Goal: Task Accomplishment & Management: Manage account settings

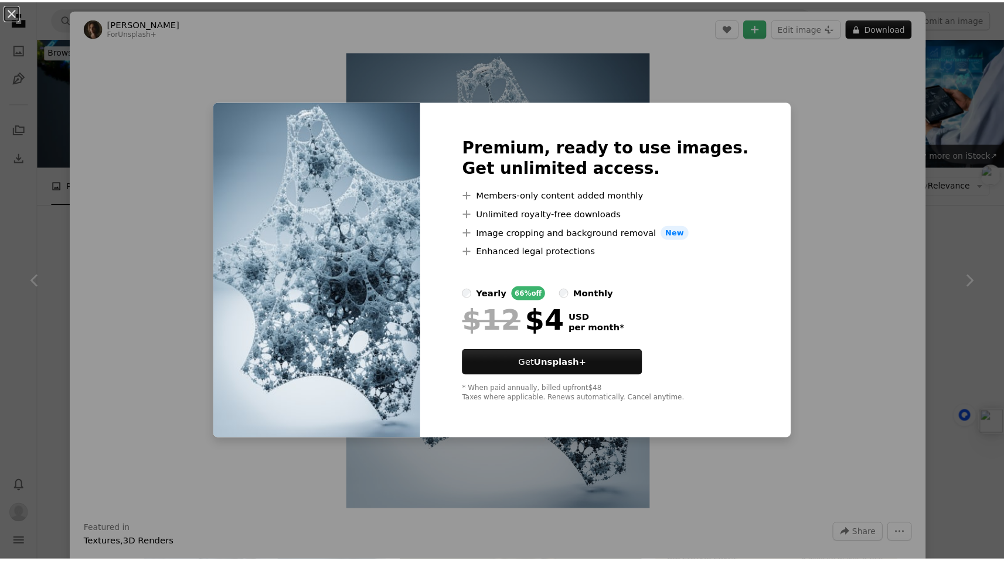
scroll to position [6631, 0]
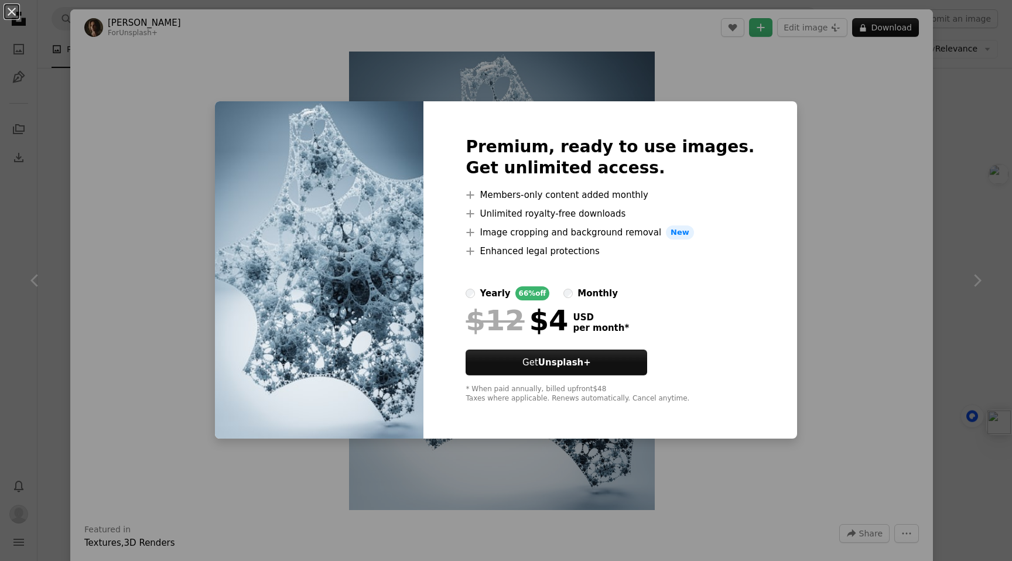
click at [787, 91] on div "An X shape Premium, ready to use images. Get unlimited access. A plus sign Memb…" at bounding box center [506, 280] width 1012 height 561
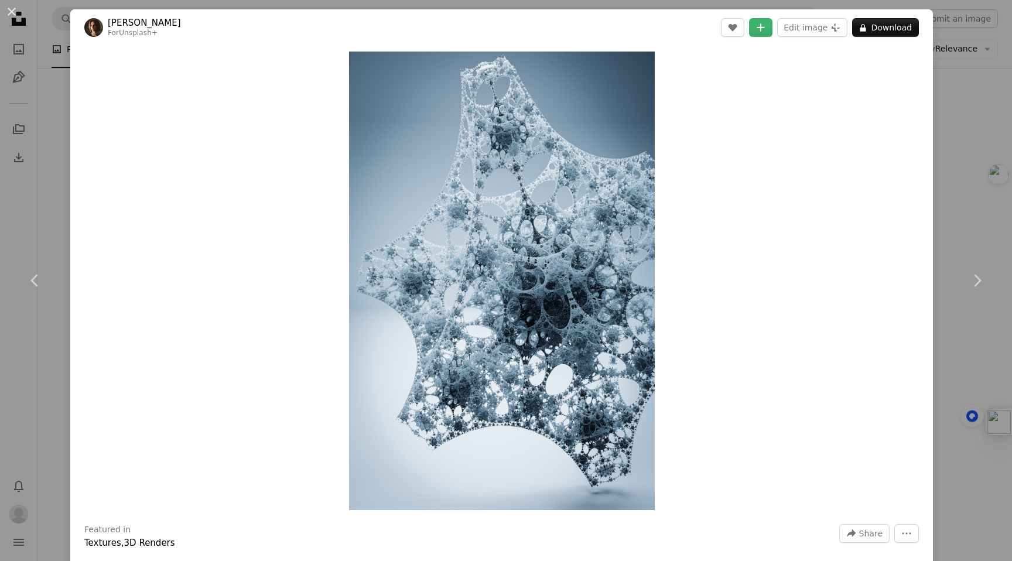
click at [959, 127] on div "An X shape Chevron left Chevron right [PERSON_NAME] For Unsplash+ A heart A plu…" at bounding box center [506, 280] width 1012 height 561
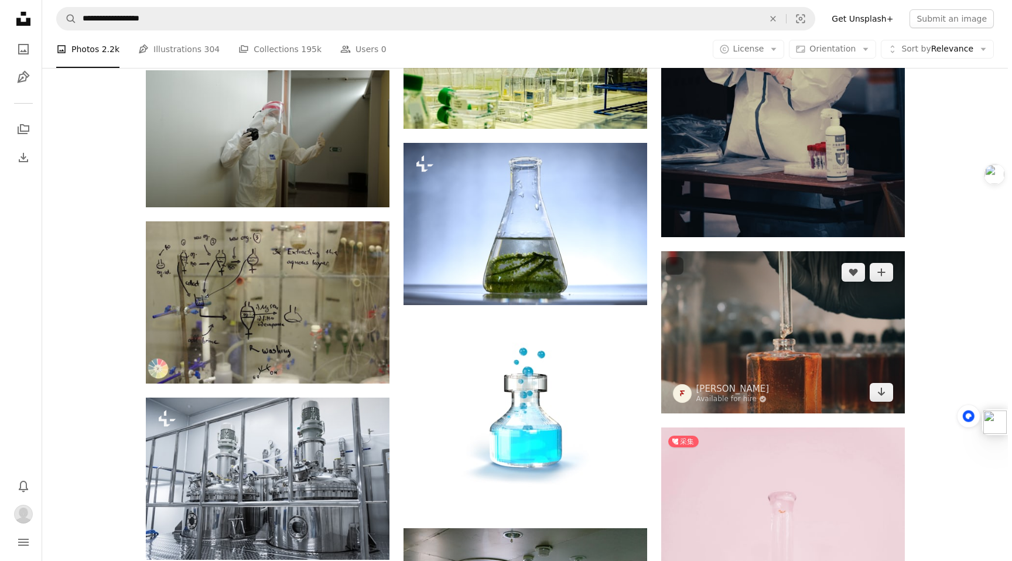
scroll to position [6614, 0]
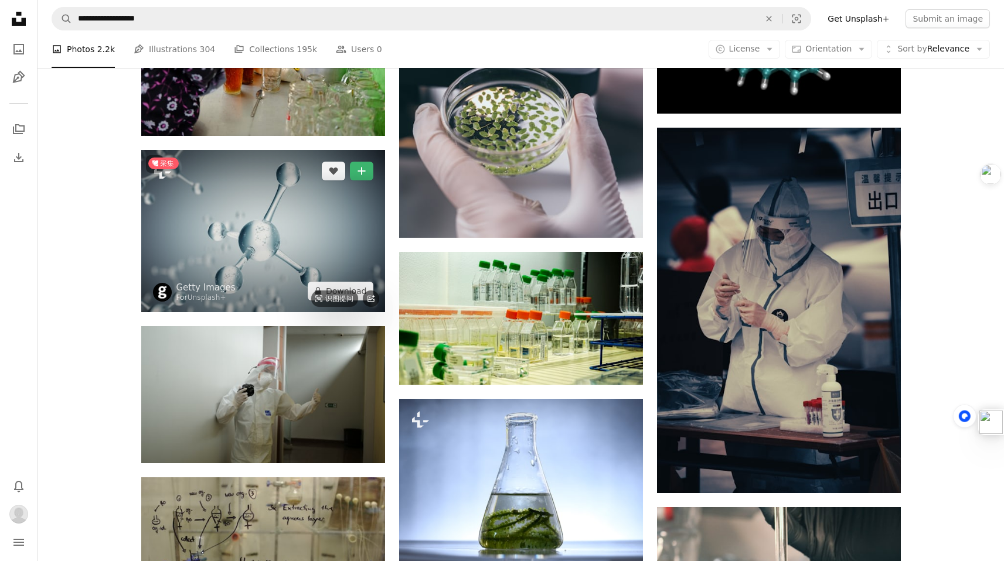
click at [296, 250] on img at bounding box center [263, 231] width 244 height 162
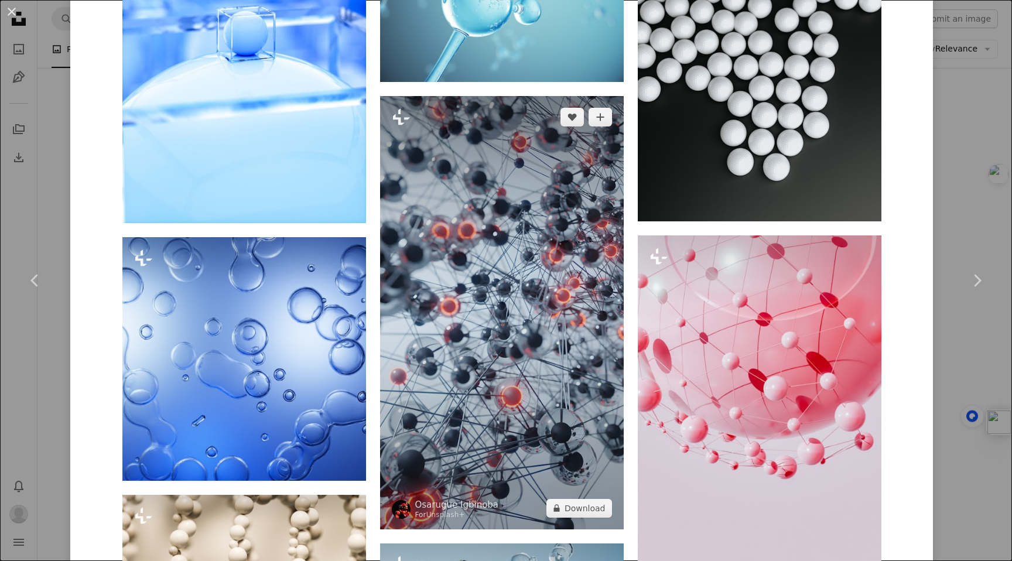
scroll to position [1949, 0]
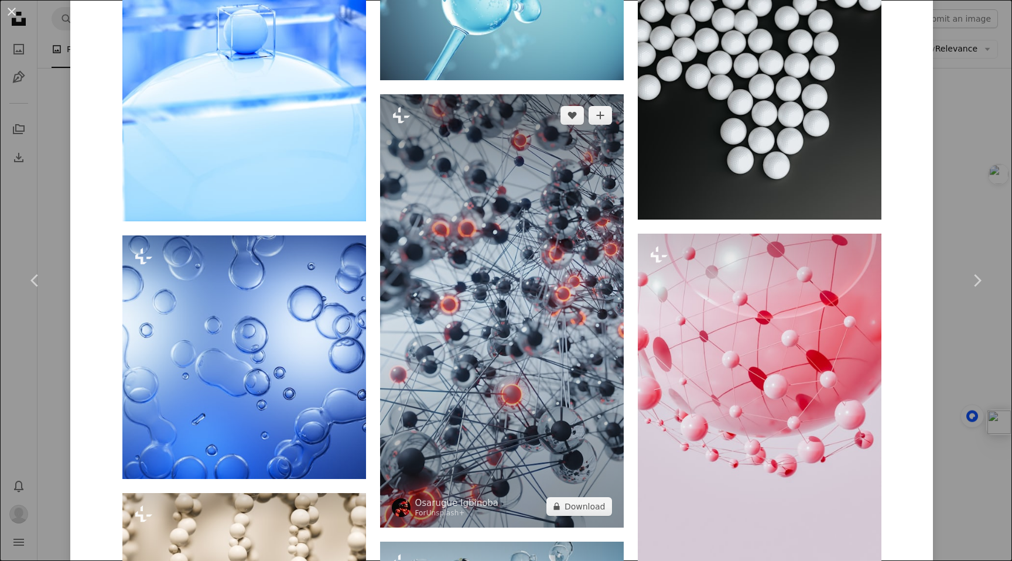
click at [510, 309] on img at bounding box center [502, 311] width 244 height 434
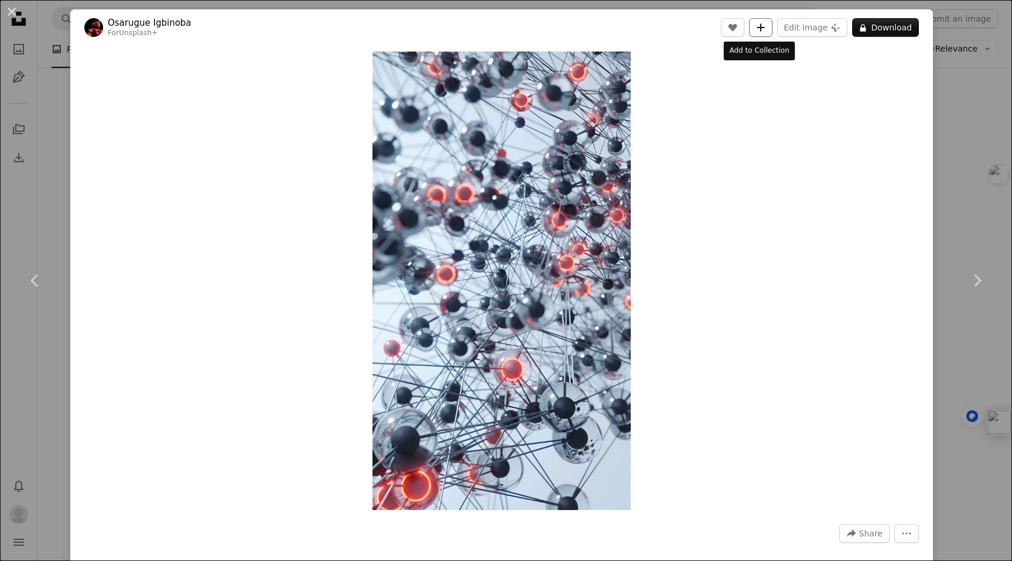
click at [756, 26] on icon "A plus sign" at bounding box center [760, 27] width 9 height 9
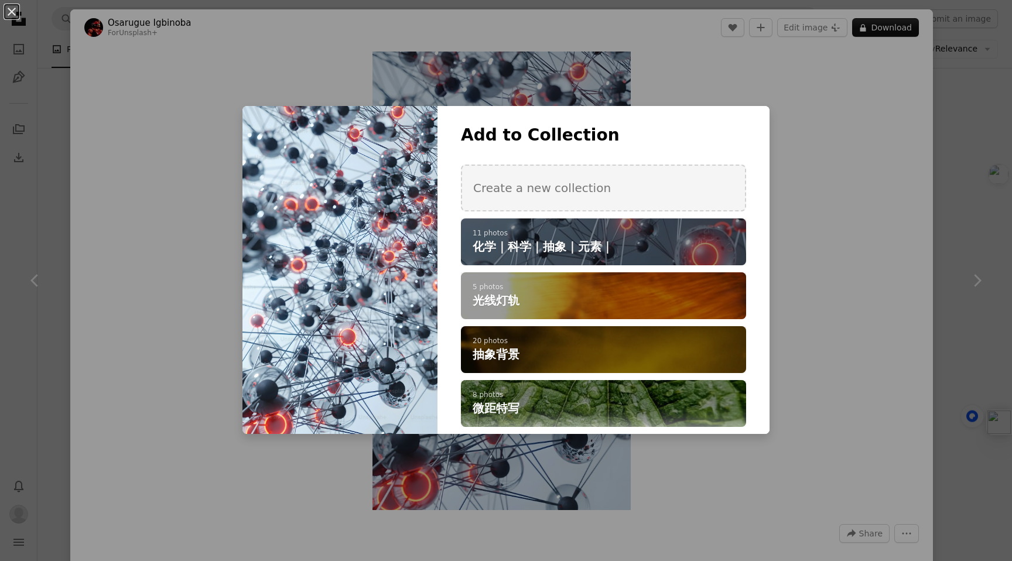
click at [878, 161] on div "An X shape Add to Collection Create a new collection A checkmark A plus sign 11…" at bounding box center [506, 280] width 1012 height 561
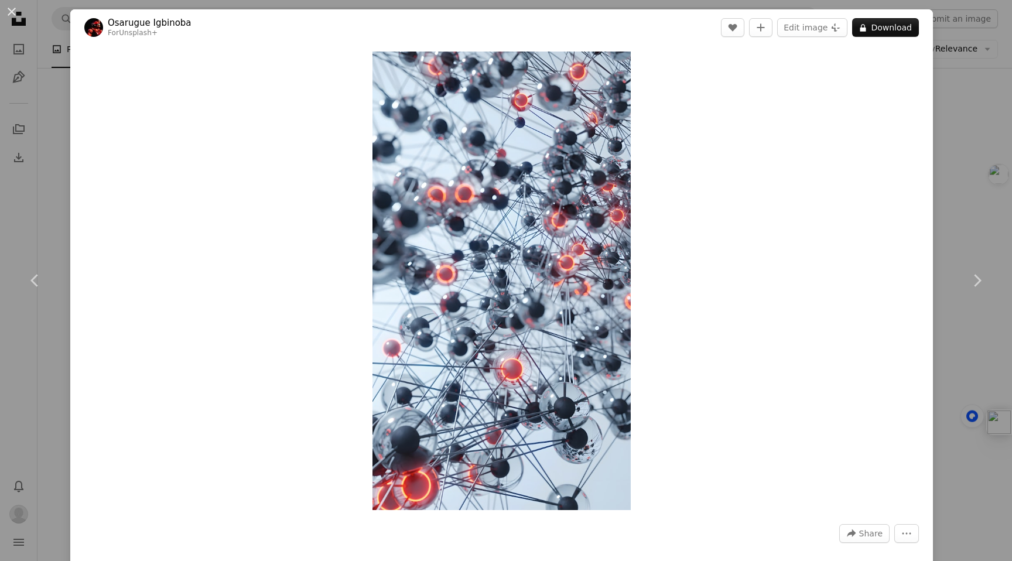
click at [927, 186] on div "An X shape Chevron left Chevron right [PERSON_NAME] For Unsplash+ A heart A plu…" at bounding box center [506, 280] width 1012 height 561
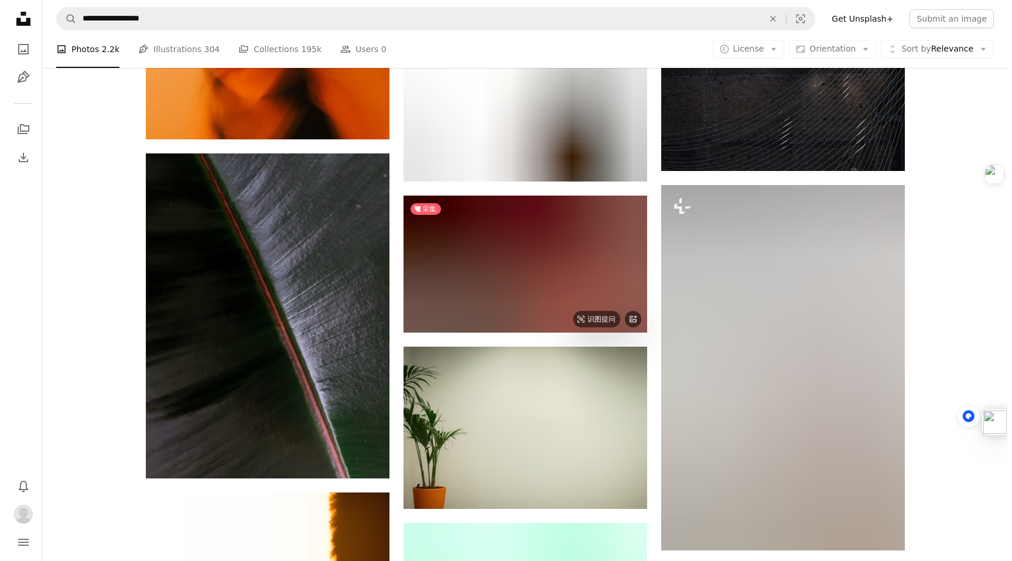
scroll to position [10014, 0]
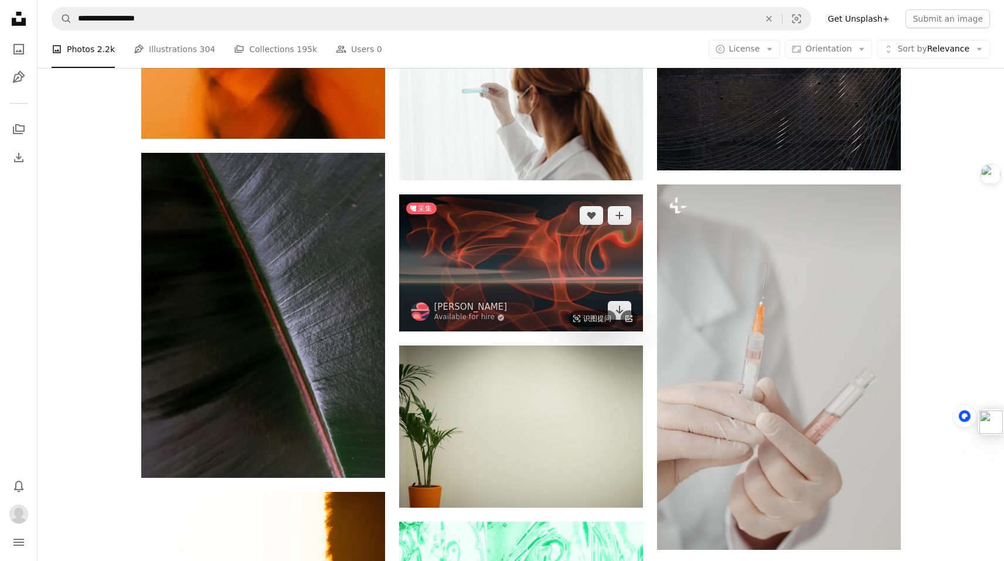
click at [523, 273] on img at bounding box center [521, 263] width 244 height 137
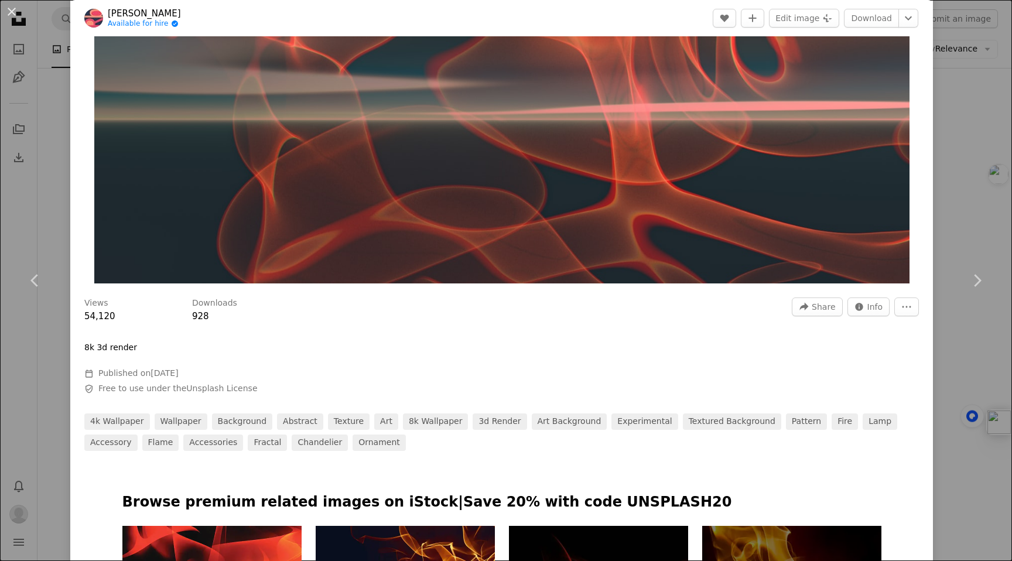
scroll to position [56, 0]
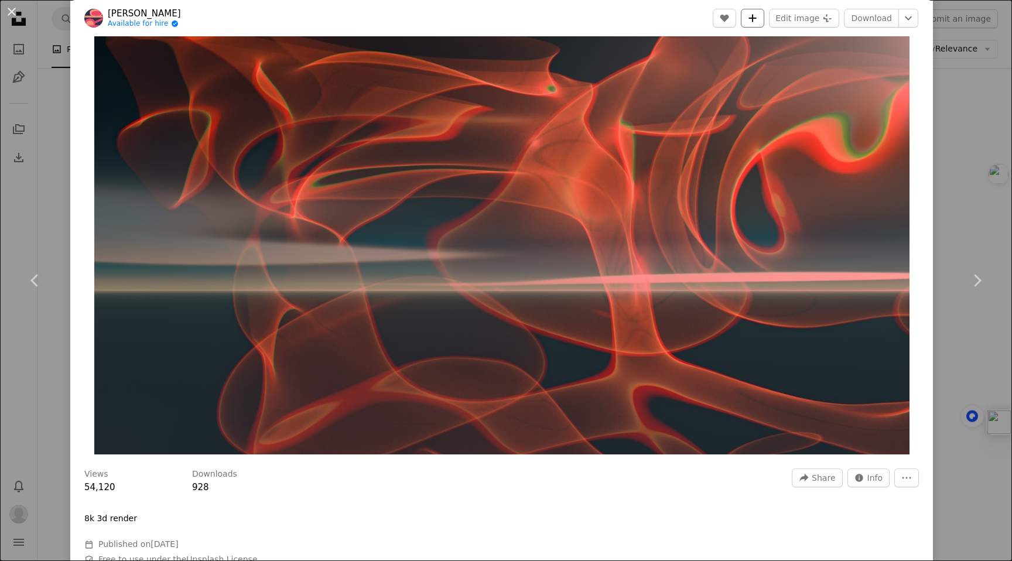
click at [754, 21] on icon "A plus sign" at bounding box center [752, 17] width 9 height 9
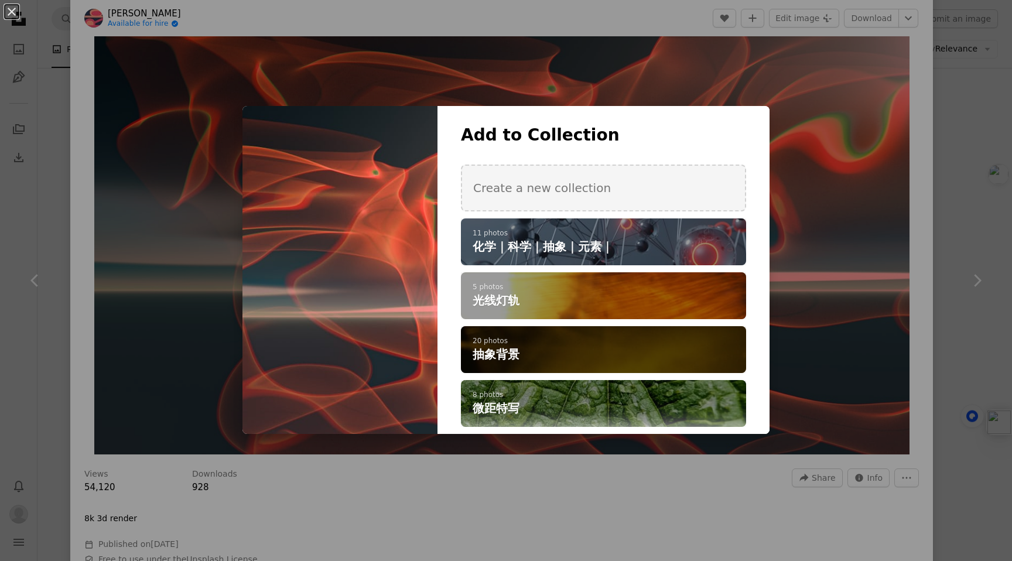
click at [666, 339] on p "20 photos" at bounding box center [604, 341] width 262 height 9
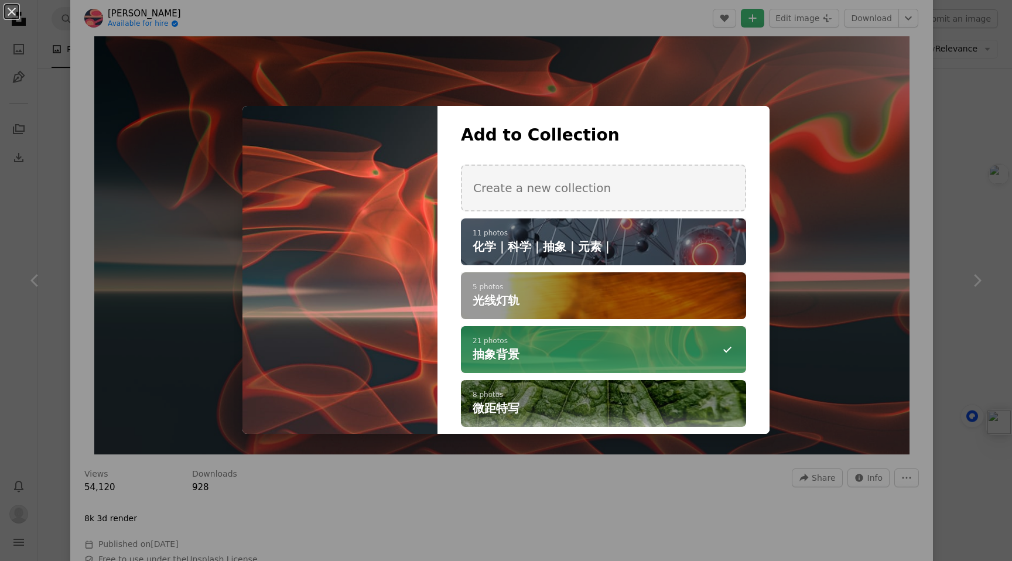
click at [815, 493] on div "An X shape Add to Collection Create a new collection A checkmark A plus sign 11…" at bounding box center [506, 280] width 1012 height 561
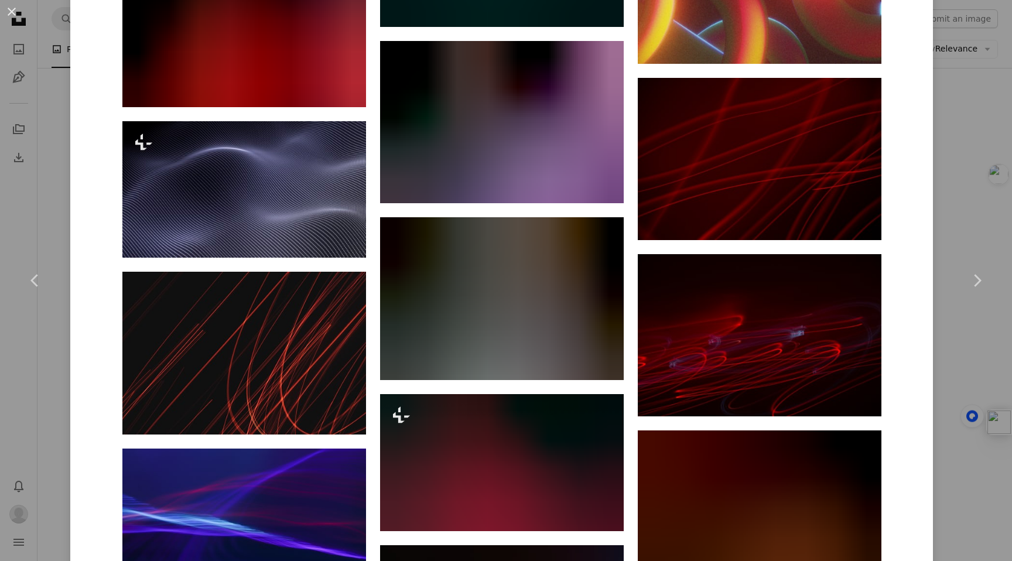
scroll to position [2566, 0]
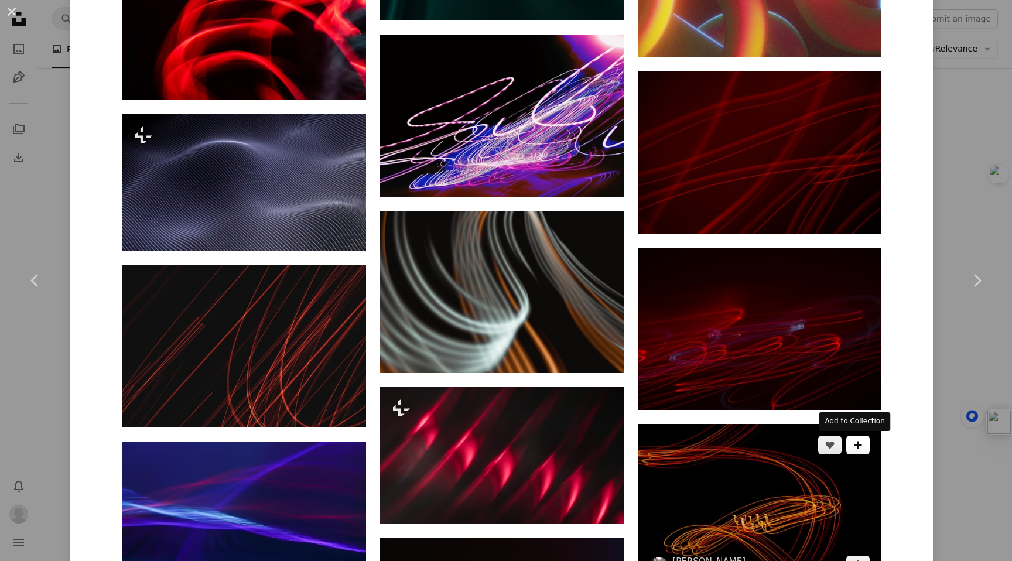
click at [856, 450] on button "A plus sign" at bounding box center [858, 445] width 23 height 19
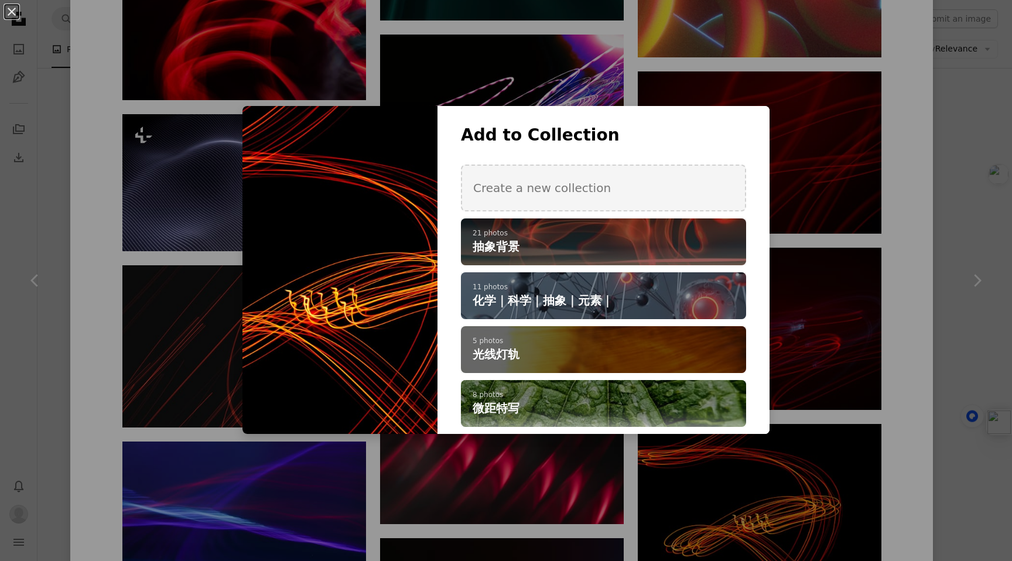
click at [681, 339] on p "5 photos" at bounding box center [604, 341] width 262 height 9
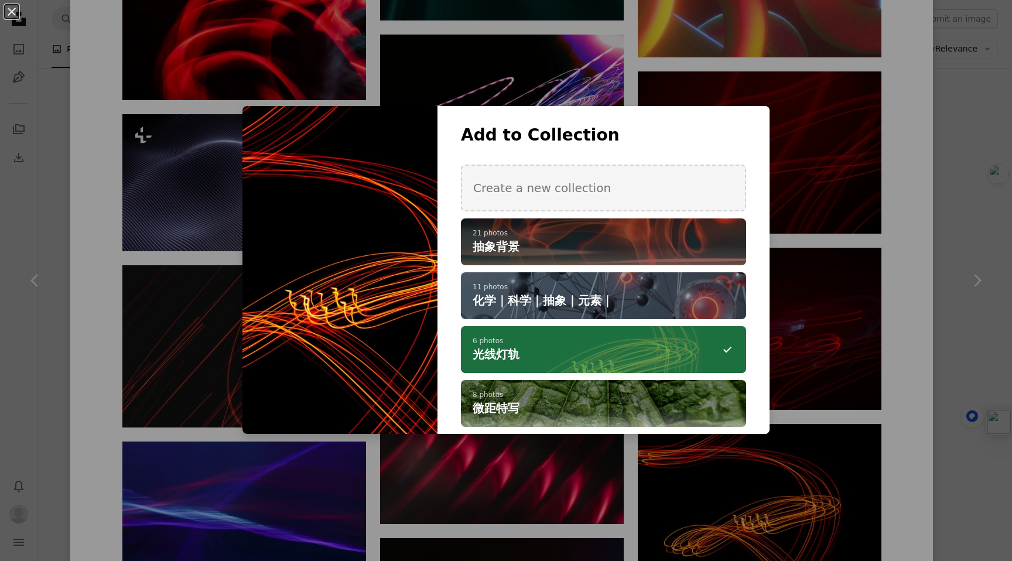
click at [917, 320] on div "An X shape Add to Collection Create a new collection A checkmark A plus sign 21…" at bounding box center [506, 280] width 1012 height 561
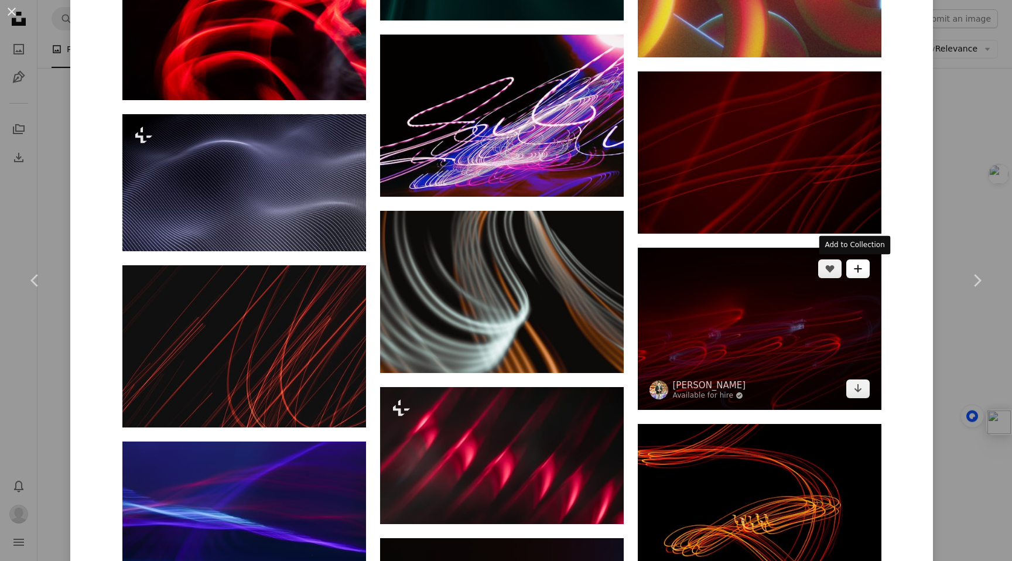
click at [856, 271] on icon "A plus sign" at bounding box center [858, 268] width 9 height 9
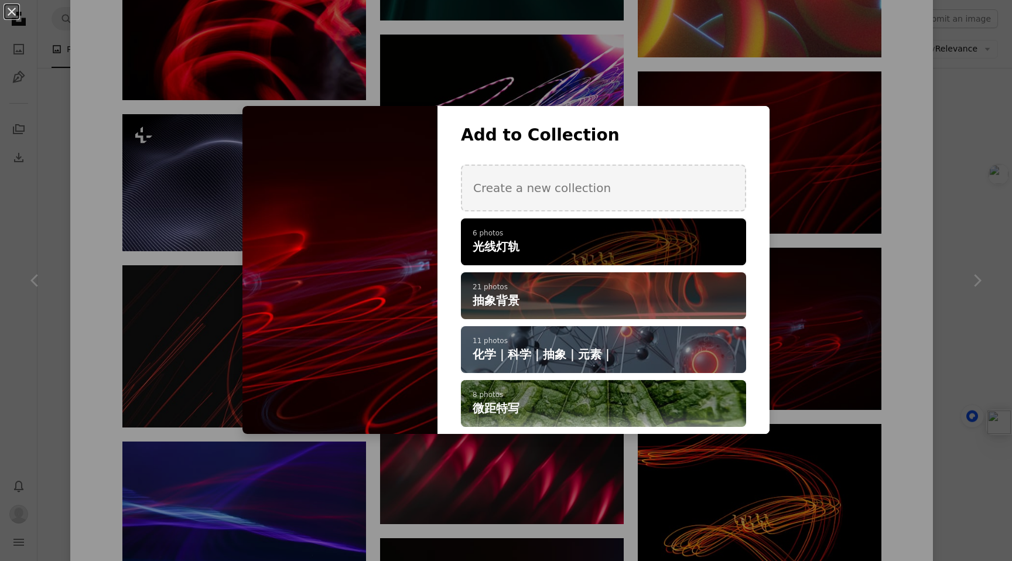
click at [674, 247] on h4 "光线灯轨" at bounding box center [597, 246] width 249 height 16
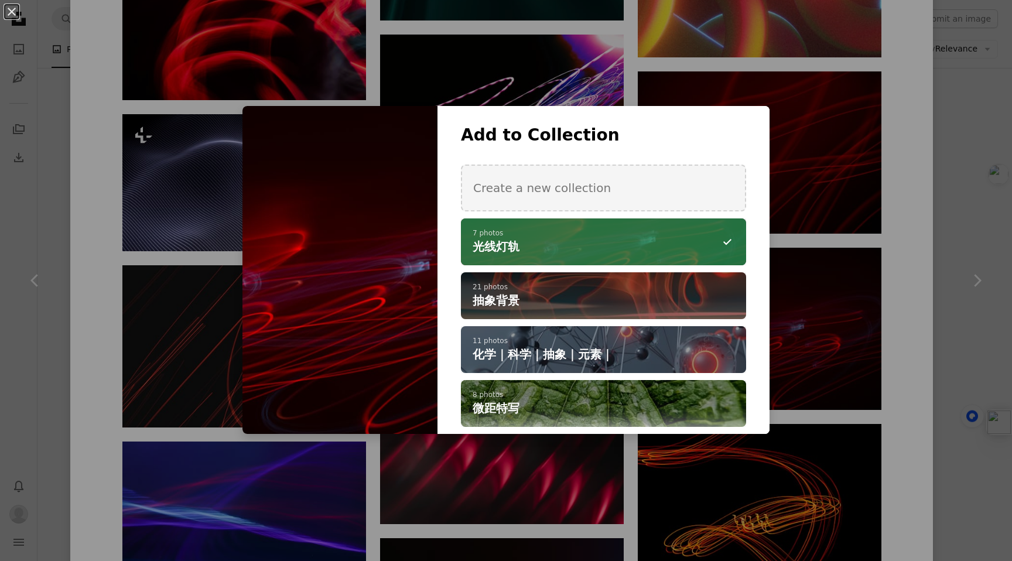
click at [915, 223] on div "An X shape Add to Collection Create a new collection A checkmark A minus sign 7…" at bounding box center [506, 280] width 1012 height 561
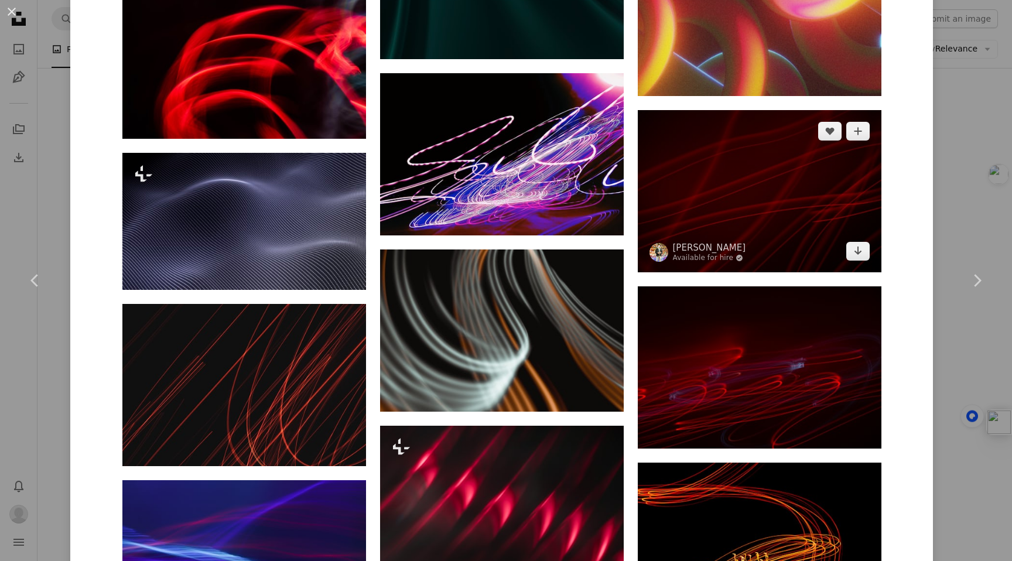
scroll to position [2524, 0]
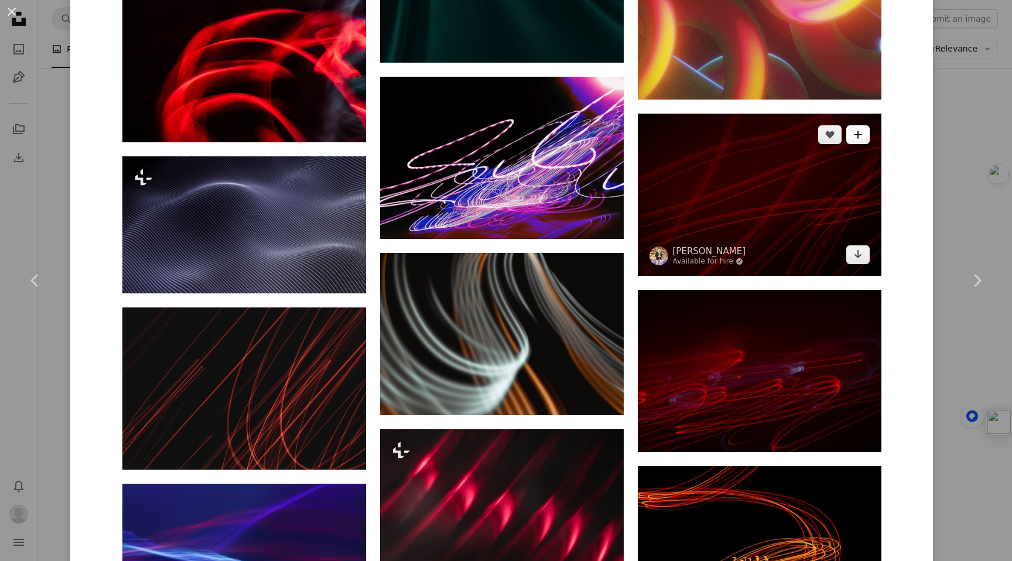
click at [853, 139] on button "A plus sign" at bounding box center [858, 134] width 23 height 19
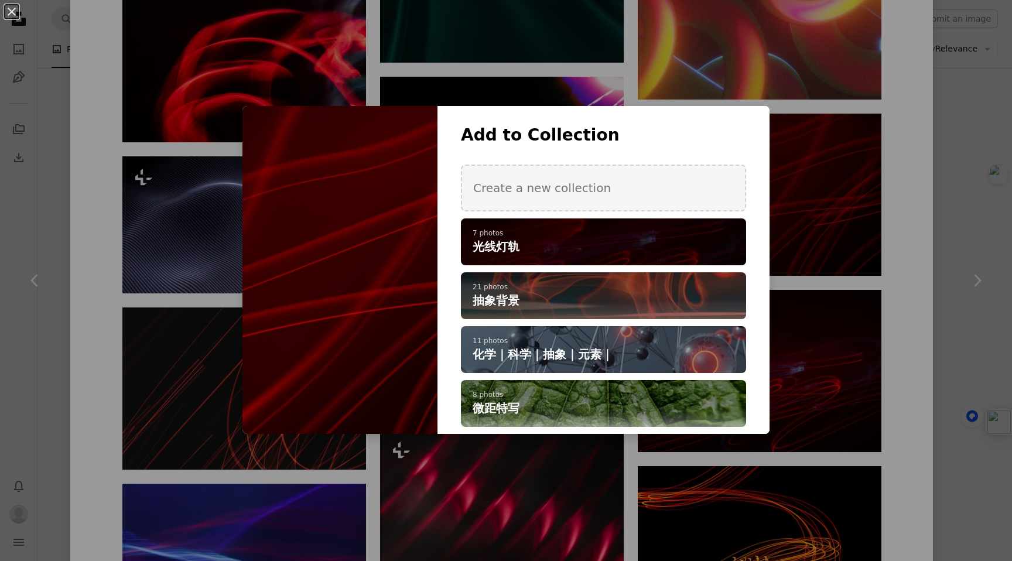
click at [693, 236] on p "7 photos" at bounding box center [604, 233] width 262 height 9
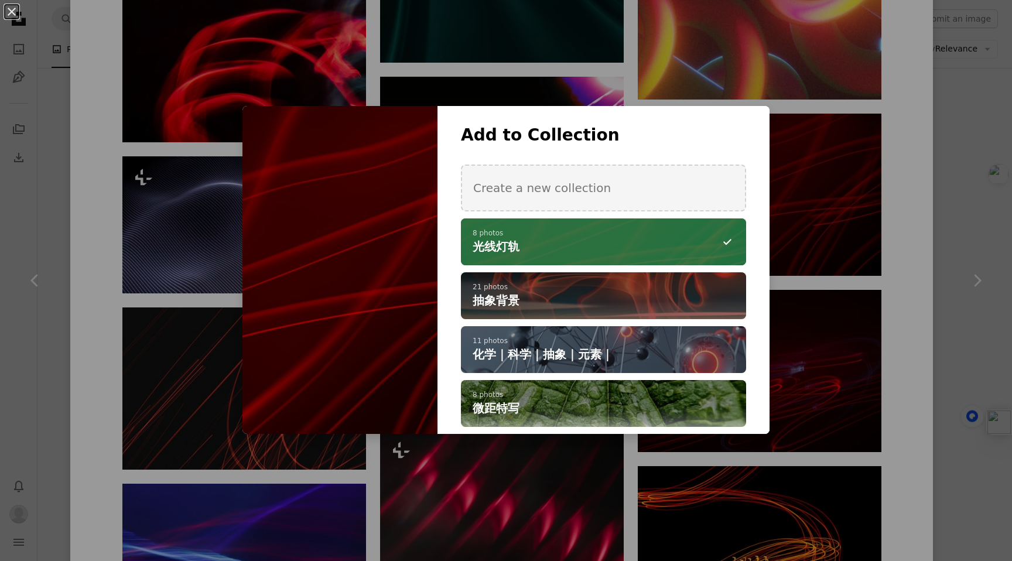
click at [883, 231] on div "An X shape Add to Collection Create a new collection A checkmark A minus sign 8…" at bounding box center [506, 280] width 1012 height 561
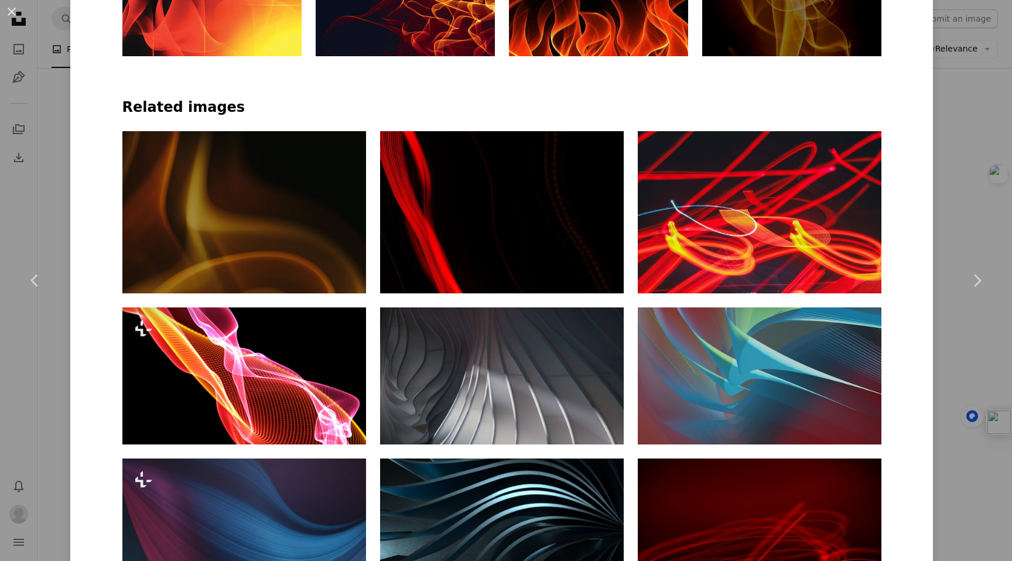
scroll to position [811, 0]
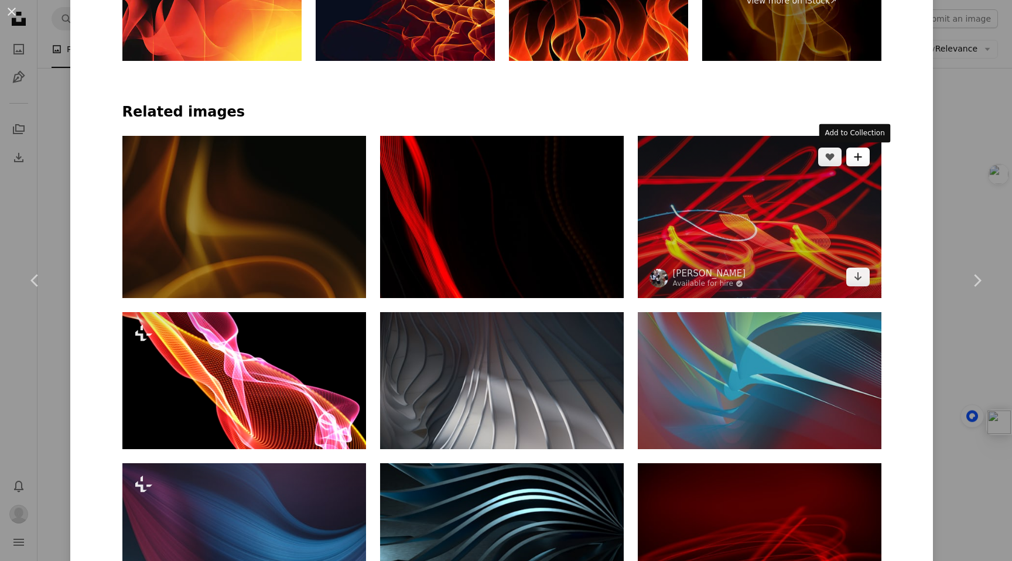
click at [851, 162] on button "A plus sign" at bounding box center [858, 157] width 23 height 19
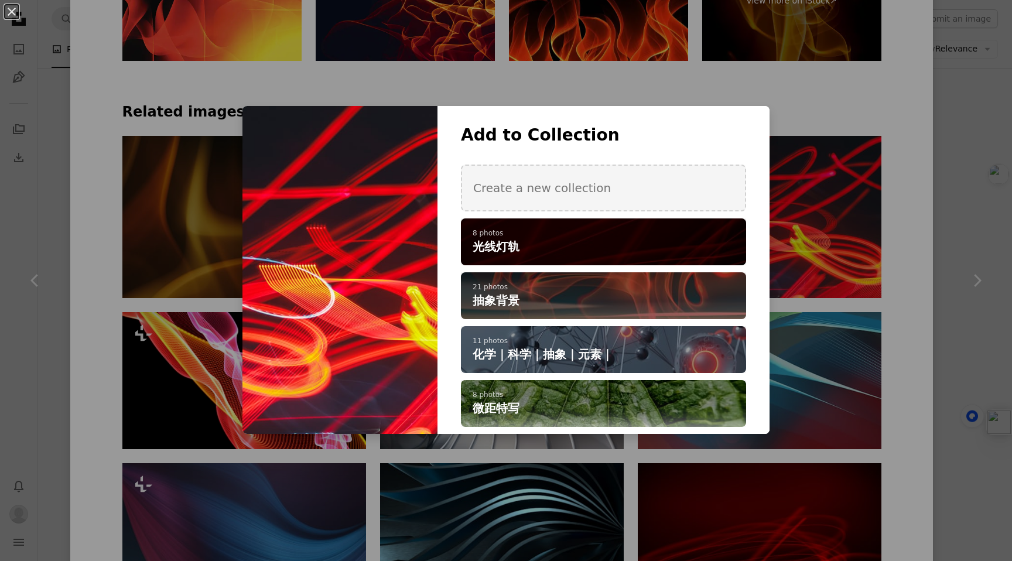
click at [656, 236] on p "8 photos" at bounding box center [604, 233] width 262 height 9
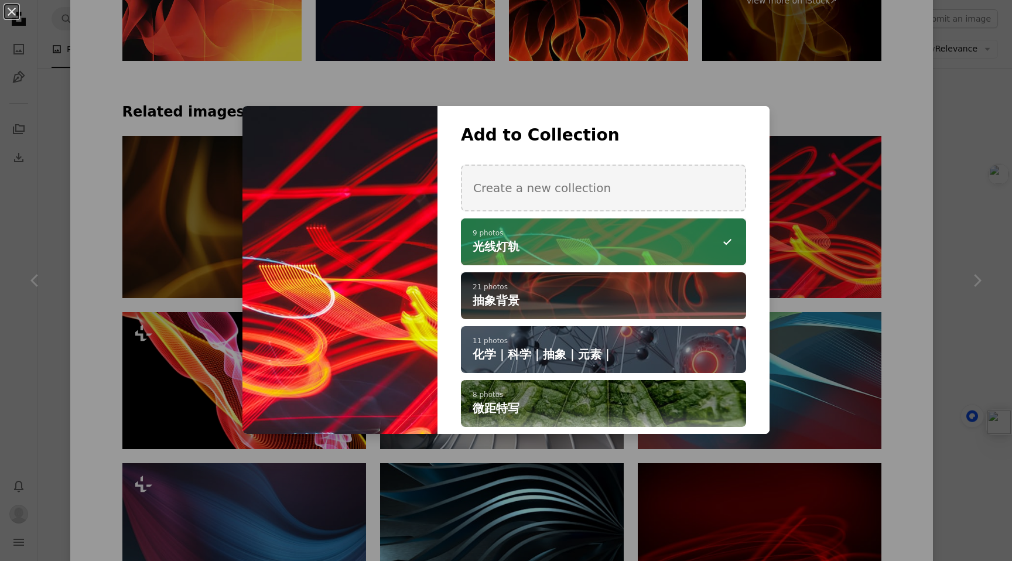
click at [909, 234] on div "An X shape Add to Collection Create a new collection A checkmark A minus sign 9…" at bounding box center [506, 280] width 1012 height 561
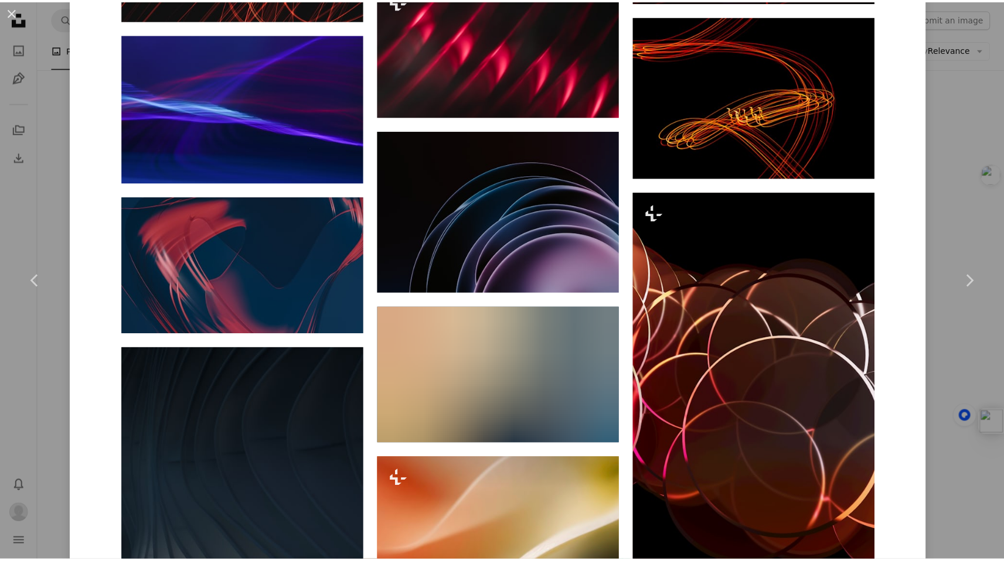
scroll to position [2981, 0]
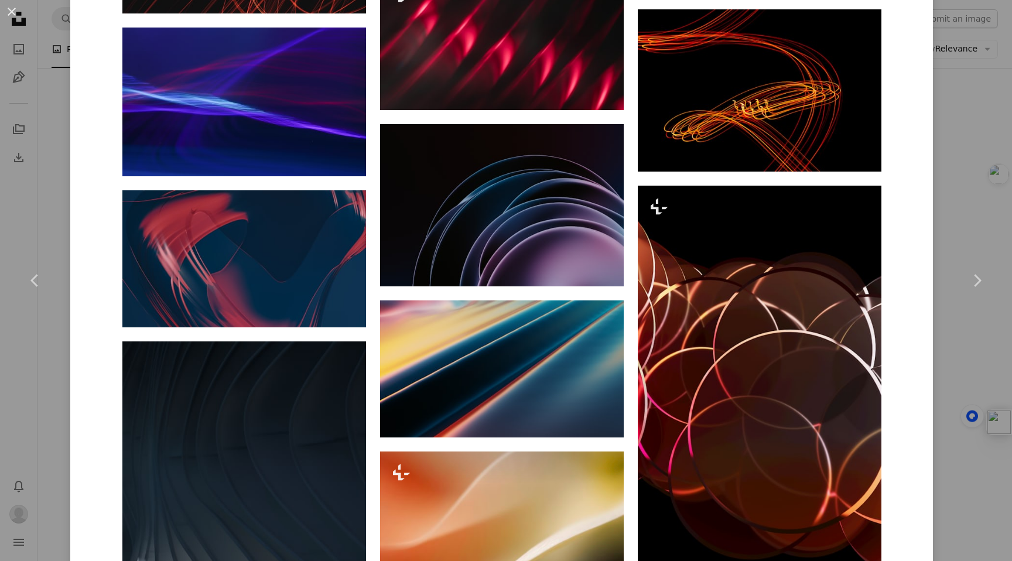
click at [948, 217] on div "An X shape Chevron left Chevron right [PERSON_NAME] Available for hire A checkm…" at bounding box center [506, 280] width 1012 height 561
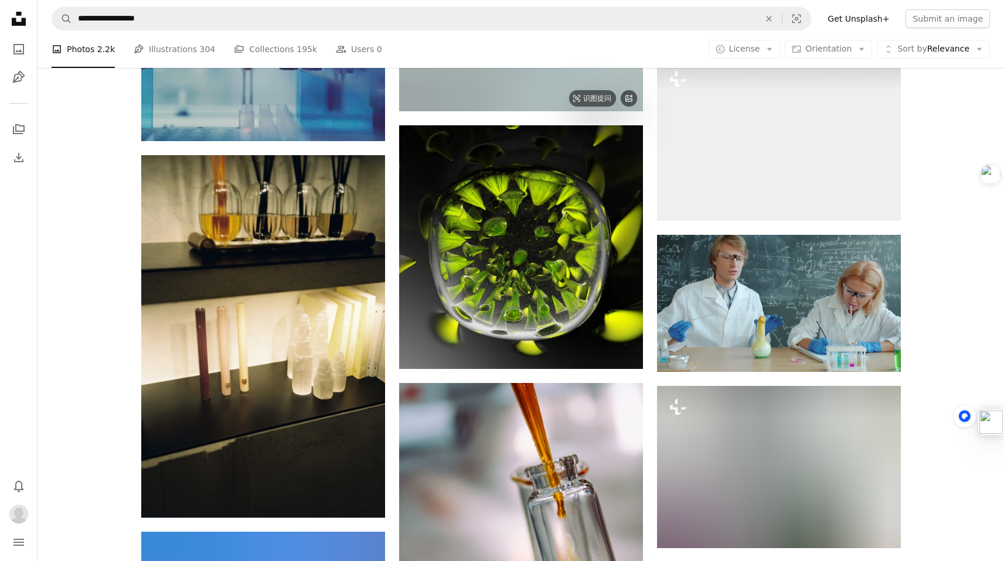
scroll to position [17093, 0]
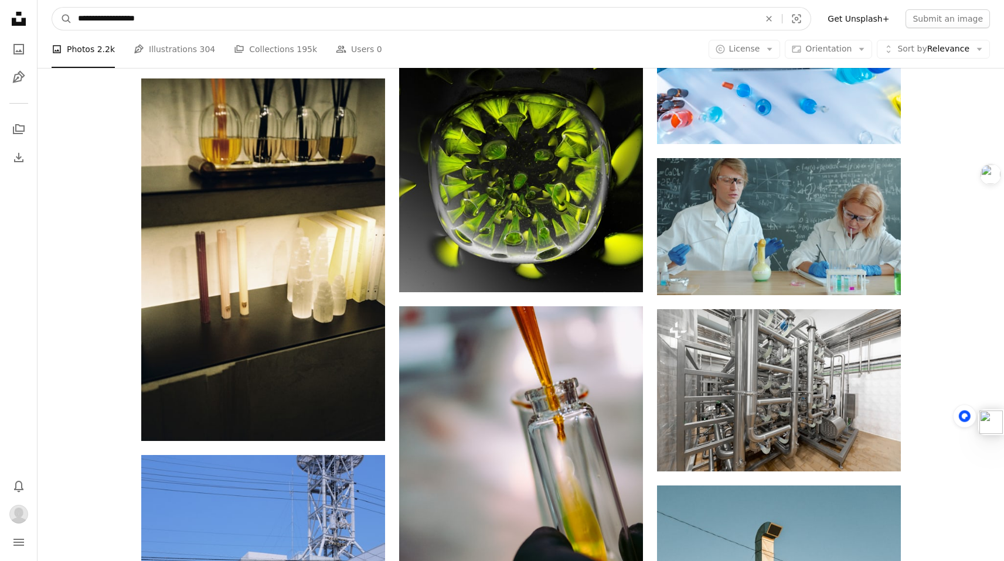
drag, startPoint x: 395, startPoint y: 25, endPoint x: 1, endPoint y: 14, distance: 393.9
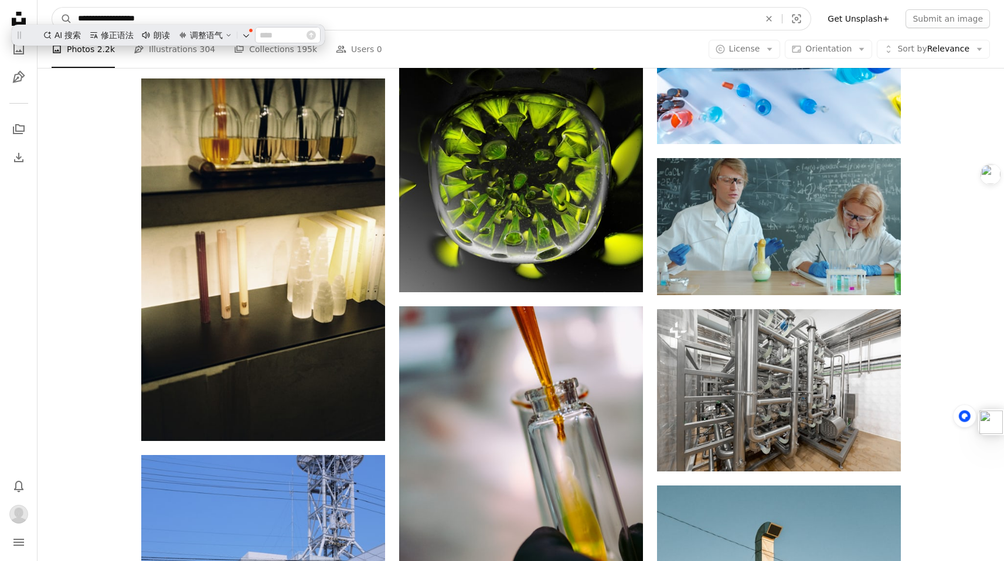
scroll to position [0, 0]
paste input "**"
type input "**********"
click button "A magnifying glass" at bounding box center [62, 19] width 20 height 22
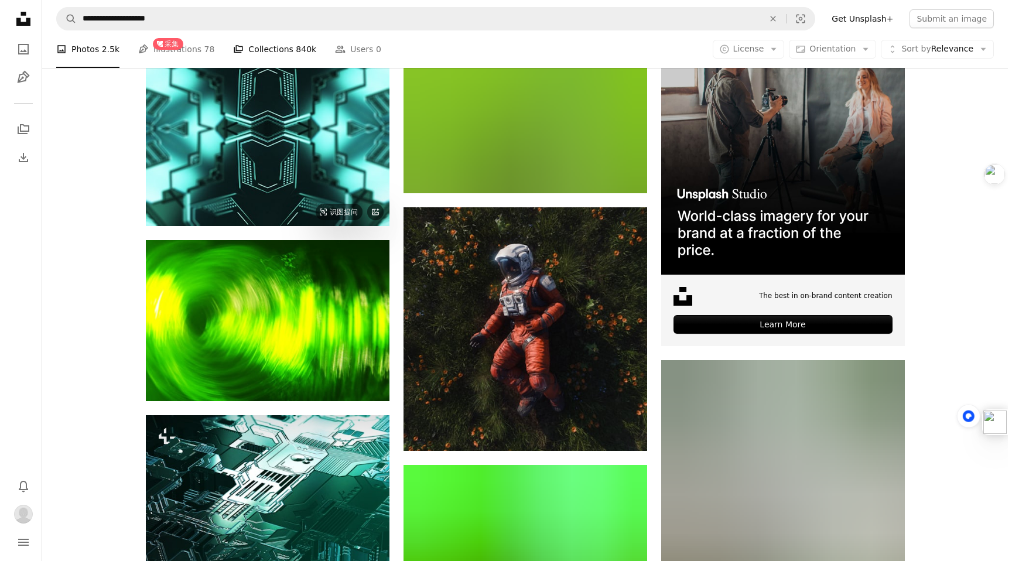
scroll to position [268, 0]
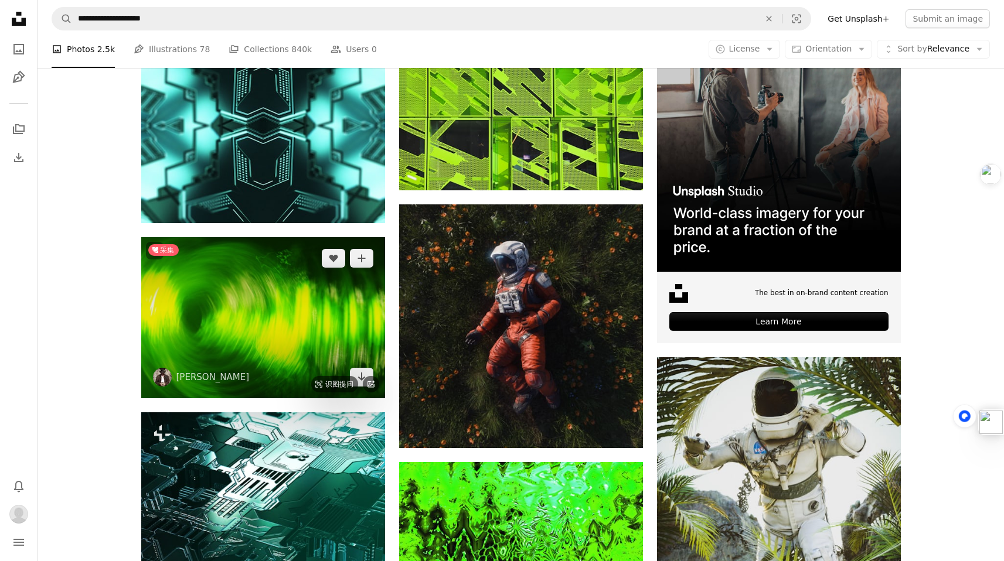
click at [299, 285] on img at bounding box center [263, 317] width 244 height 161
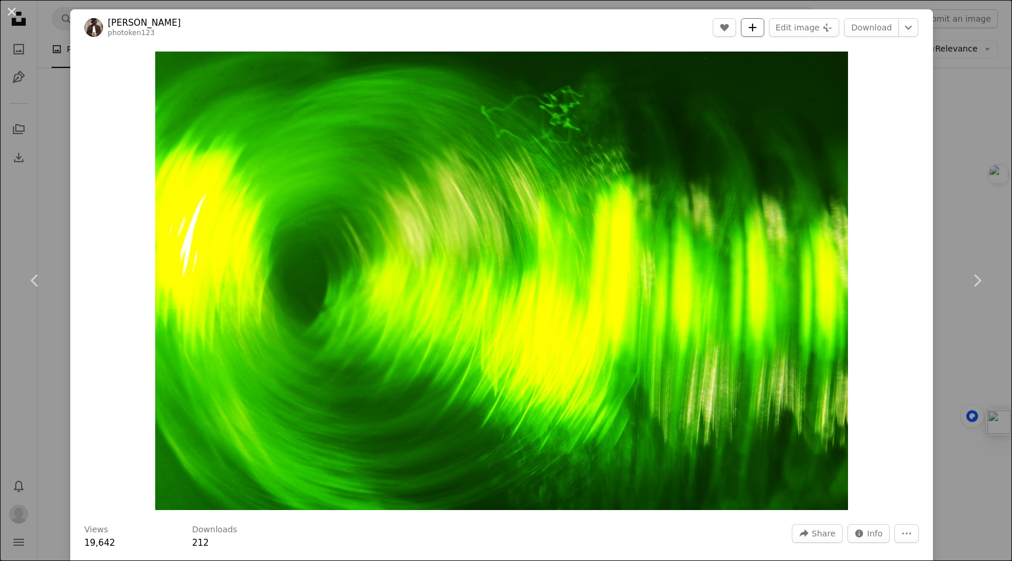
click at [752, 27] on icon "Add to Collection" at bounding box center [753, 27] width 8 height 8
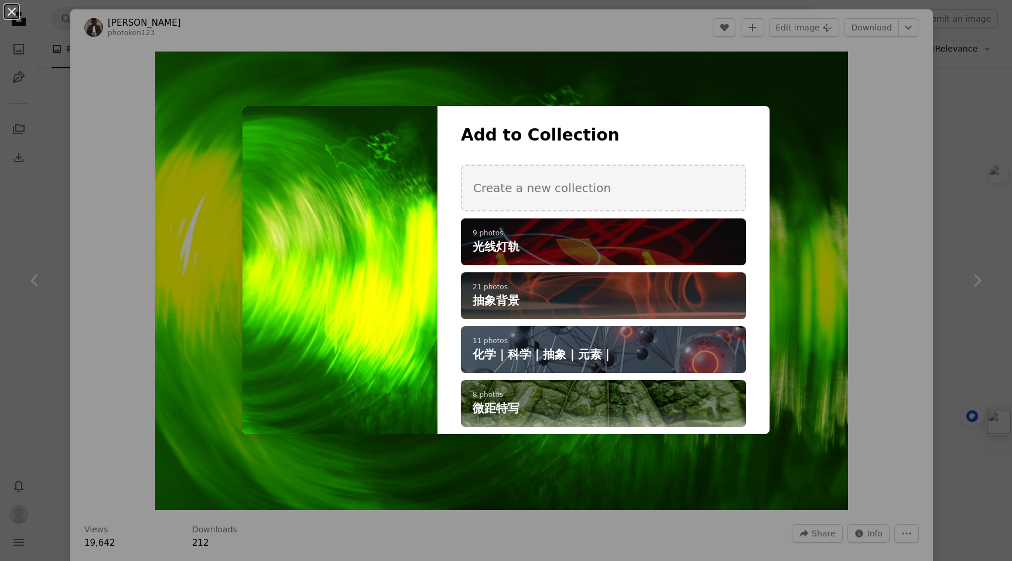
click at [653, 250] on h4 "光线灯轨" at bounding box center [597, 246] width 249 height 16
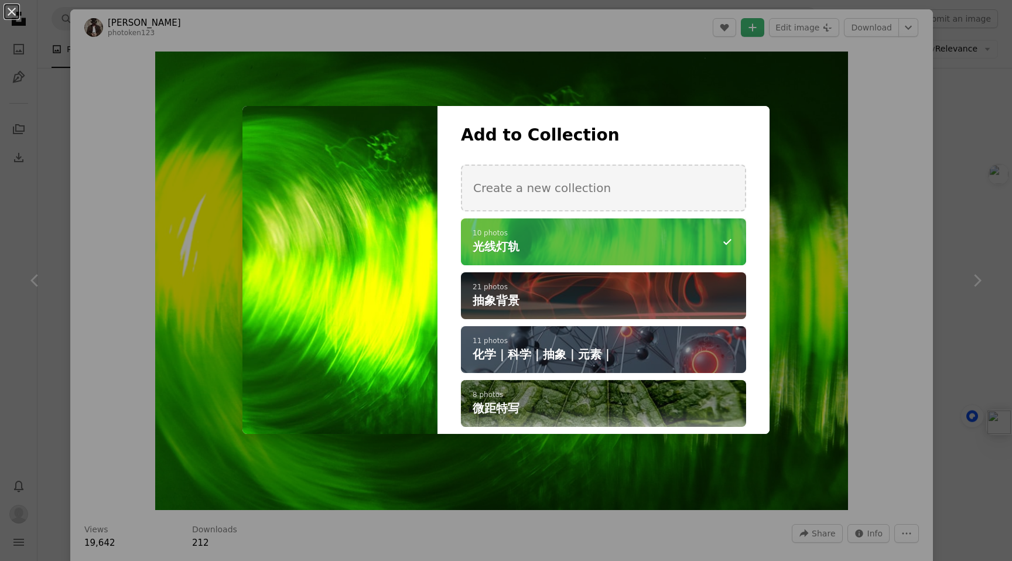
click at [852, 258] on div "An X shape Add to Collection Create a new collection A checkmark A minus sign 1…" at bounding box center [506, 280] width 1012 height 561
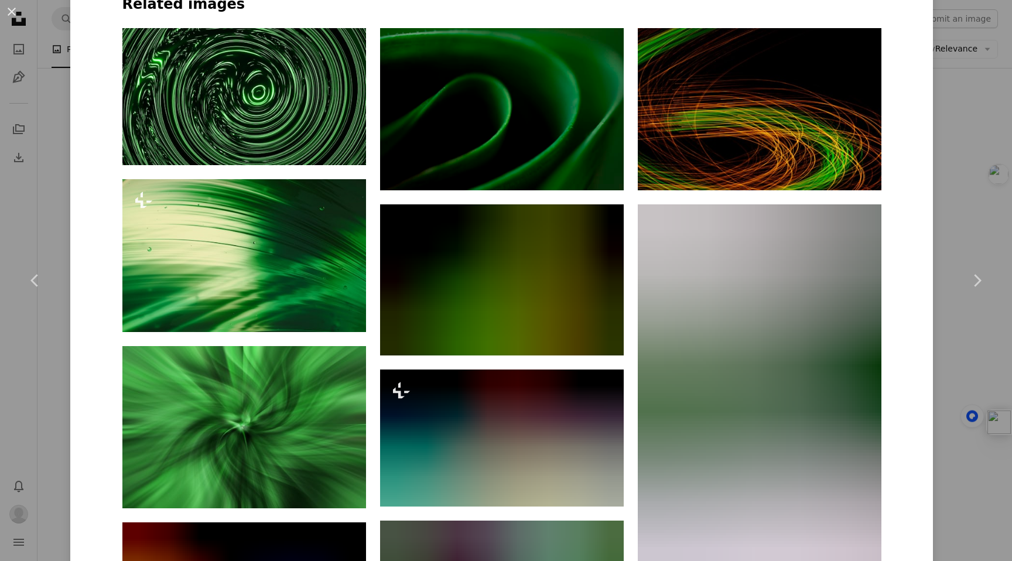
scroll to position [927, 0]
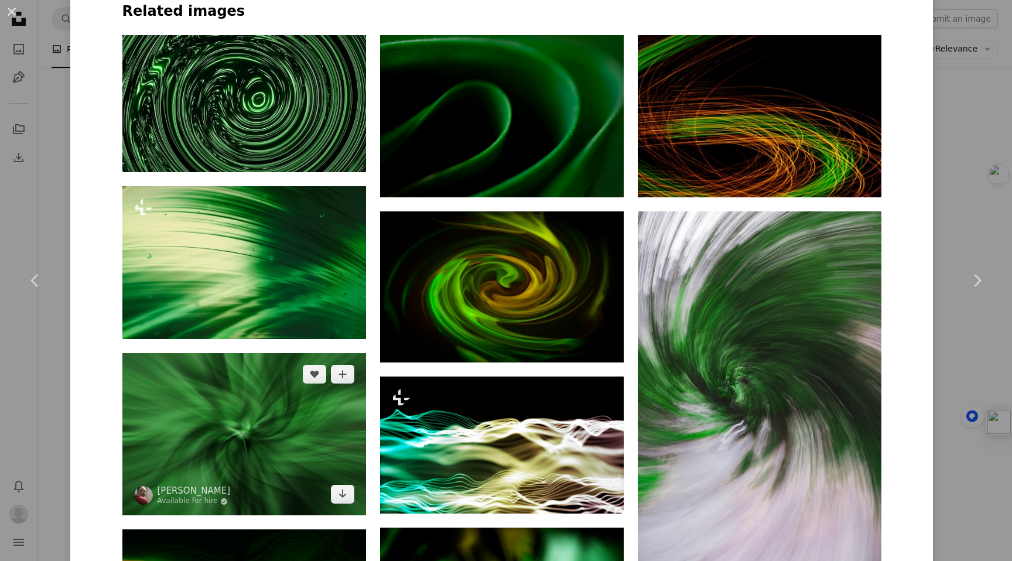
click at [318, 427] on img at bounding box center [244, 434] width 244 height 162
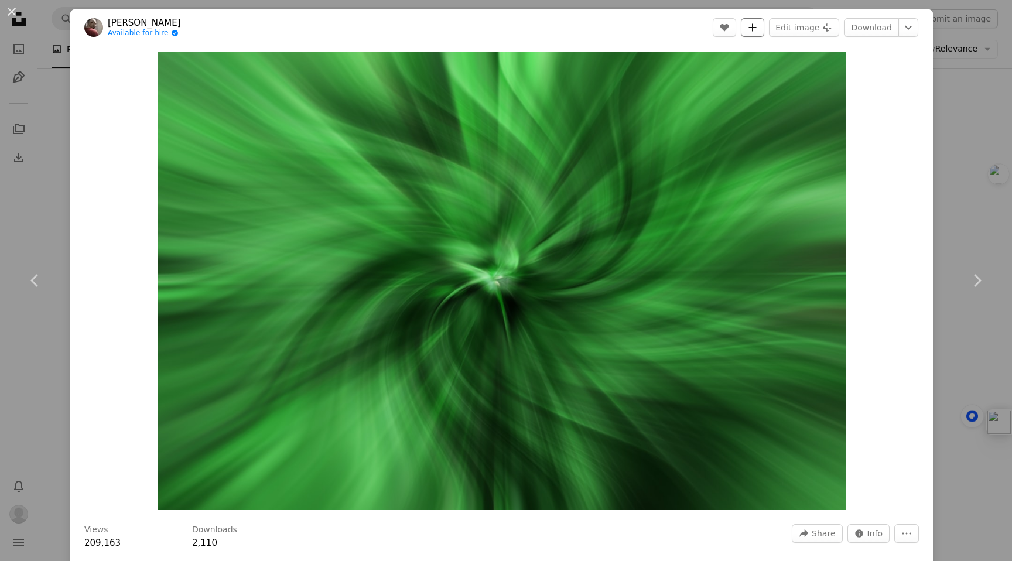
click at [749, 28] on icon "A plus sign" at bounding box center [752, 27] width 9 height 9
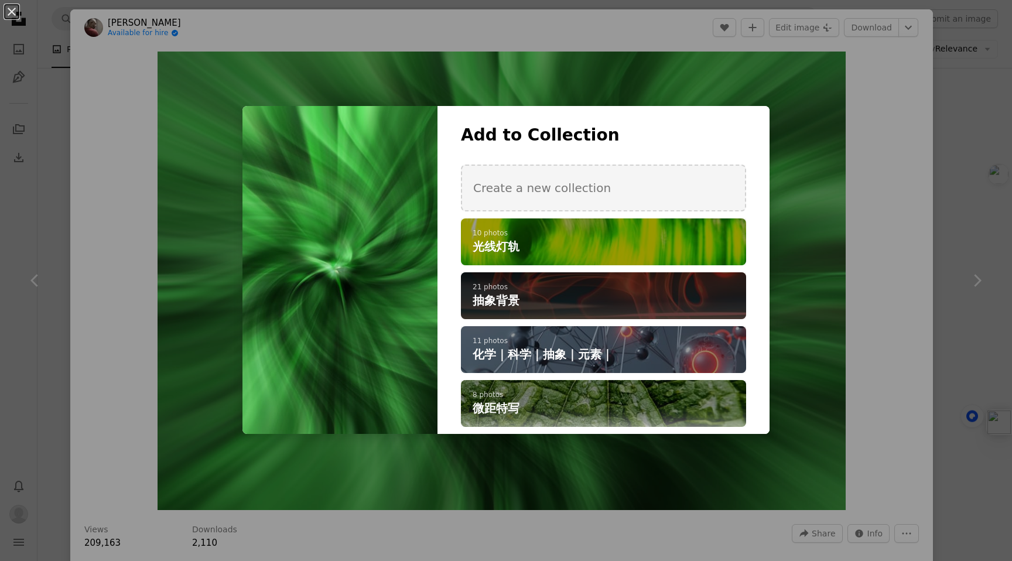
click at [646, 288] on p "21 photos" at bounding box center [604, 287] width 262 height 9
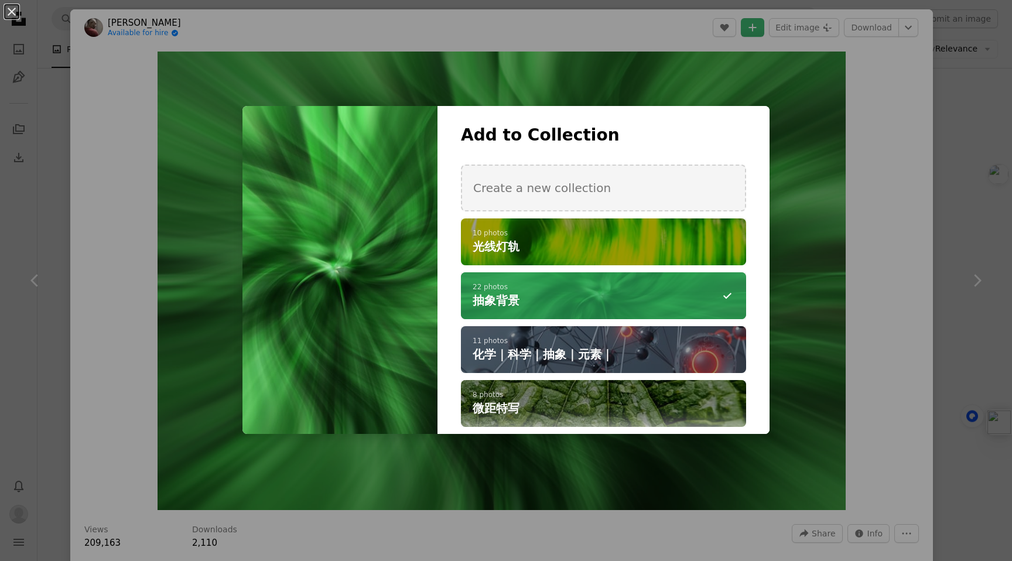
click at [869, 282] on div "An X shape Add to Collection Create a new collection A checkmark A plus sign 10…" at bounding box center [506, 280] width 1012 height 561
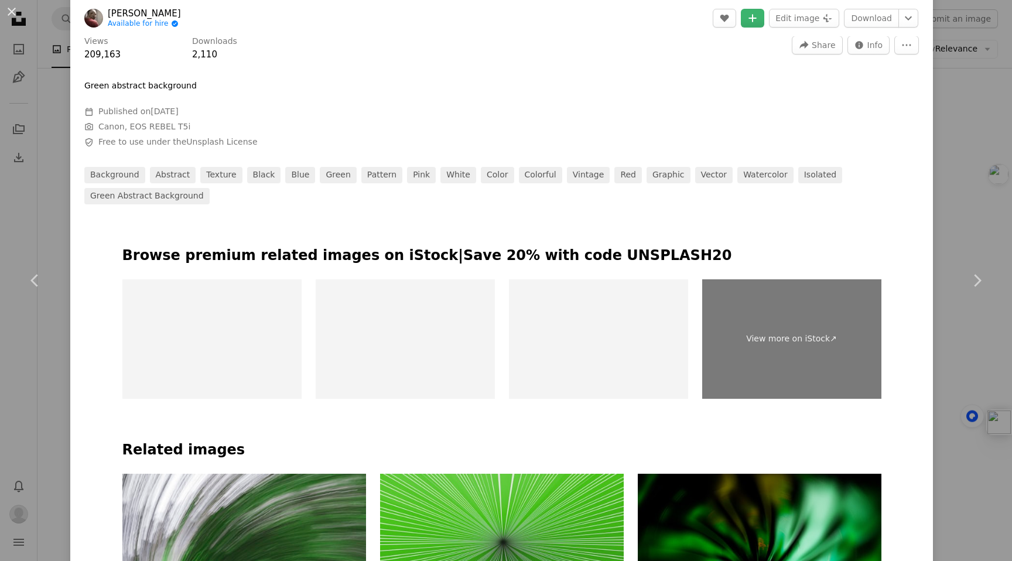
scroll to position [706, 0]
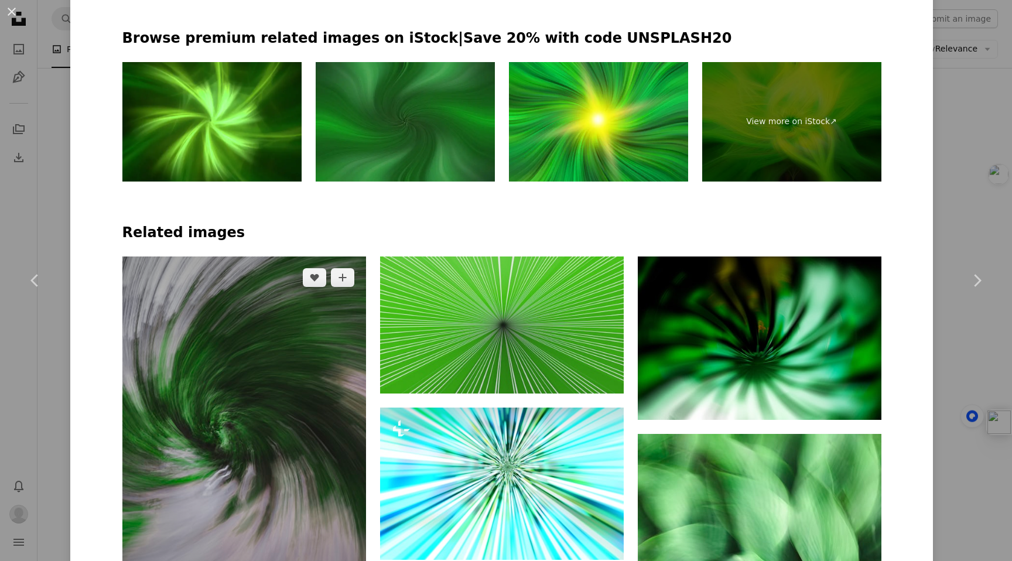
click at [302, 331] on img at bounding box center [244, 440] width 244 height 366
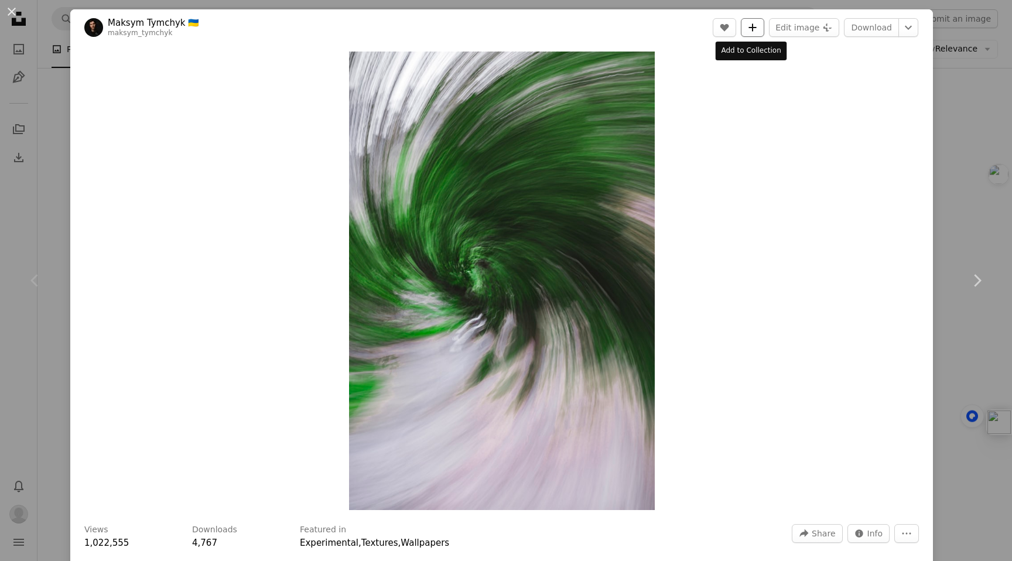
click at [751, 23] on icon "A plus sign" at bounding box center [752, 27] width 9 height 9
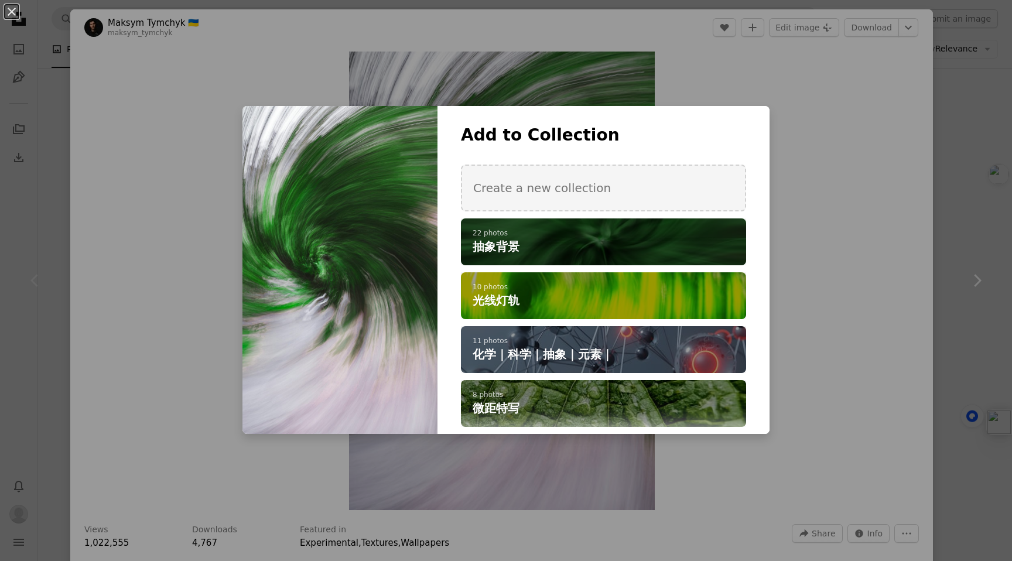
click at [620, 235] on p "22 photos" at bounding box center [604, 233] width 262 height 9
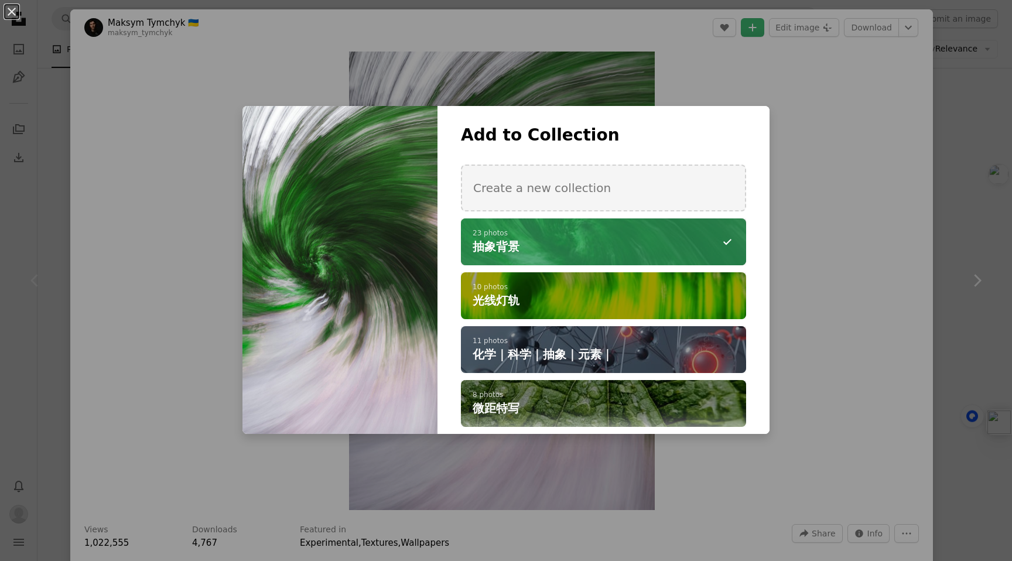
click at [792, 239] on div "An X shape Add to Collection Create a new collection A checkmark A minus sign 2…" at bounding box center [506, 280] width 1012 height 561
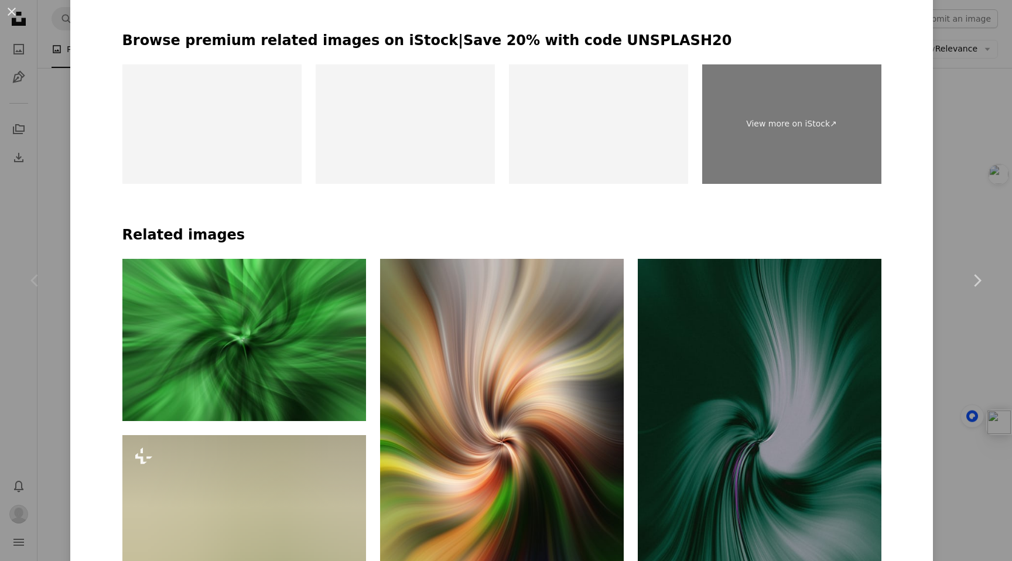
scroll to position [752, 0]
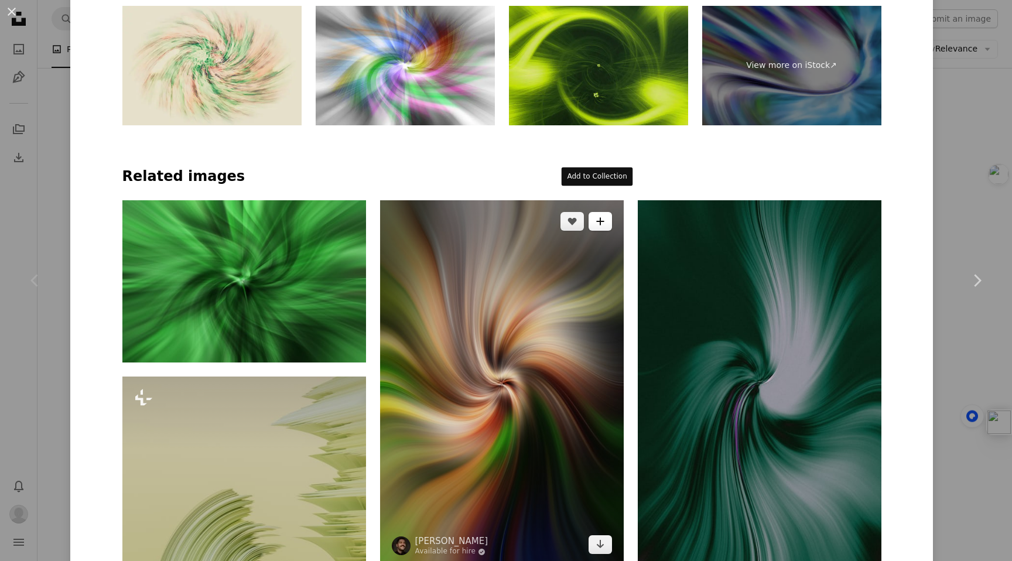
click at [596, 217] on icon "A plus sign" at bounding box center [600, 221] width 9 height 9
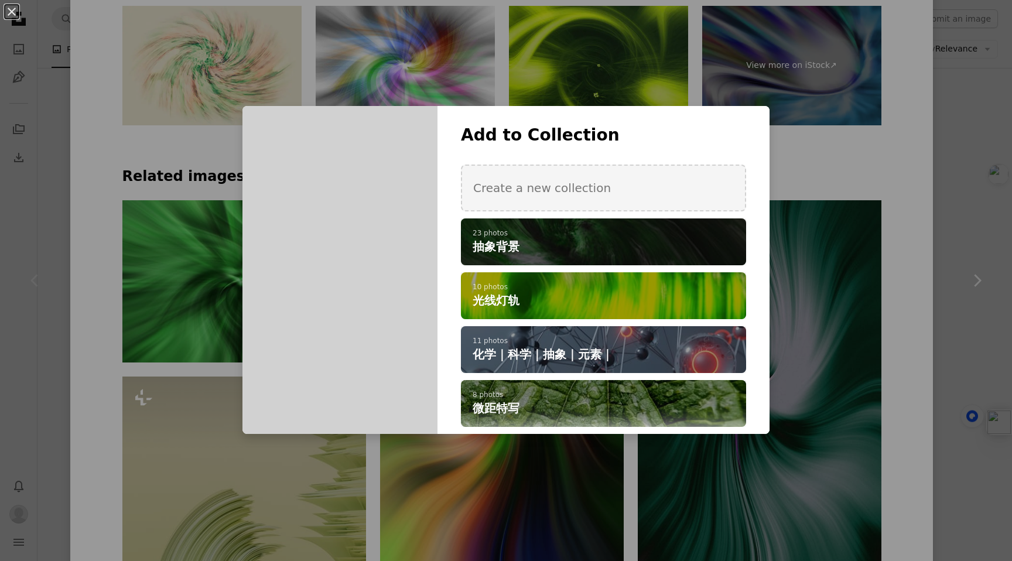
click at [603, 245] on h4 "抽象背景" at bounding box center [597, 246] width 249 height 16
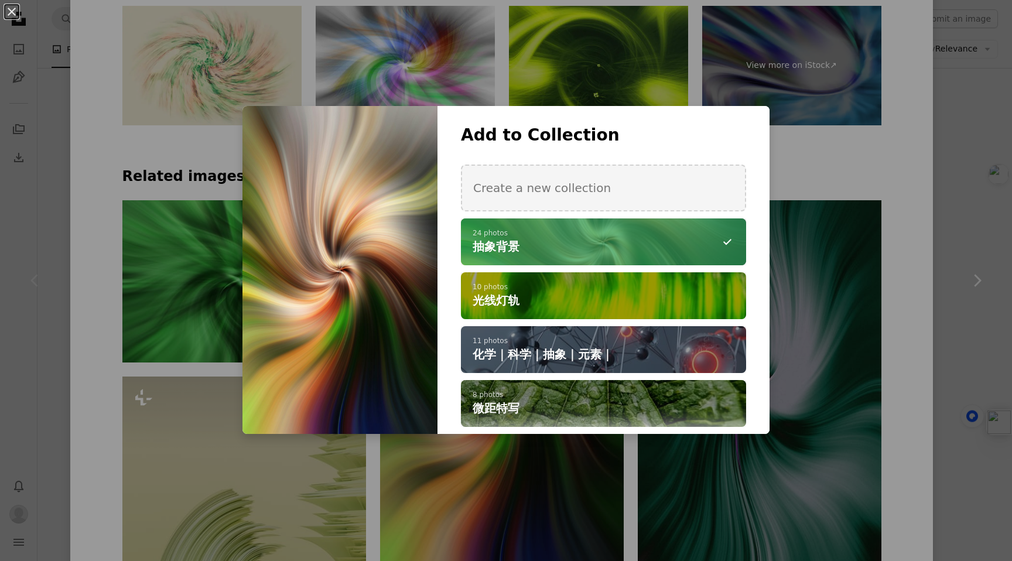
click at [880, 250] on div "An X shape Add to Collection Create a new collection A checkmark A minus sign 2…" at bounding box center [506, 280] width 1012 height 561
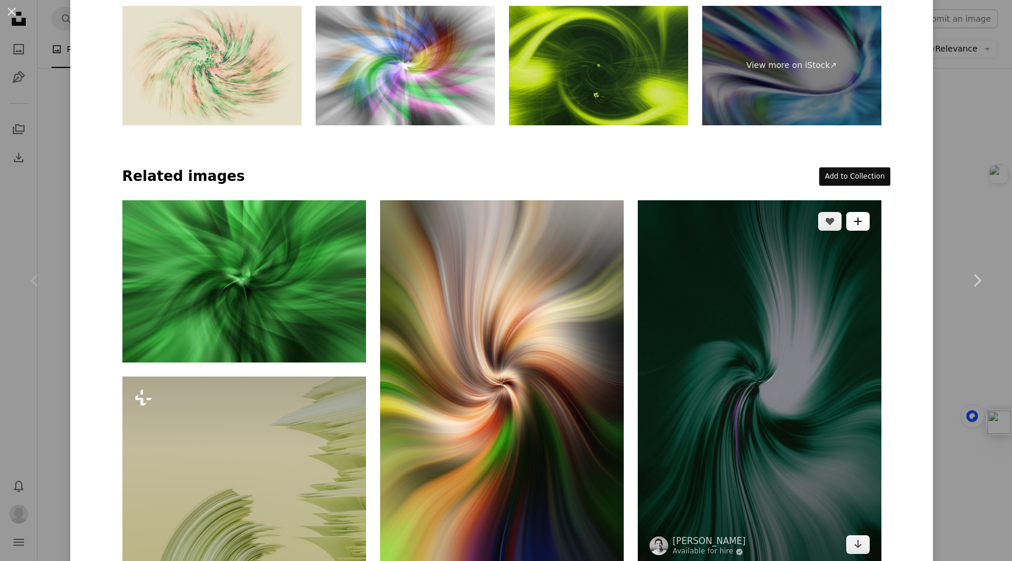
click at [858, 212] on button "A plus sign" at bounding box center [858, 221] width 23 height 19
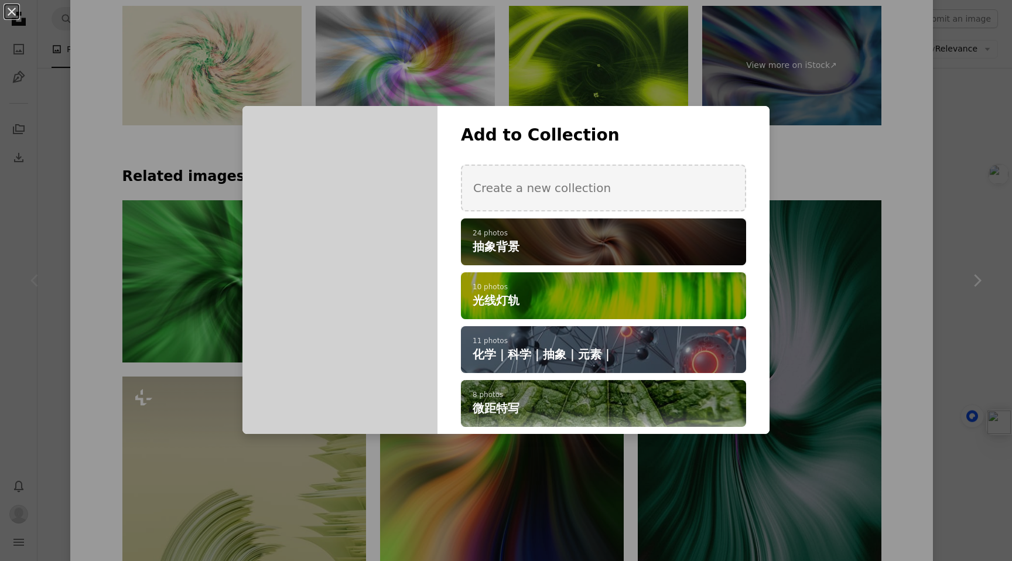
click at [714, 257] on div "A checkmark A plus sign 24 photos 抽象背景" at bounding box center [603, 242] width 285 height 47
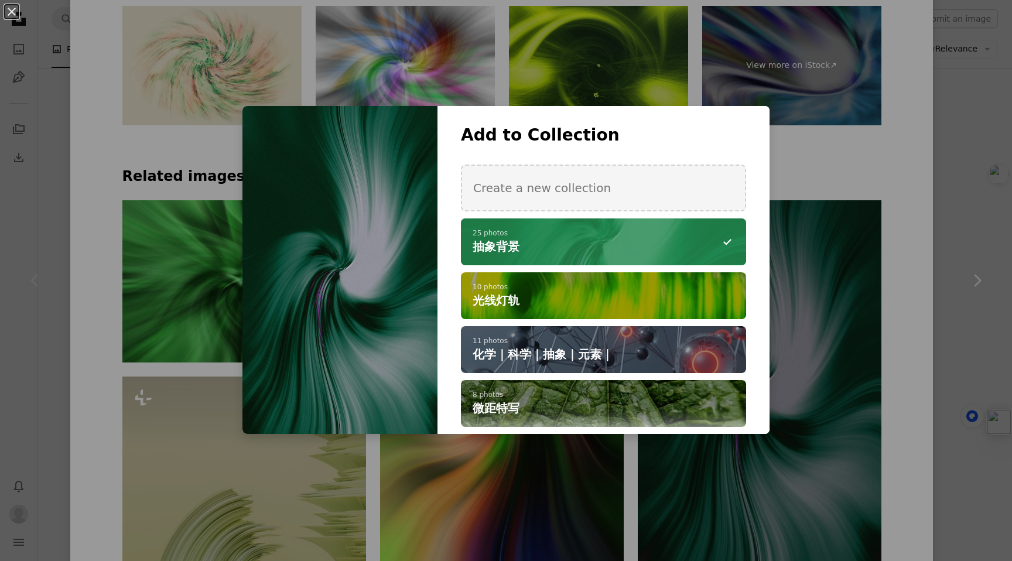
click at [908, 278] on div "An X shape Add to Collection Create a new collection A checkmark A minus sign 2…" at bounding box center [506, 280] width 1012 height 561
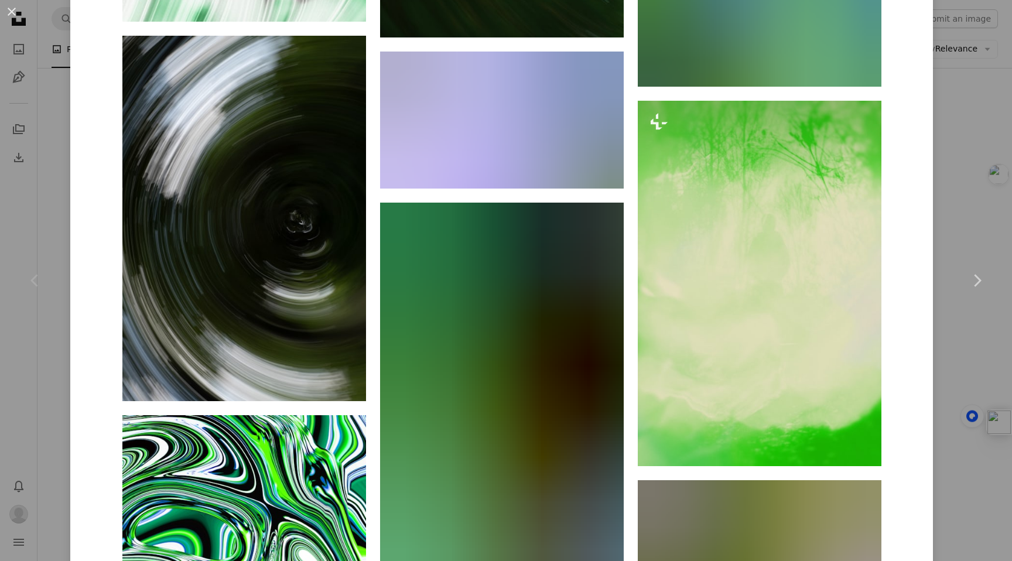
scroll to position [3261, 0]
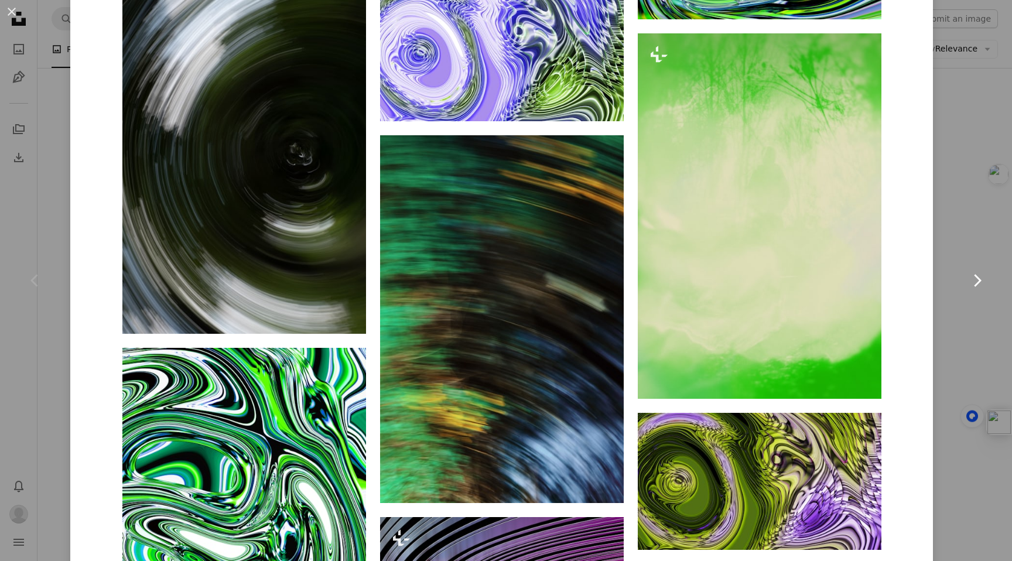
click at [942, 230] on link "Chevron right" at bounding box center [977, 280] width 70 height 112
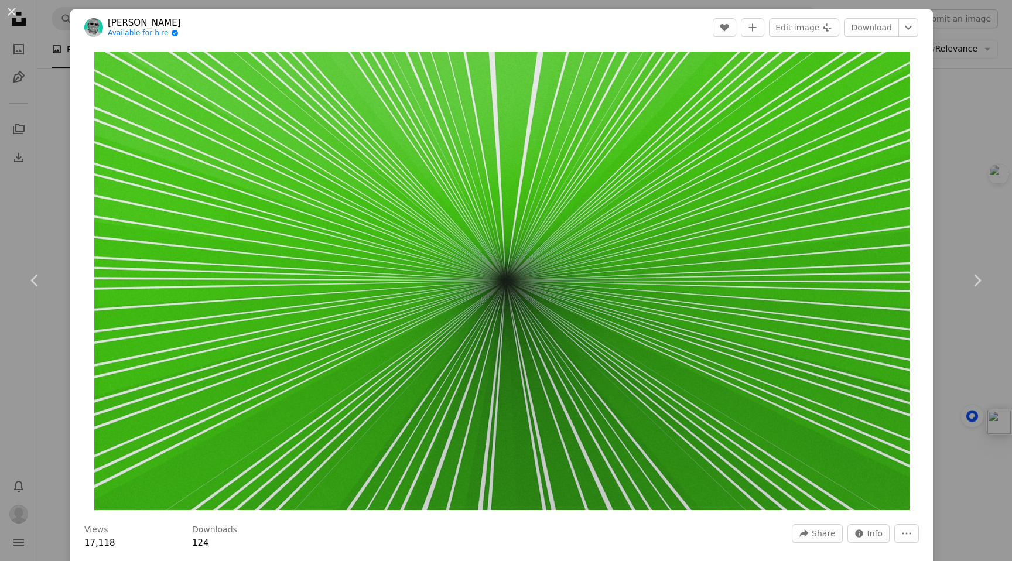
click at [969, 186] on div "An X shape Chevron left Chevron right [PERSON_NAME] Available for hire A checkm…" at bounding box center [506, 280] width 1012 height 561
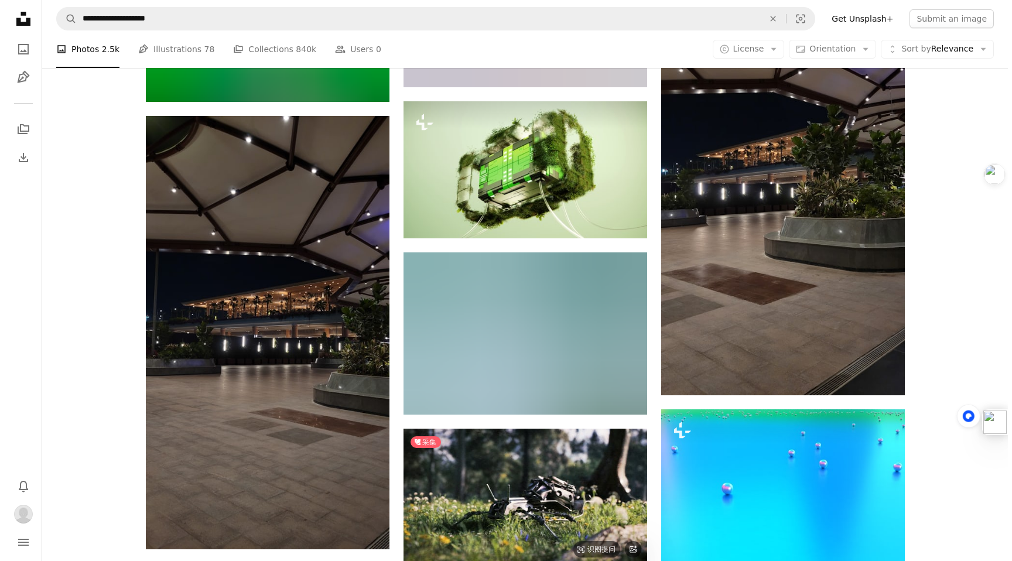
scroll to position [1161, 0]
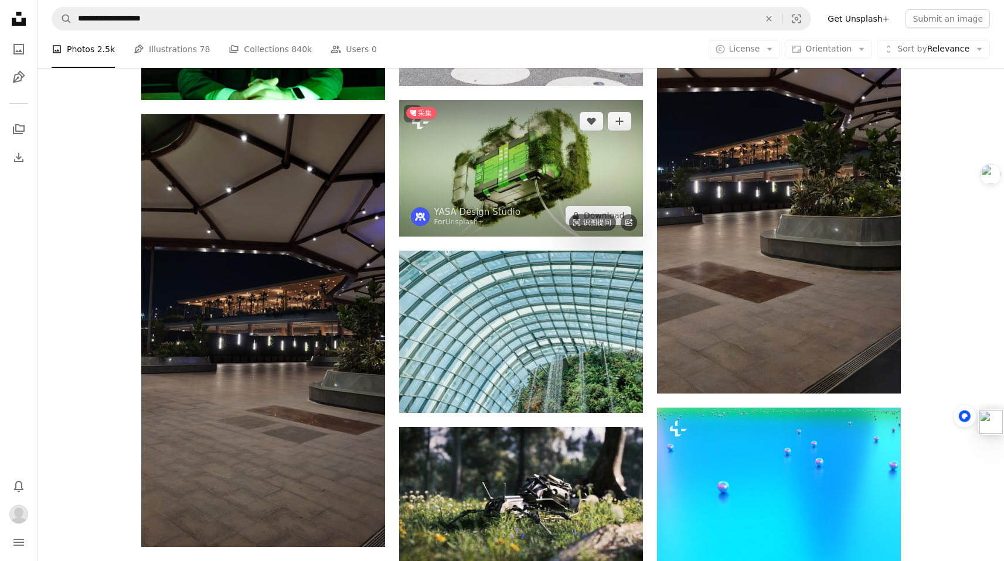
click at [556, 176] on img at bounding box center [521, 168] width 244 height 137
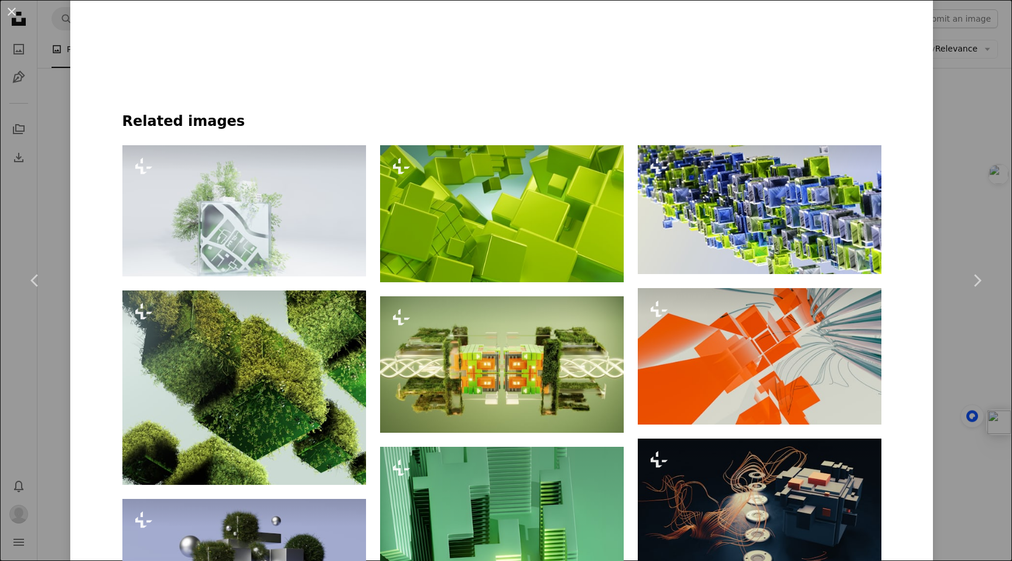
scroll to position [871, 0]
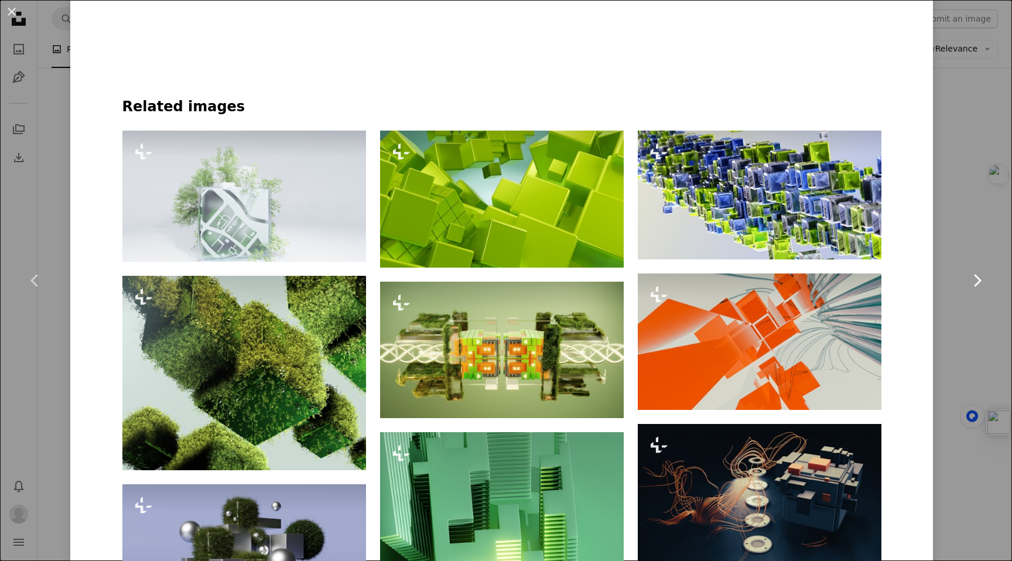
click at [942, 224] on link "Chevron right" at bounding box center [977, 280] width 70 height 112
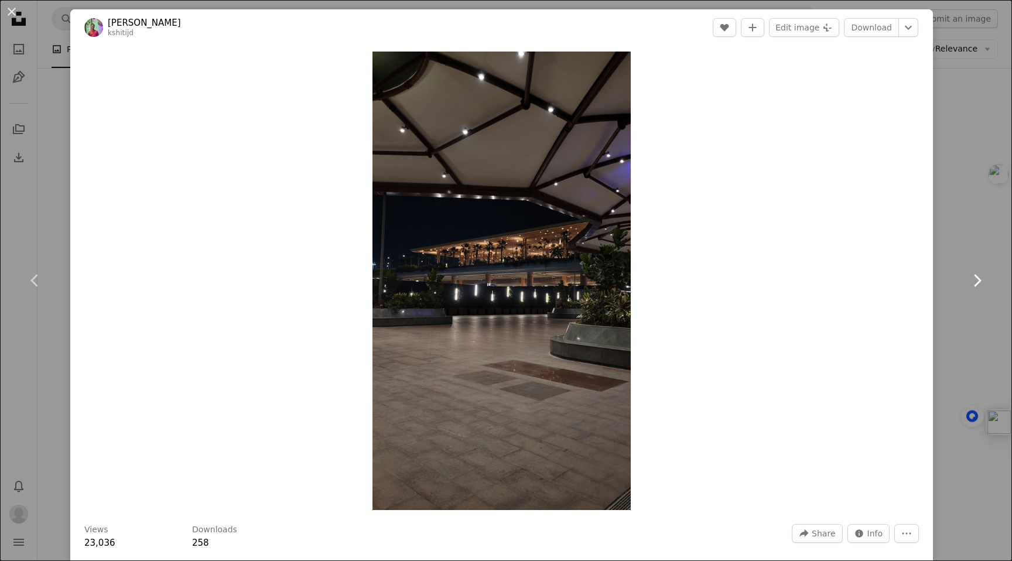
click at [973, 257] on link "Chevron right" at bounding box center [977, 280] width 70 height 112
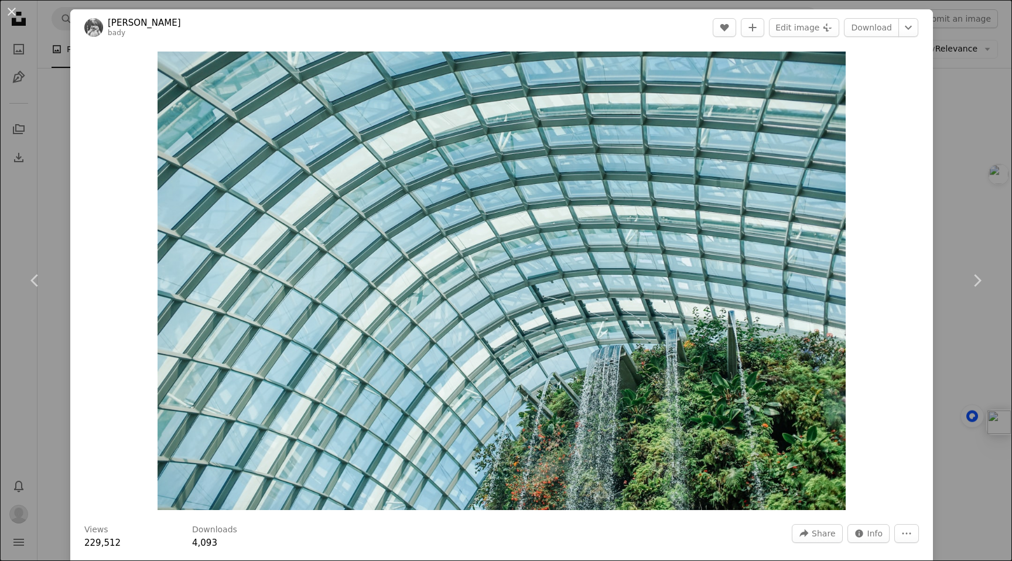
click at [964, 155] on div "An X shape Chevron left Chevron right bady [PERSON_NAME] A heart A plus sign Ed…" at bounding box center [506, 280] width 1012 height 561
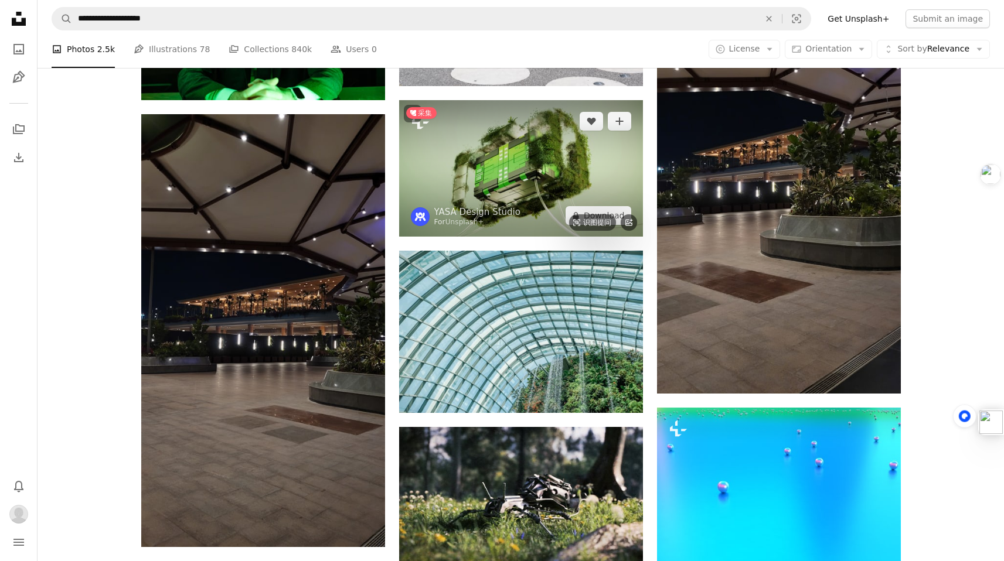
click at [577, 141] on img at bounding box center [521, 168] width 244 height 137
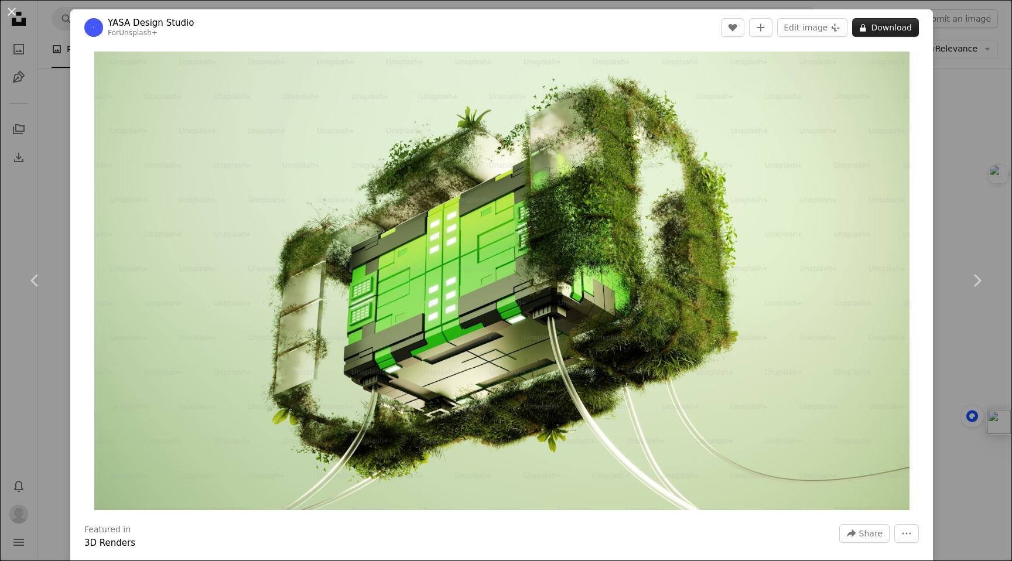
click at [860, 29] on icon "A lock" at bounding box center [863, 27] width 9 height 9
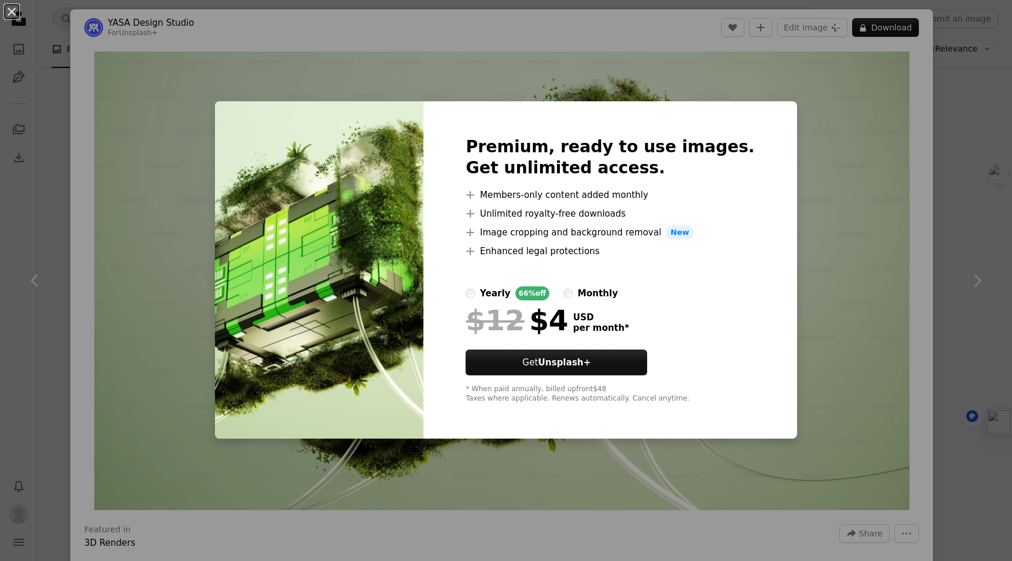
click at [683, 292] on div "yearly 66% off monthly" at bounding box center [610, 294] width 289 height 14
click at [845, 286] on div "An X shape Premium, ready to use images. Get unlimited access. A plus sign Memb…" at bounding box center [506, 280] width 1012 height 561
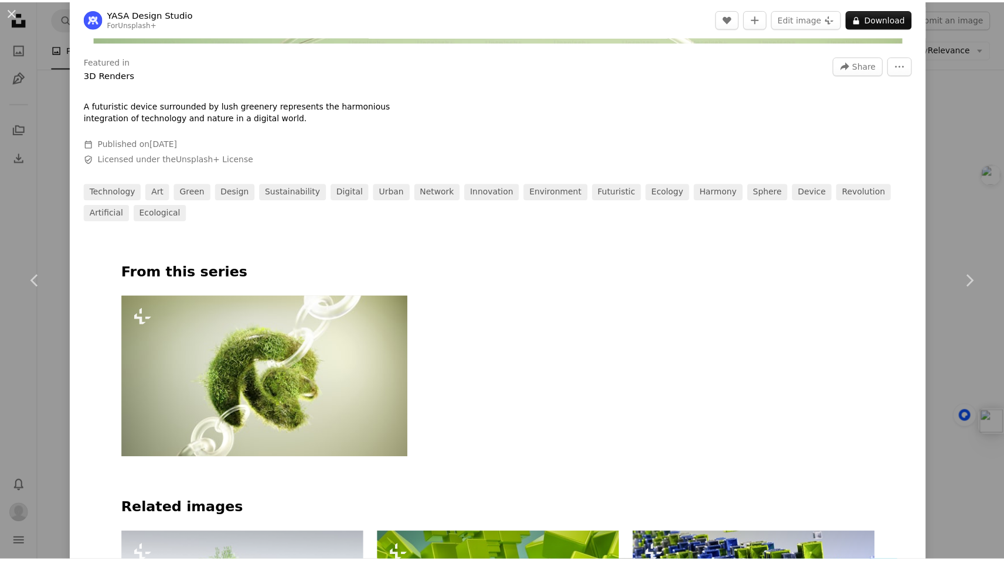
scroll to position [725, 0]
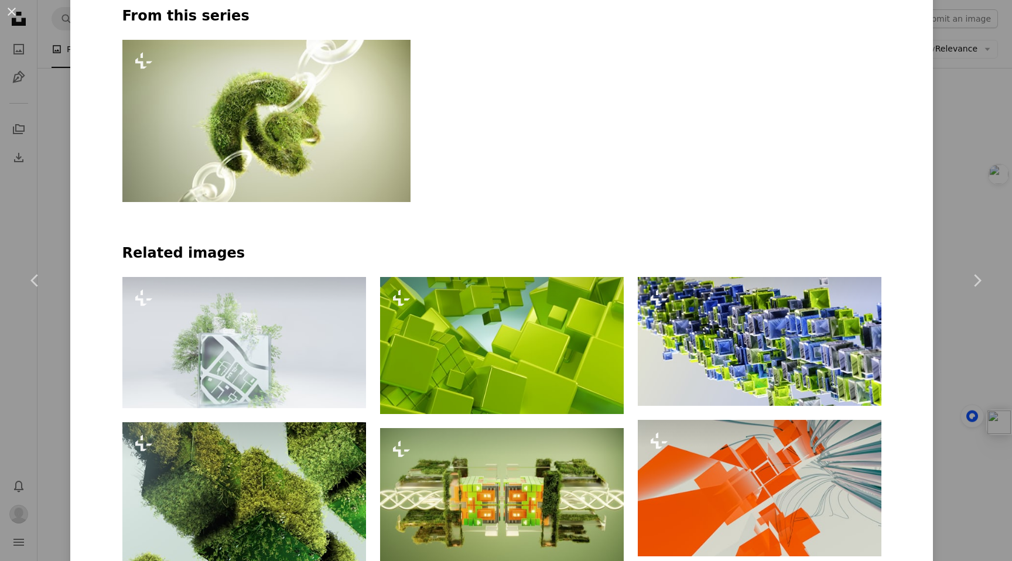
click at [960, 206] on div "An X shape Chevron left Chevron right YASA Design Studio For Unsplash+ A heart …" at bounding box center [506, 280] width 1012 height 561
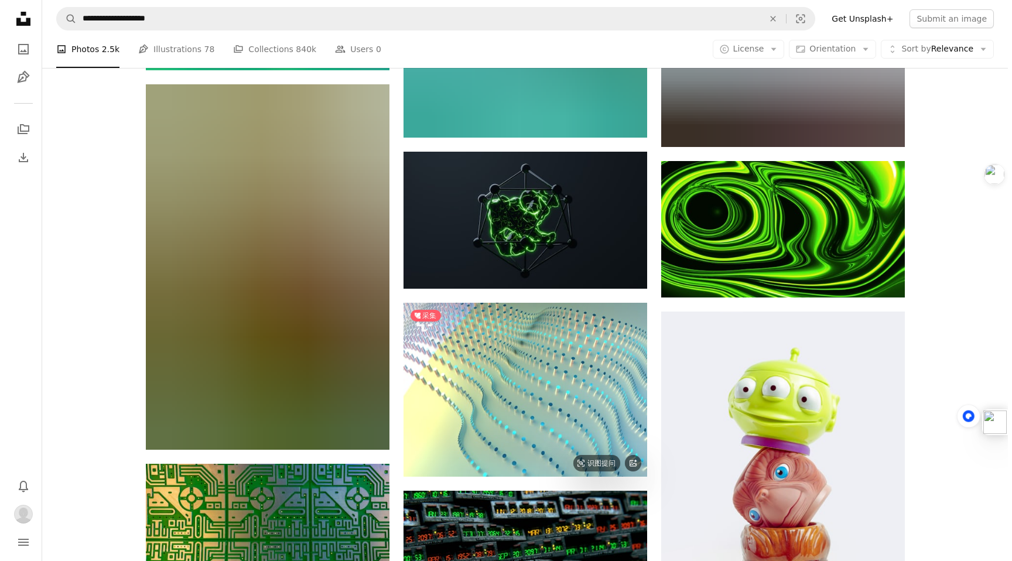
scroll to position [2977, 0]
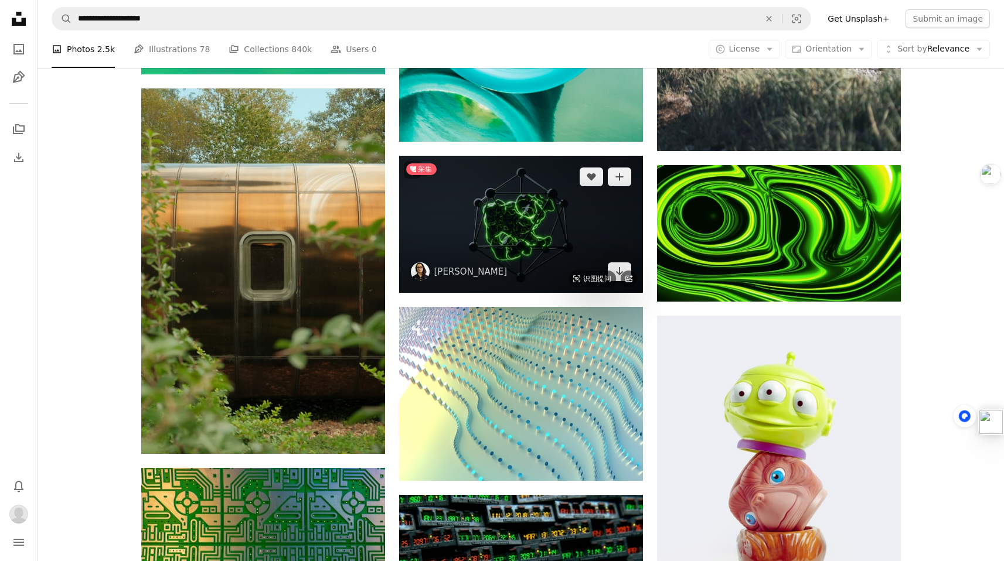
click at [550, 248] on img at bounding box center [521, 224] width 244 height 137
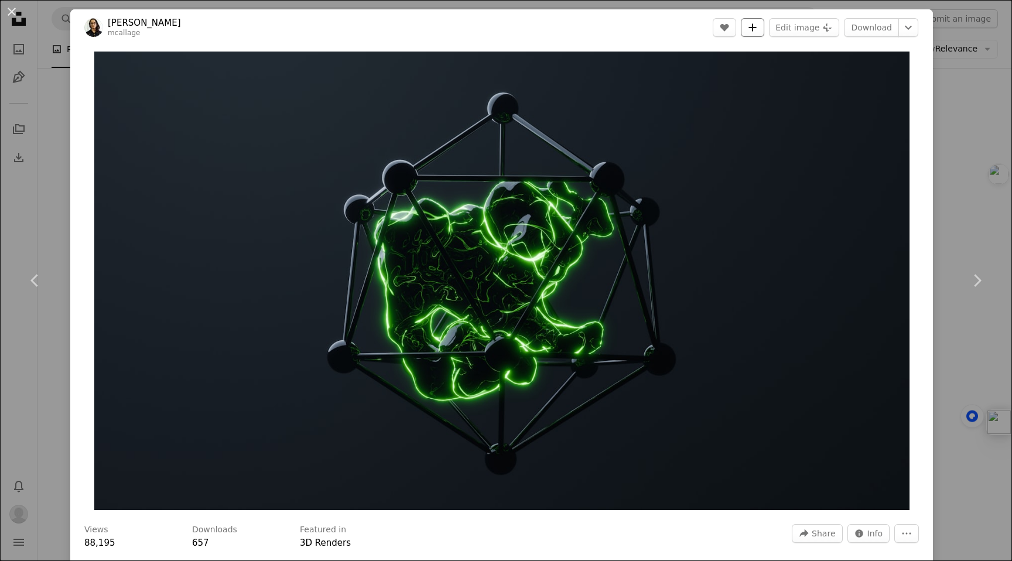
click at [755, 24] on icon "A plus sign" at bounding box center [752, 27] width 9 height 9
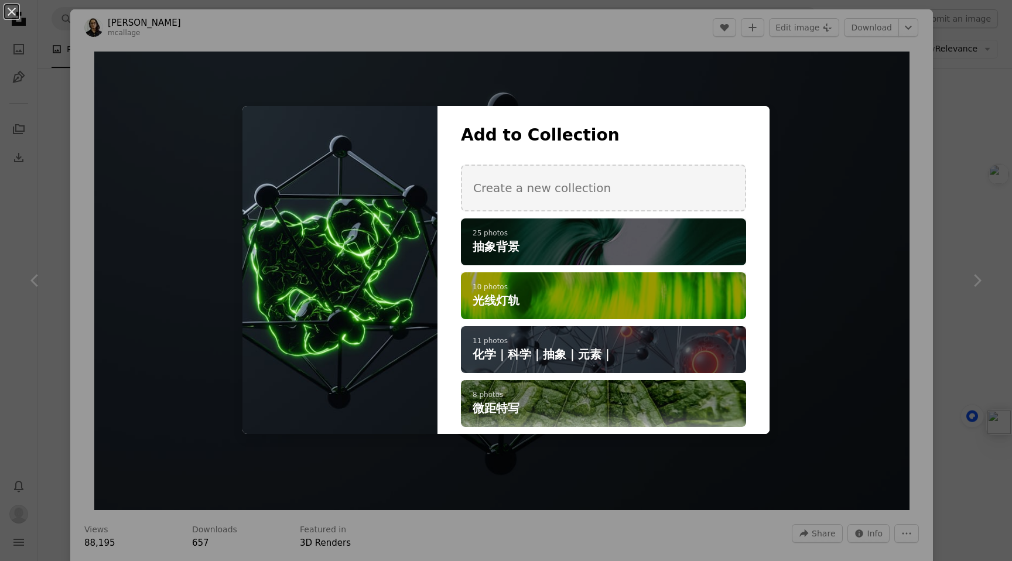
click at [665, 333] on div "A checkmark A plus sign 11 photos 化学｜科学｜抽象｜元素｜" at bounding box center [603, 349] width 285 height 47
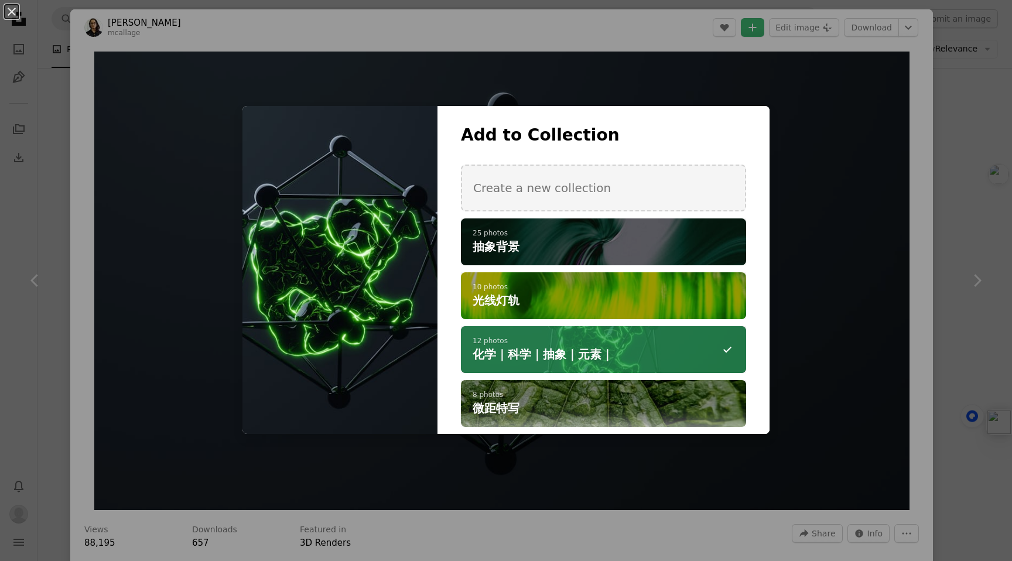
click at [867, 254] on div "An X shape Add to Collection Create a new collection A checkmark A plus sign 25…" at bounding box center [506, 280] width 1012 height 561
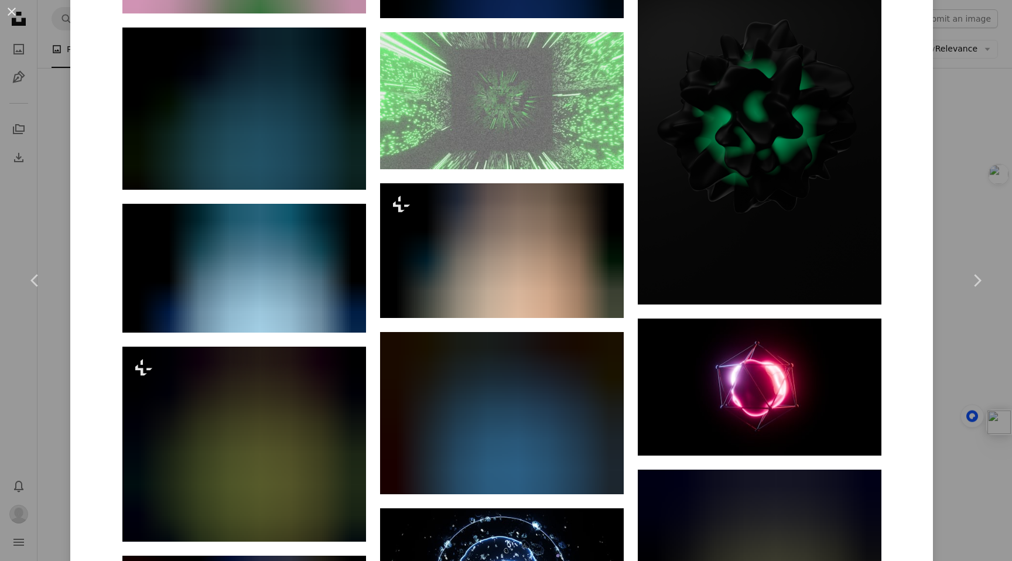
scroll to position [1850, 0]
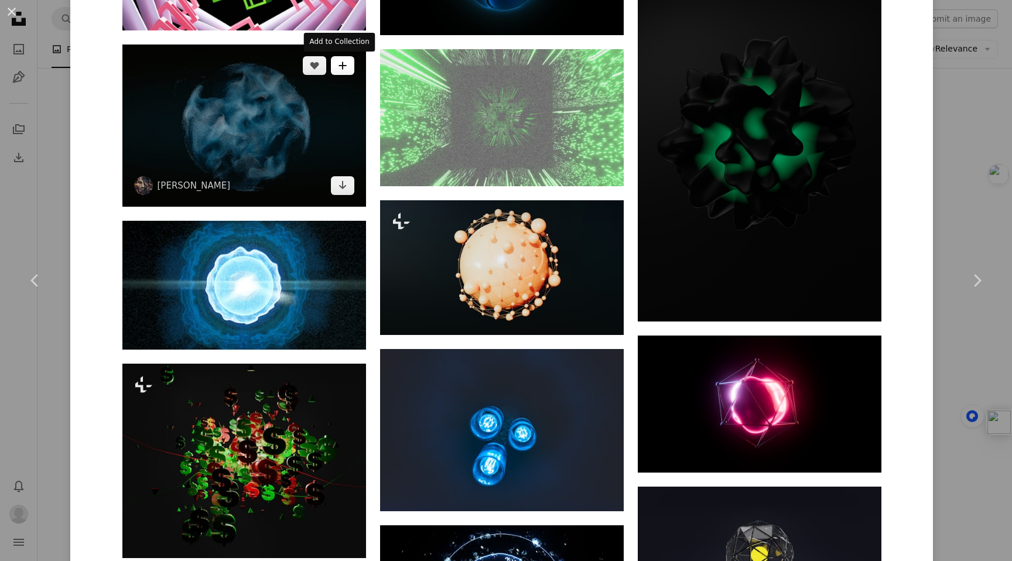
click at [344, 66] on button "A plus sign" at bounding box center [342, 65] width 23 height 19
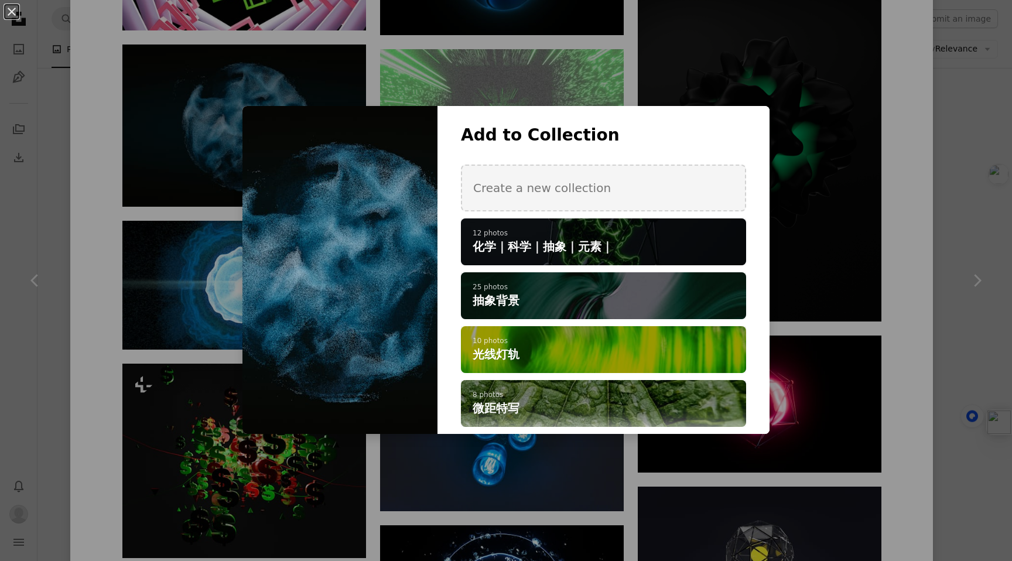
click at [662, 258] on div "A checkmark A plus sign 12 photos 化学｜科学｜抽象｜元素｜" at bounding box center [603, 242] width 285 height 47
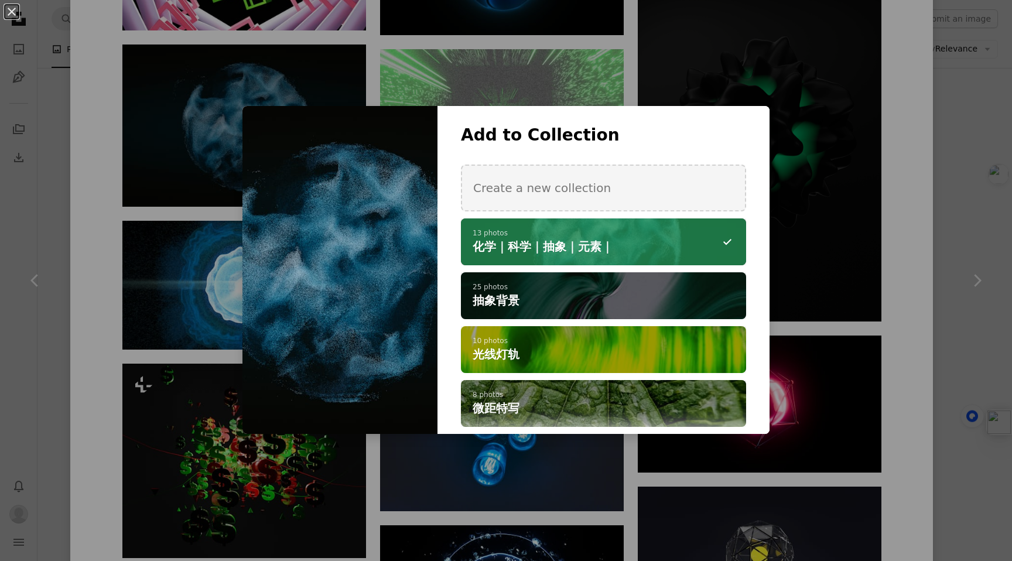
click at [879, 224] on div "An X shape Add to Collection Create a new collection A checkmark A minus sign 1…" at bounding box center [506, 280] width 1012 height 561
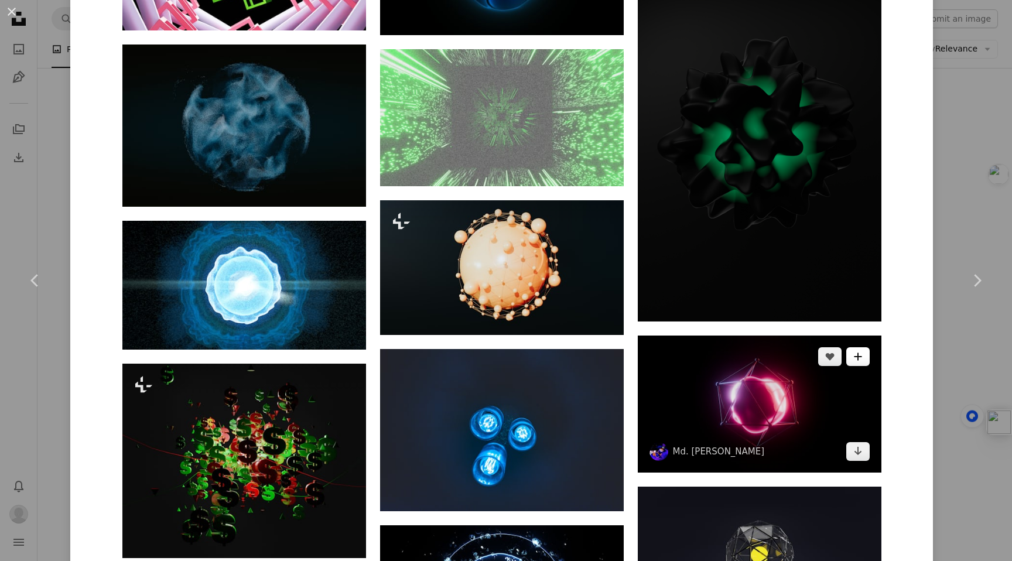
click at [854, 363] on button "A plus sign" at bounding box center [858, 356] width 23 height 19
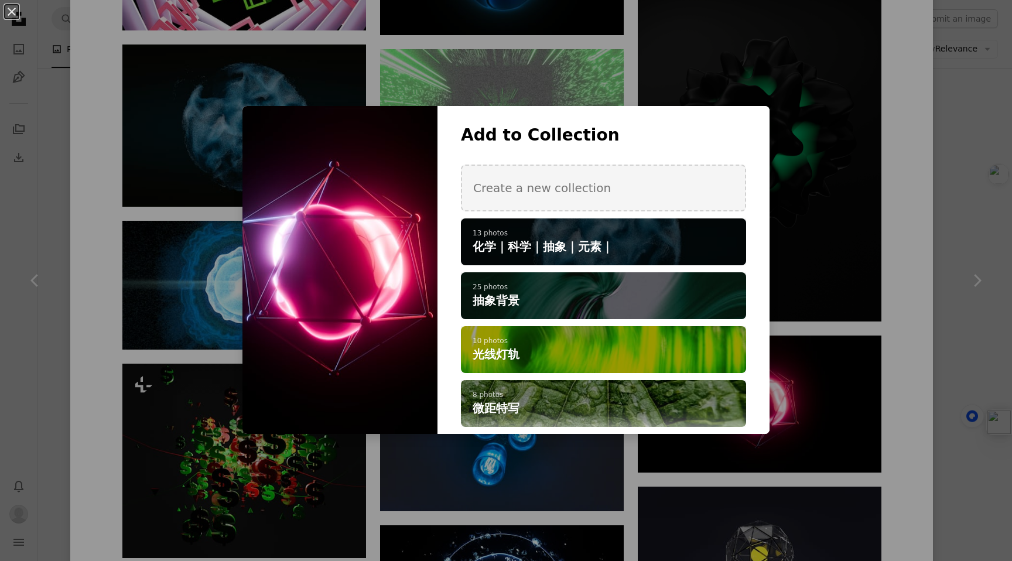
click at [686, 246] on h4 "化学｜科学｜抽象｜元素｜" at bounding box center [597, 246] width 249 height 16
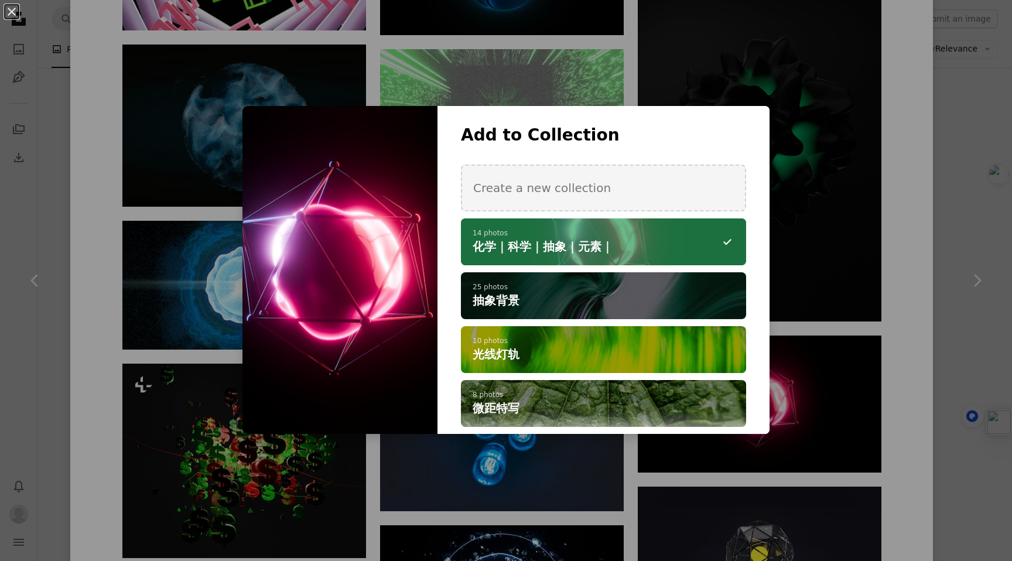
click at [886, 258] on div "An X shape Add to Collection Create a new collection A checkmark A minus sign 1…" at bounding box center [506, 280] width 1012 height 561
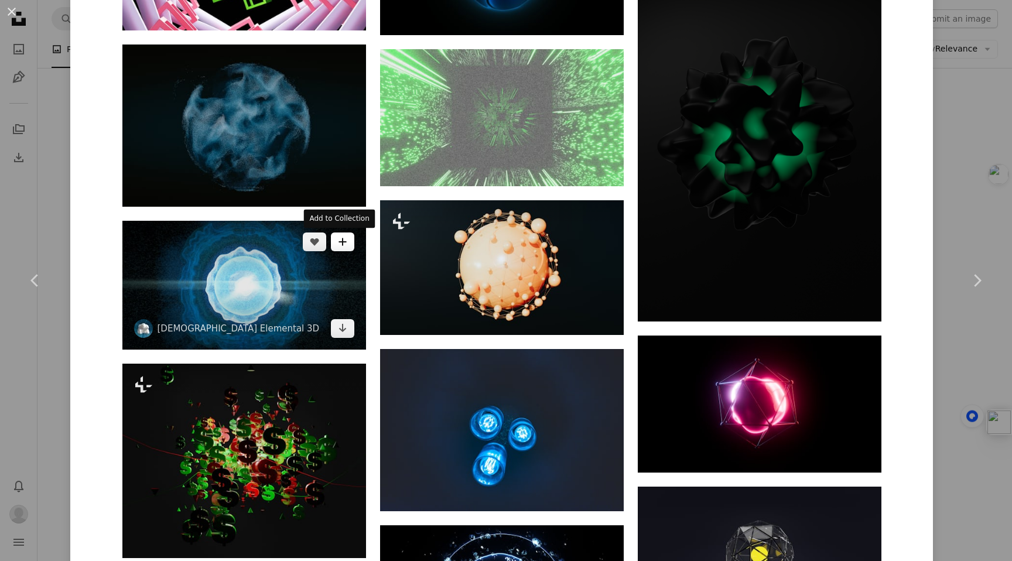
click at [332, 243] on button "A plus sign" at bounding box center [342, 242] width 23 height 19
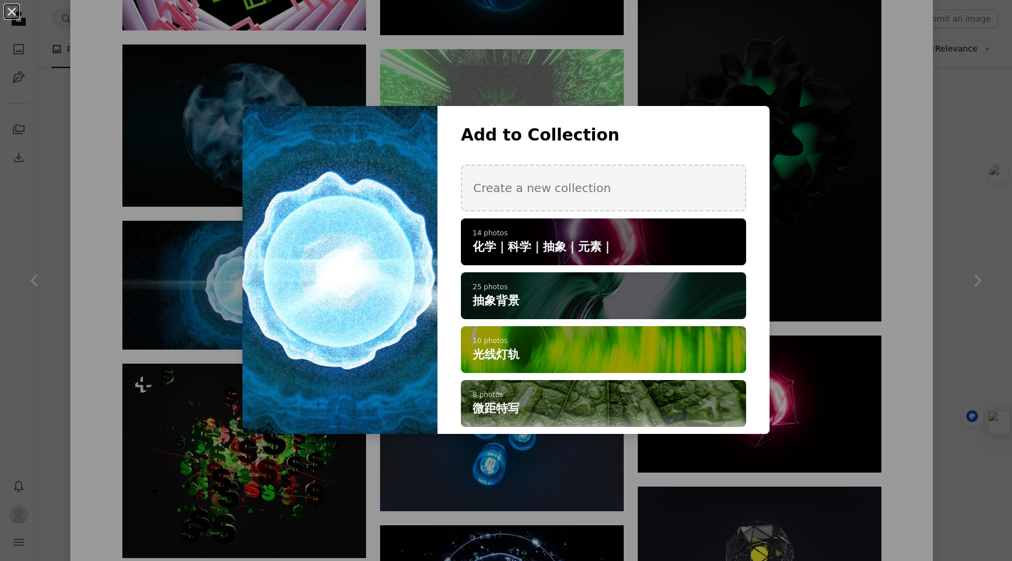
click at [626, 244] on h4 "化学｜科学｜抽象｜元素｜" at bounding box center [597, 246] width 249 height 16
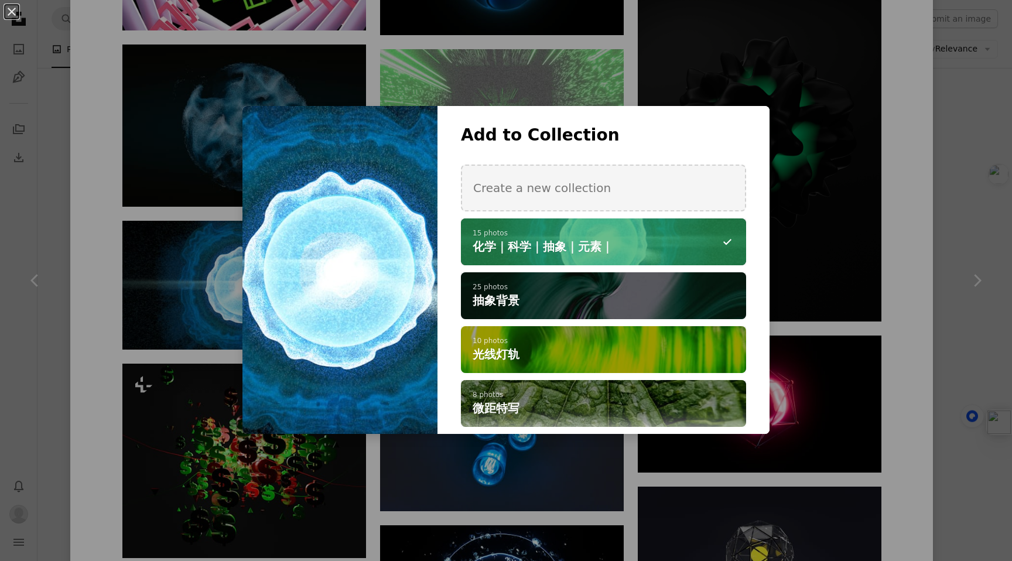
click at [896, 289] on div "An X shape Add to Collection Create a new collection A checkmark A minus sign 1…" at bounding box center [506, 280] width 1012 height 561
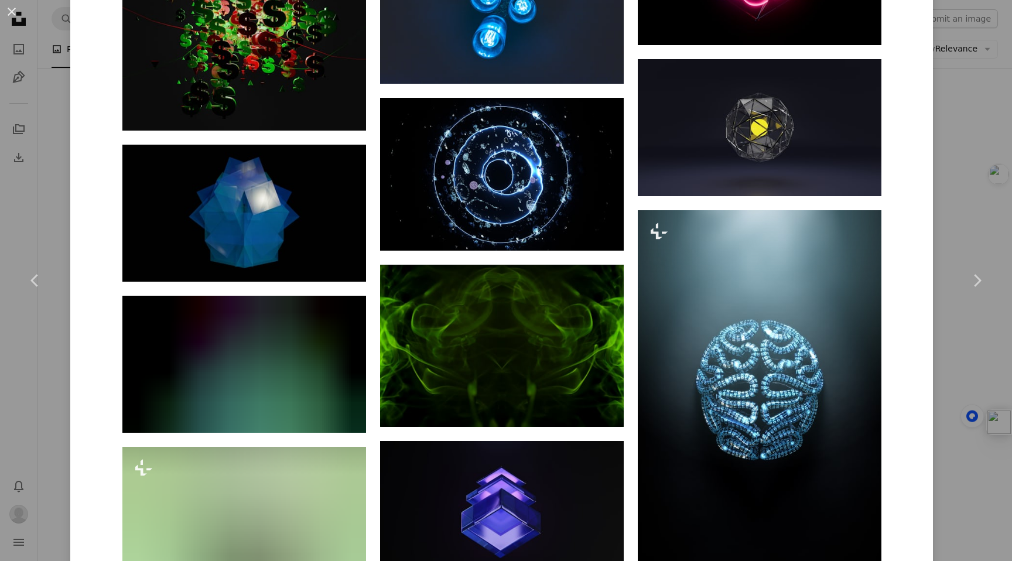
scroll to position [2245, 0]
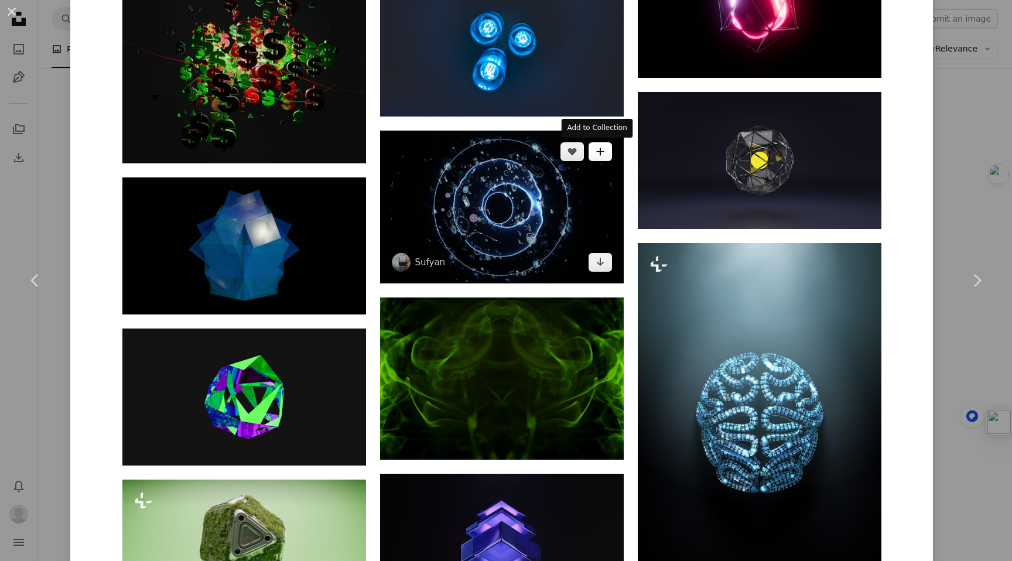
click at [597, 150] on icon "A plus sign" at bounding box center [600, 151] width 9 height 9
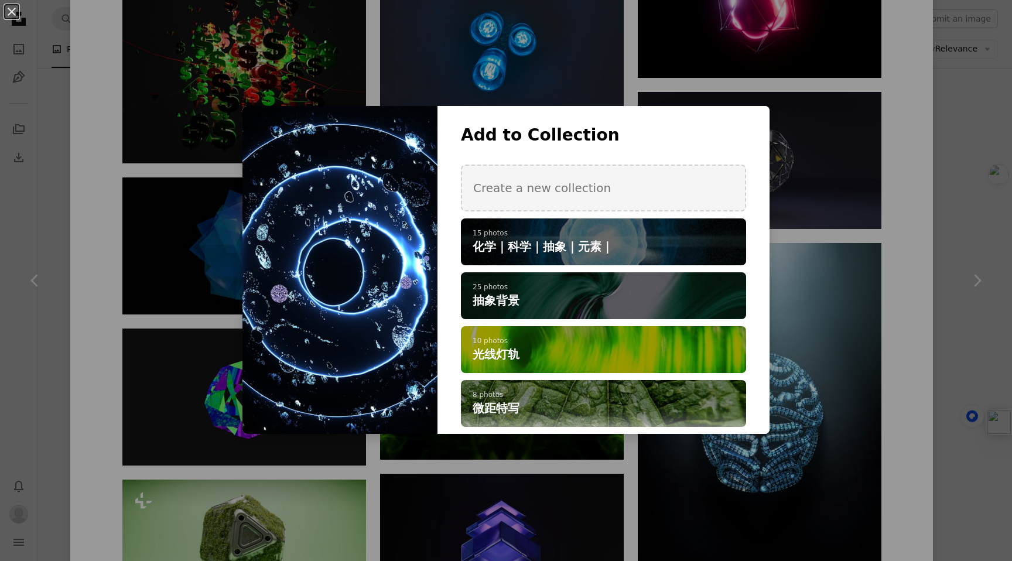
click at [635, 248] on h4 "化学｜科学｜抽象｜元素｜" at bounding box center [597, 246] width 249 height 16
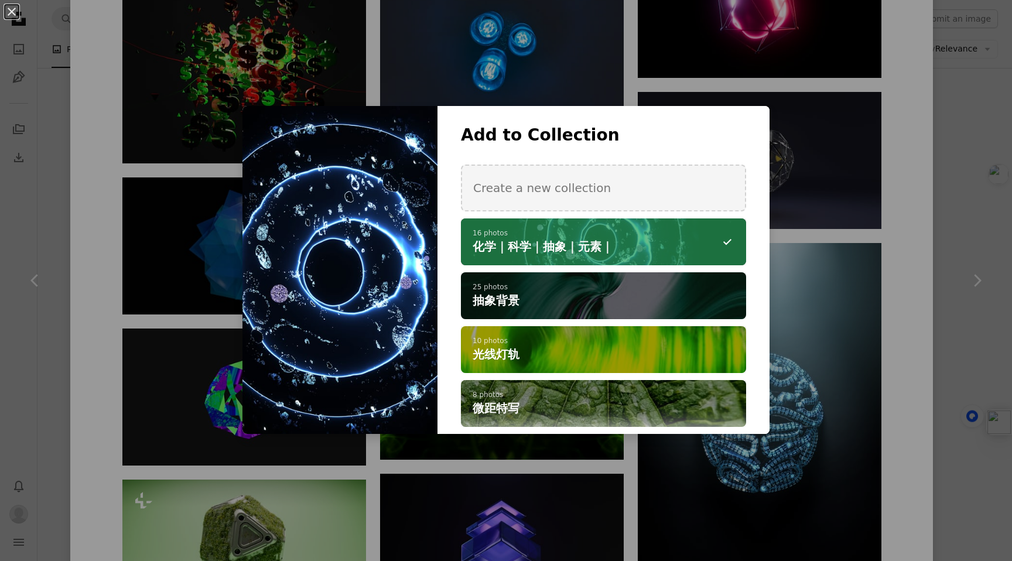
click at [913, 228] on div "An X shape Add to Collection Create a new collection A checkmark A minus sign 1…" at bounding box center [506, 280] width 1012 height 561
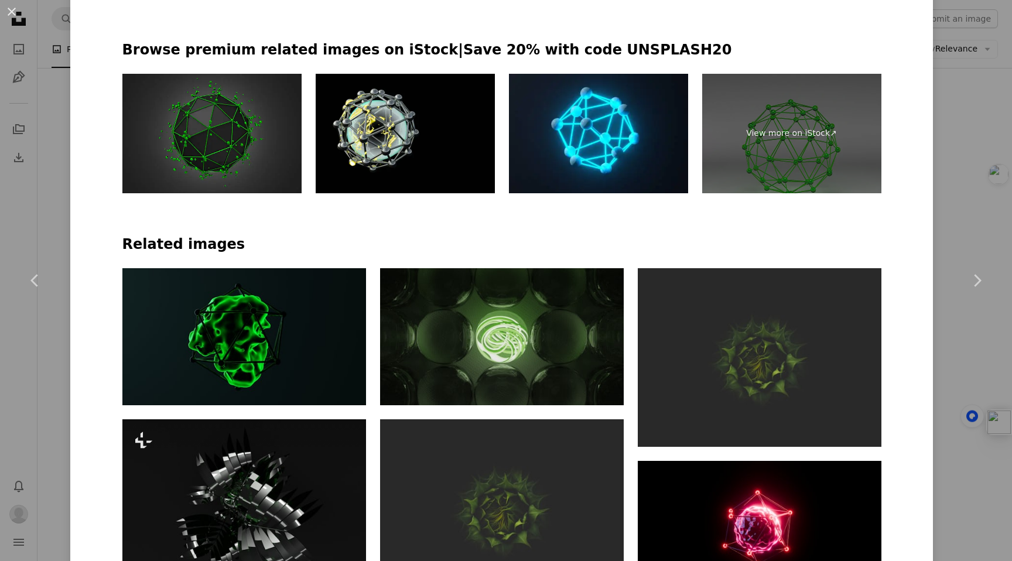
scroll to position [845, 0]
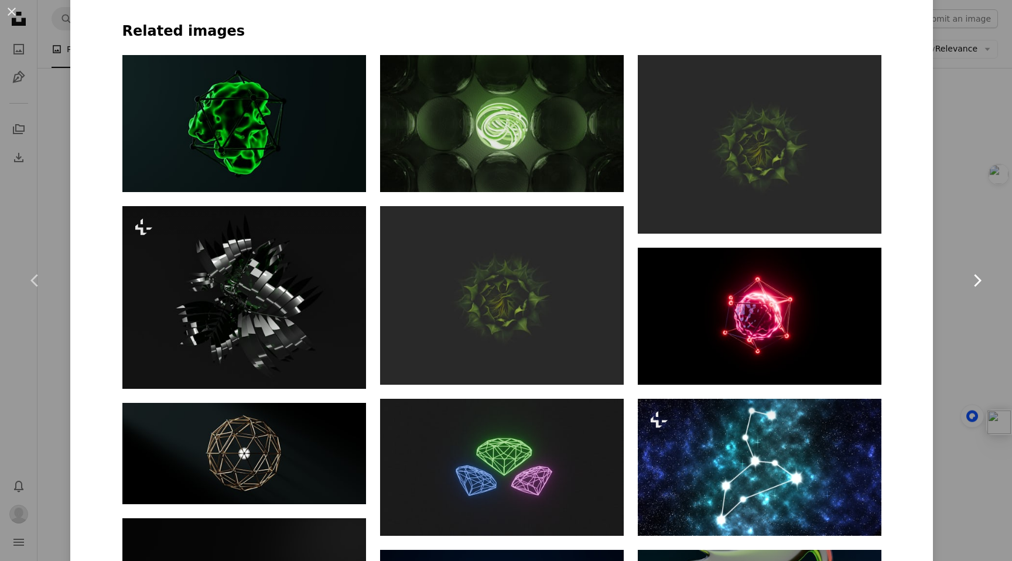
click at [943, 227] on link "Chevron right" at bounding box center [977, 280] width 70 height 112
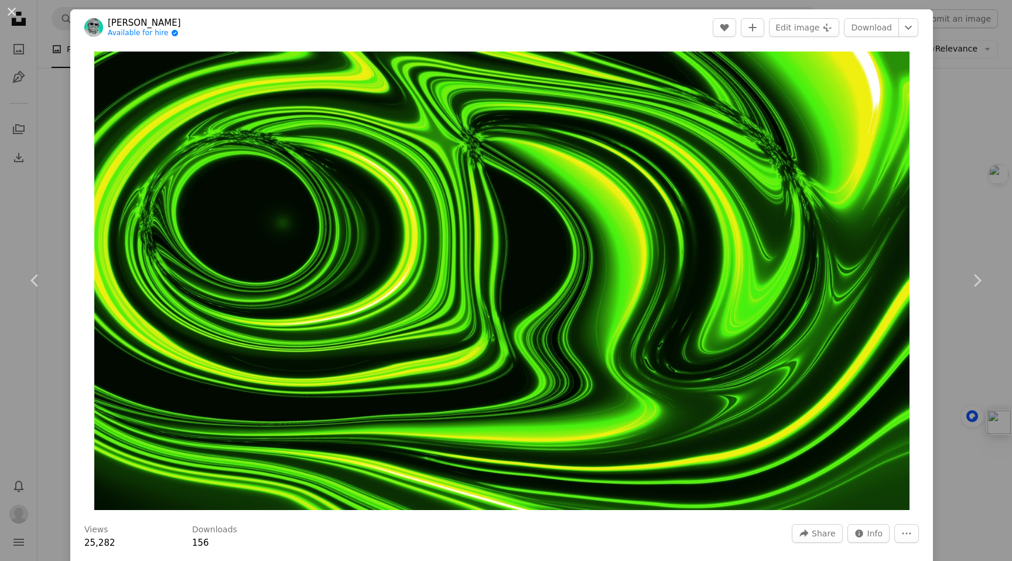
click at [947, 197] on div "An X shape Chevron left Chevron right [PERSON_NAME] Available for hire A checkm…" at bounding box center [506, 280] width 1012 height 561
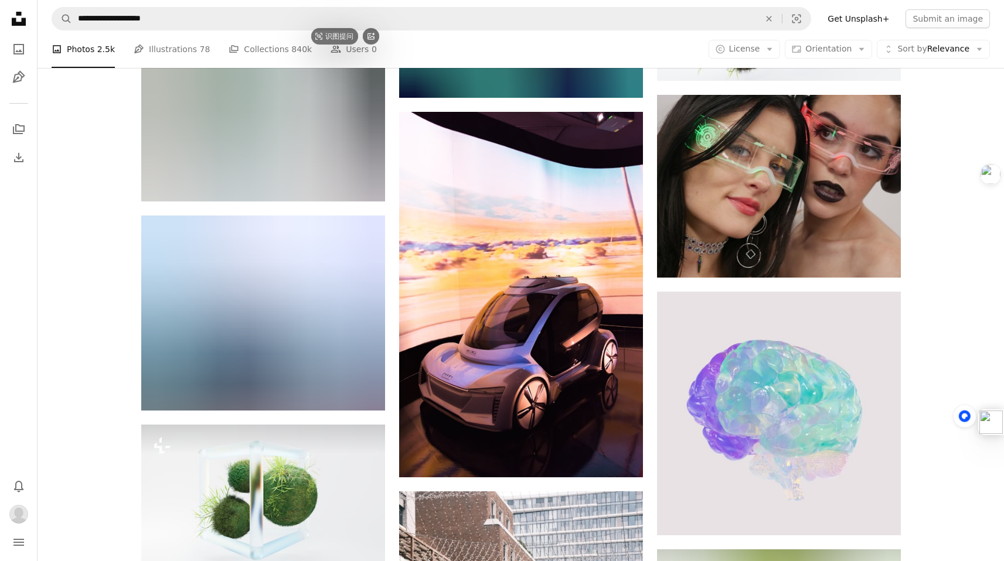
scroll to position [6403, 0]
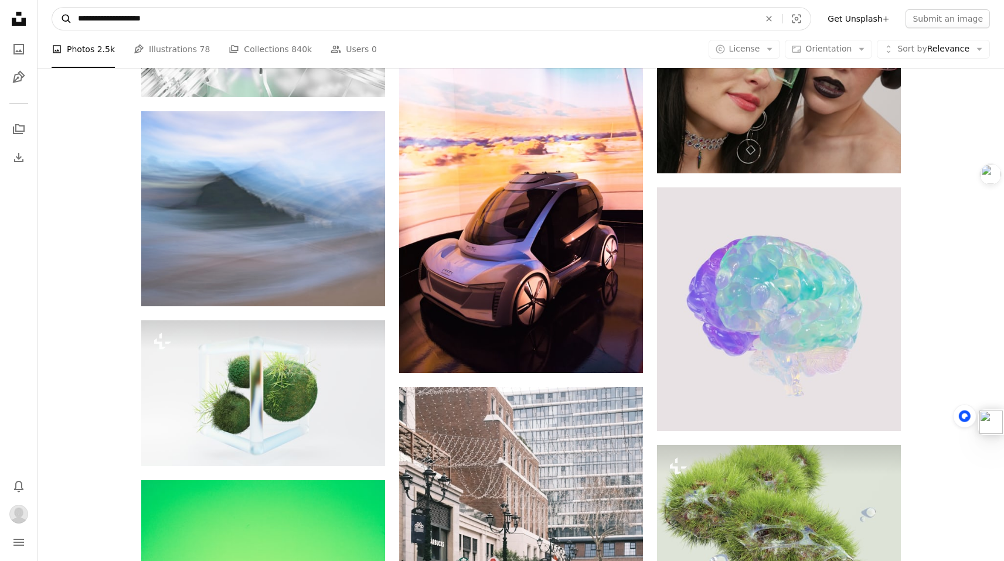
drag, startPoint x: 337, startPoint y: 24, endPoint x: 69, endPoint y: 23, distance: 268.3
click at [69, 23] on form "**********" at bounding box center [431, 18] width 759 height 23
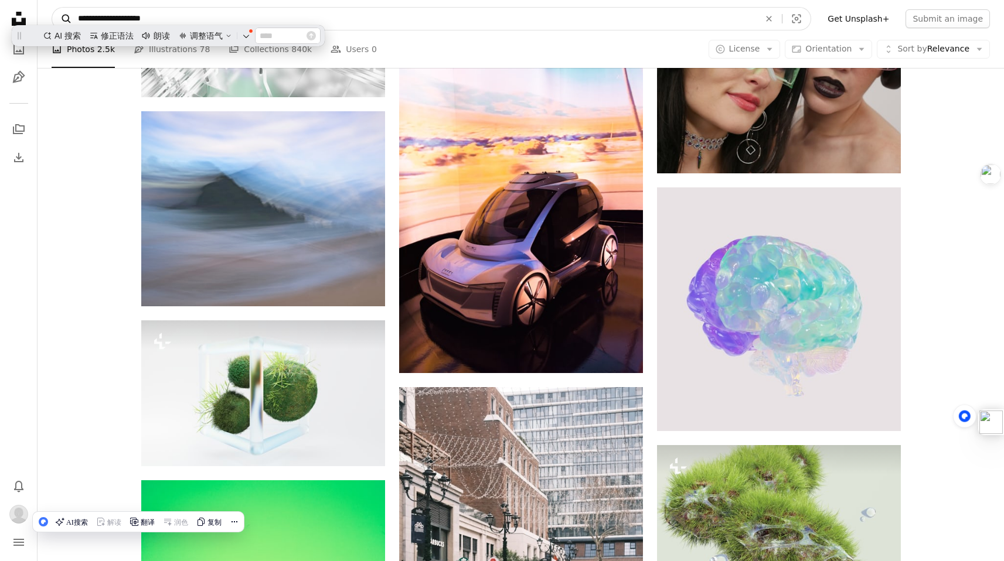
scroll to position [0, 0]
paste input "Find visuals sitewide"
type input "**********"
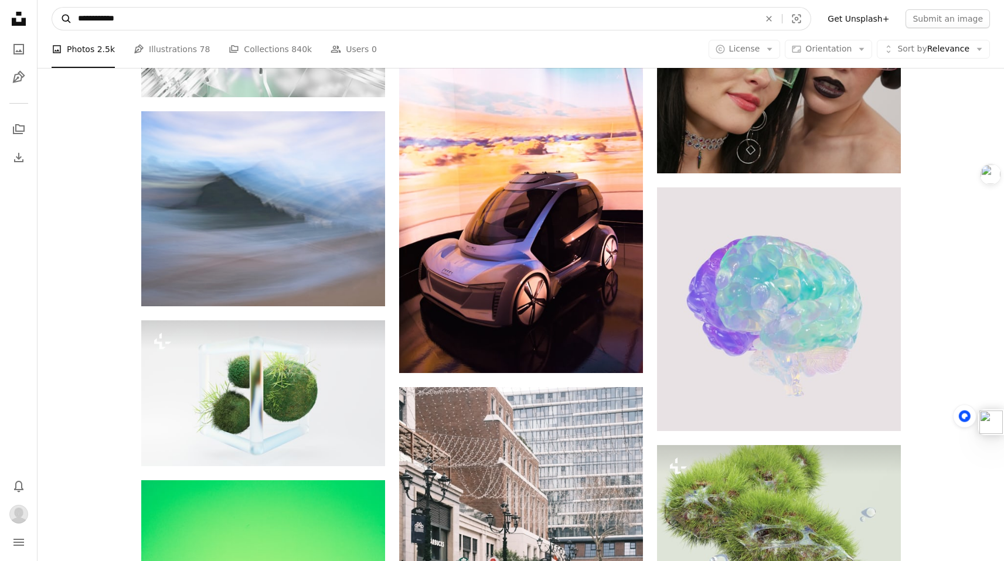
click button "A magnifying glass" at bounding box center [62, 19] width 20 height 22
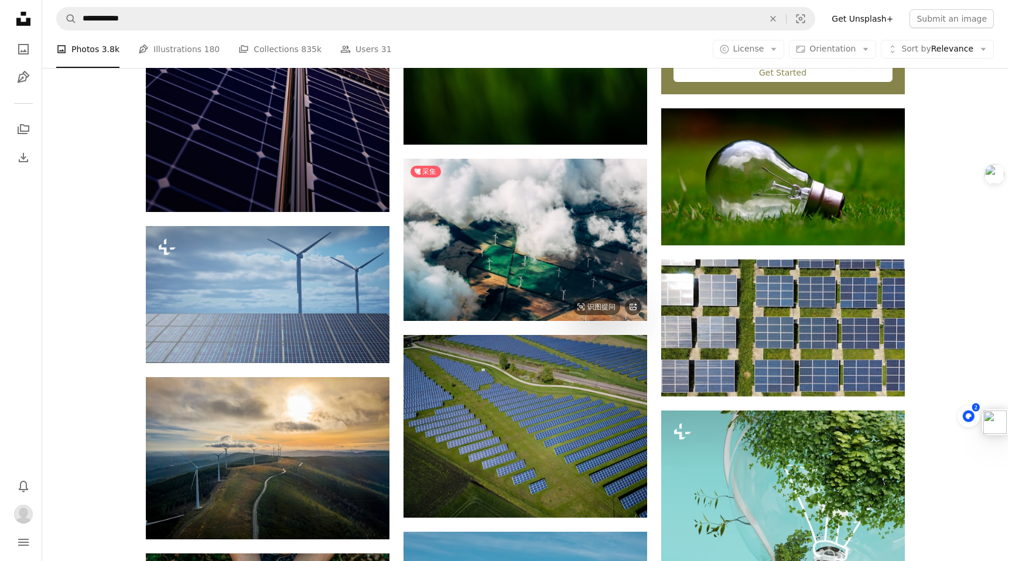
scroll to position [517, 0]
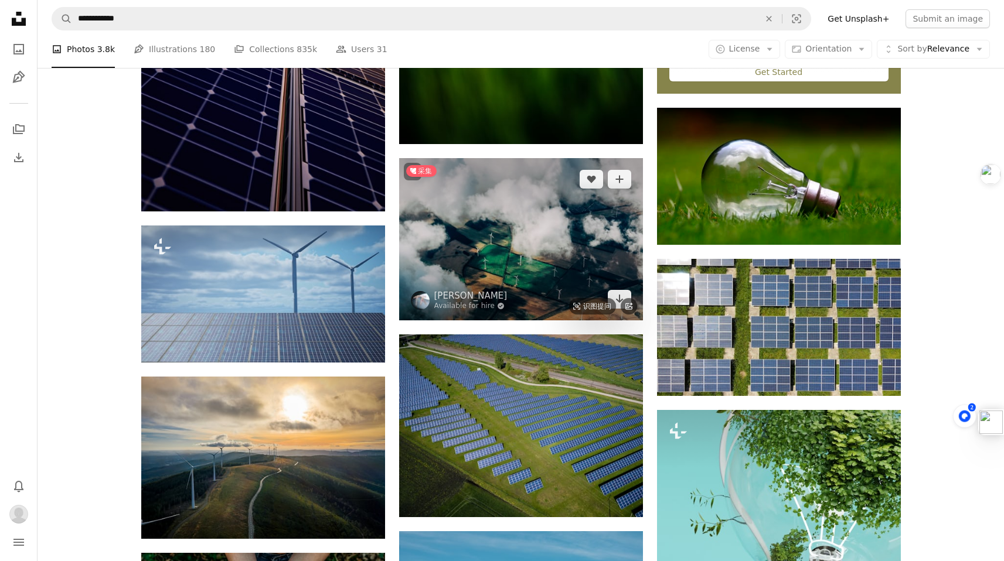
click at [619, 210] on img at bounding box center [521, 239] width 244 height 162
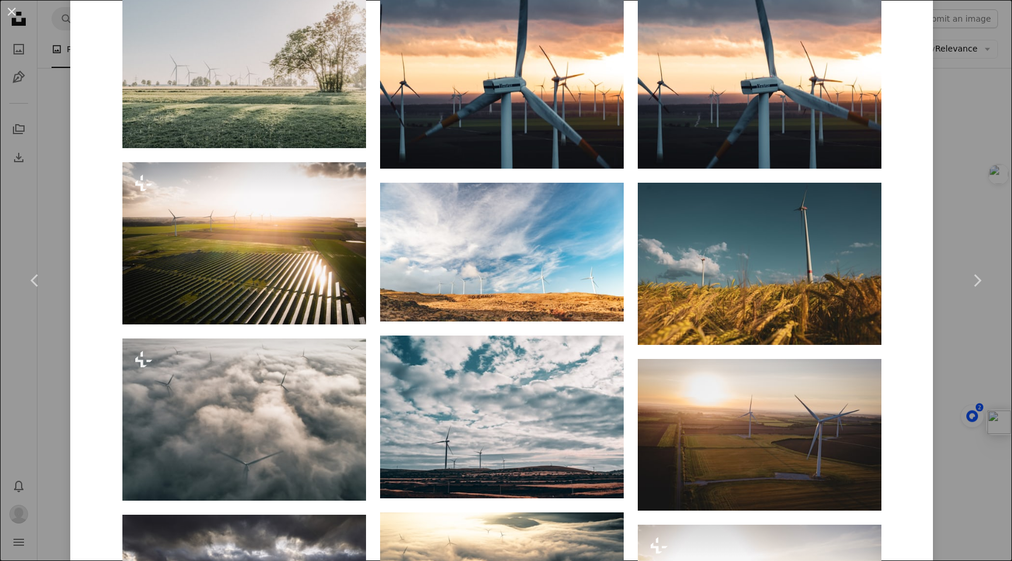
scroll to position [1015, 0]
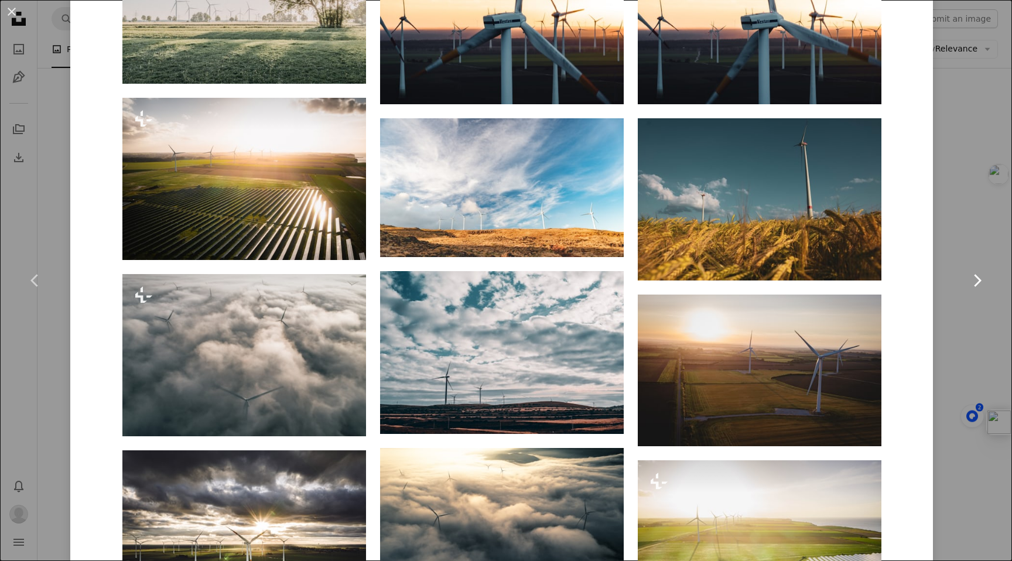
click at [942, 239] on link "Chevron right" at bounding box center [977, 280] width 70 height 112
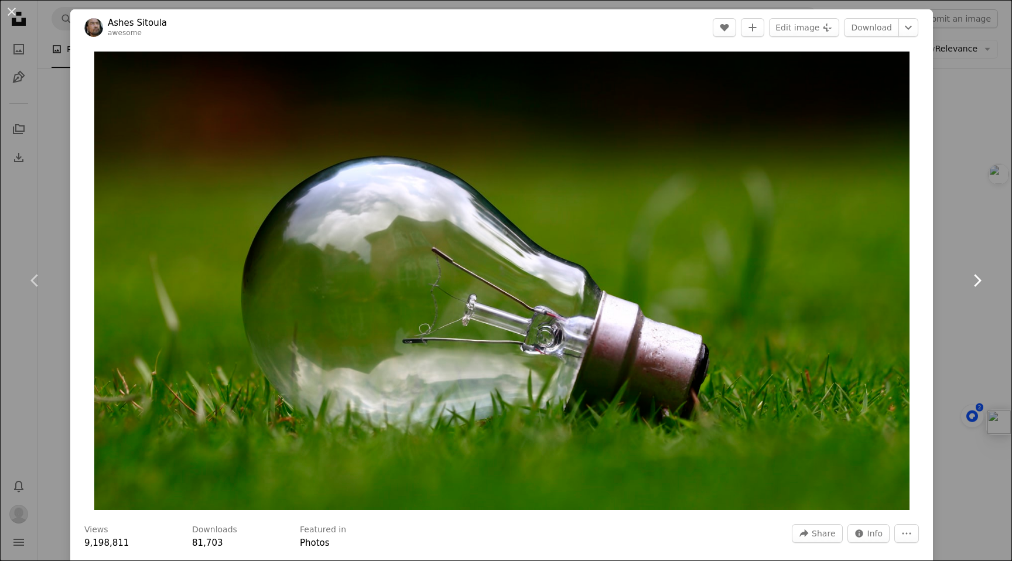
click at [956, 238] on link "Chevron right" at bounding box center [977, 280] width 70 height 112
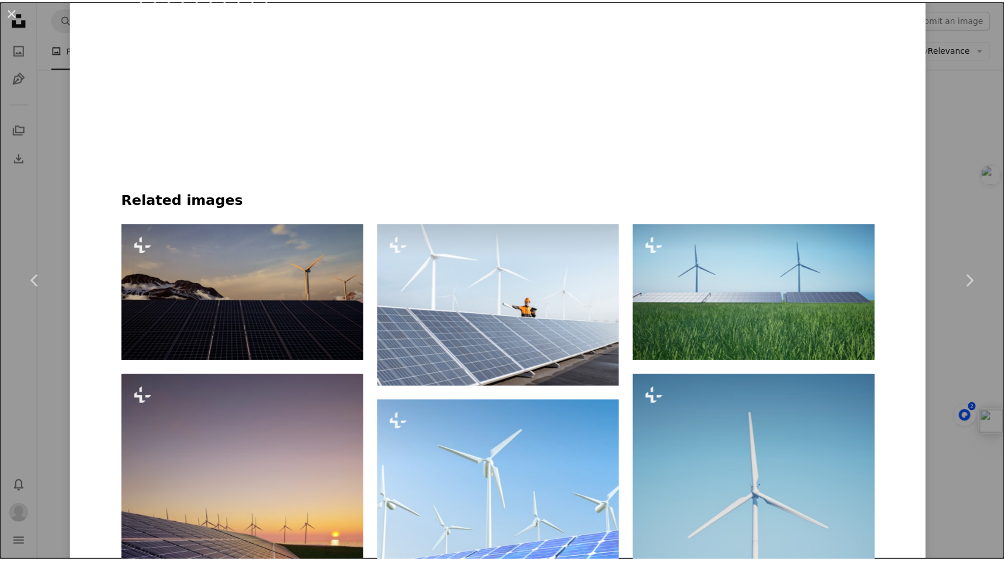
scroll to position [734, 0]
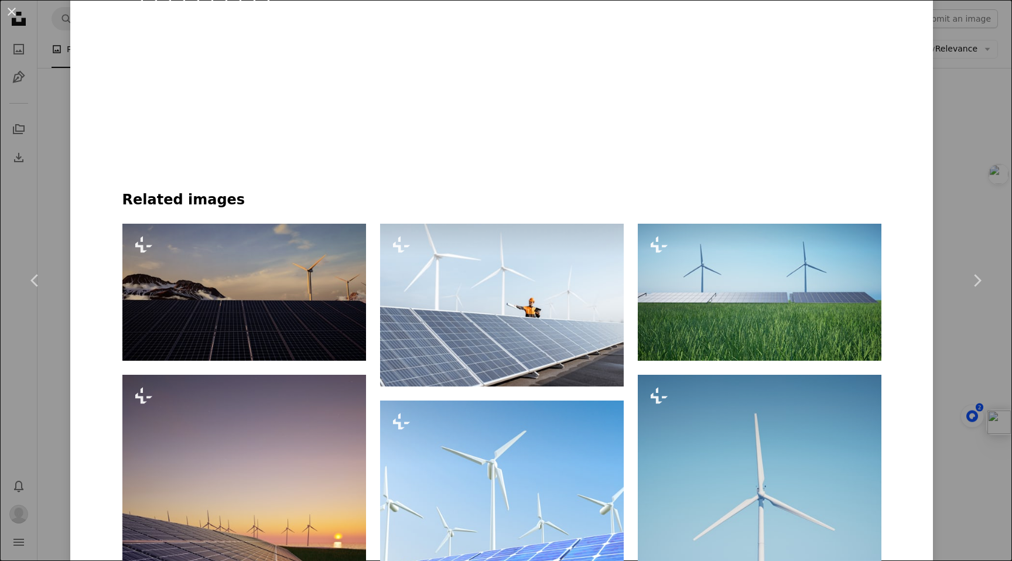
click at [940, 214] on div "An X shape Chevron left Chevron right Alexander Mils For Unsplash+ A heart A pl…" at bounding box center [506, 280] width 1012 height 561
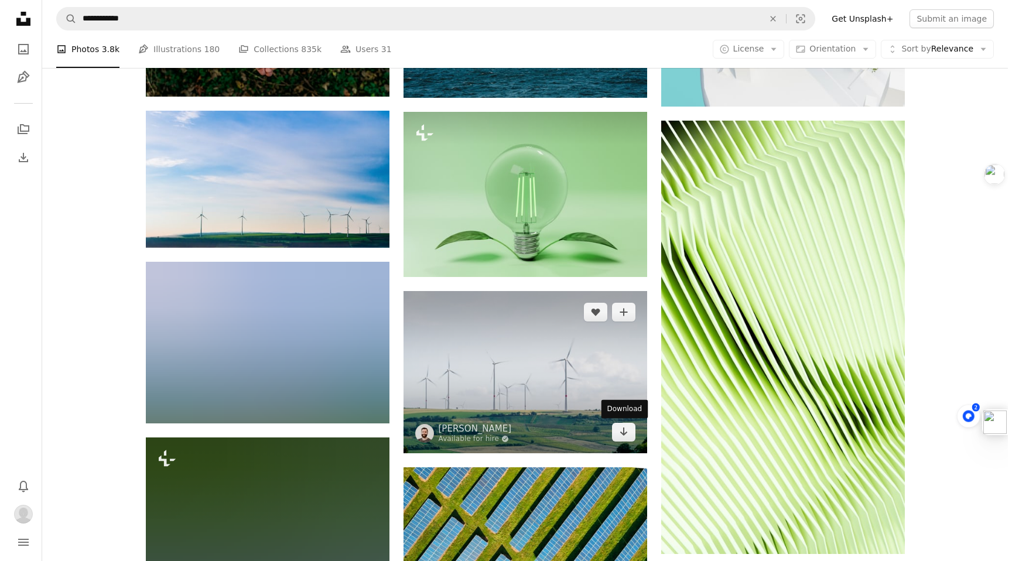
scroll to position [1111, 0]
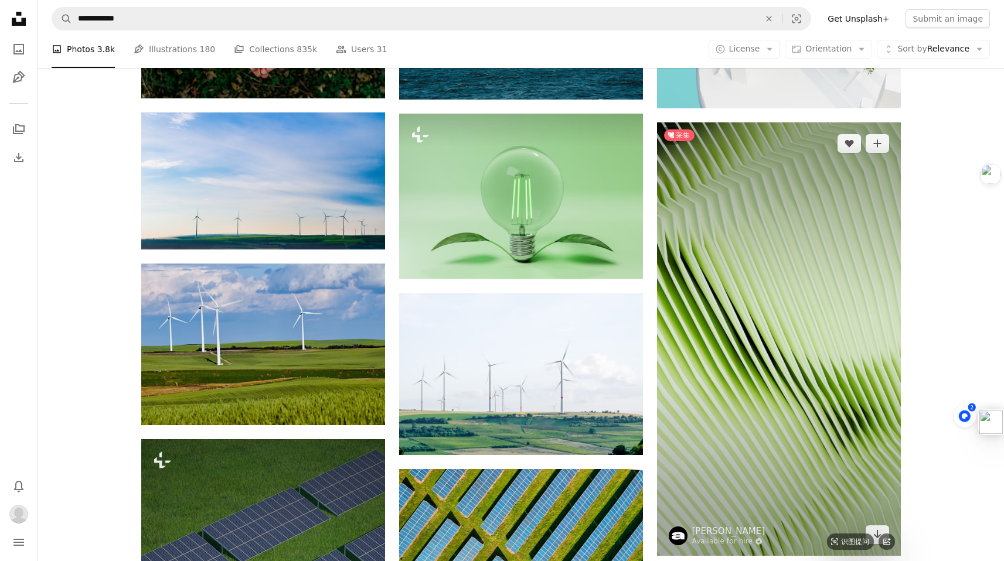
click at [755, 294] on img at bounding box center [779, 339] width 244 height 434
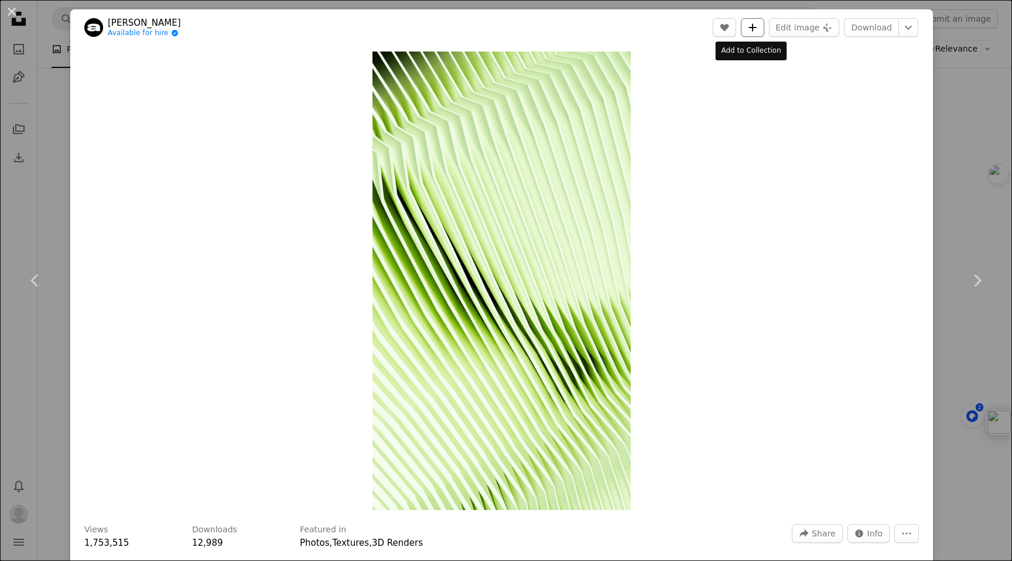
click at [752, 26] on icon "A plus sign" at bounding box center [752, 27] width 9 height 9
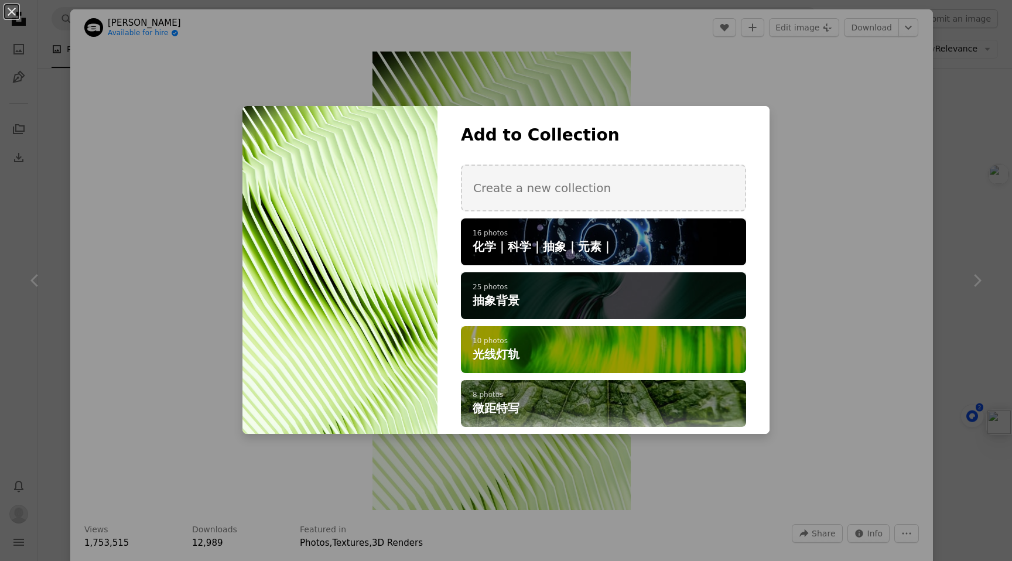
click at [662, 289] on p "25 photos" at bounding box center [604, 287] width 262 height 9
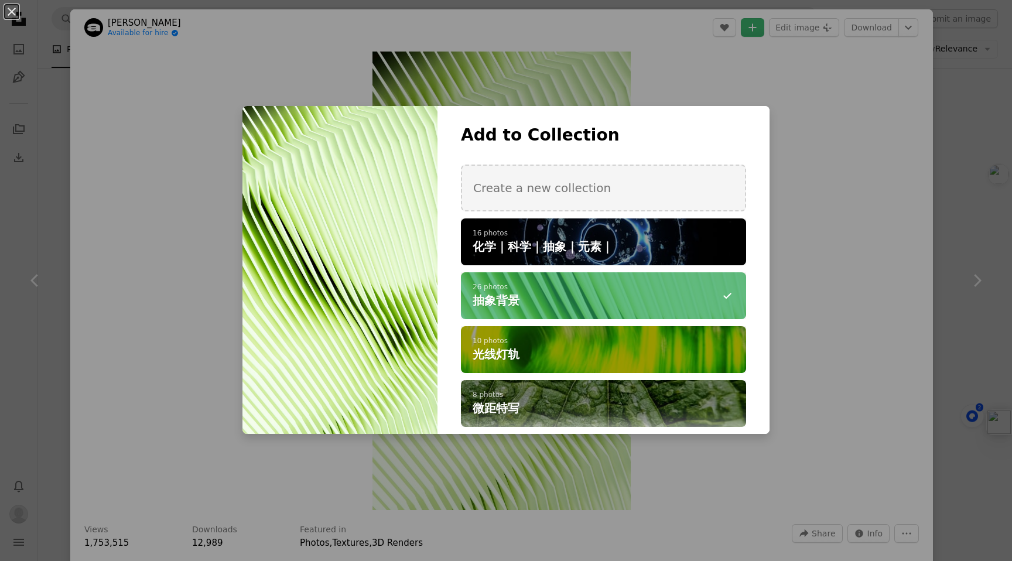
click at [882, 289] on div "An X shape Add to Collection Create a new collection A checkmark A plus sign 16…" at bounding box center [506, 280] width 1012 height 561
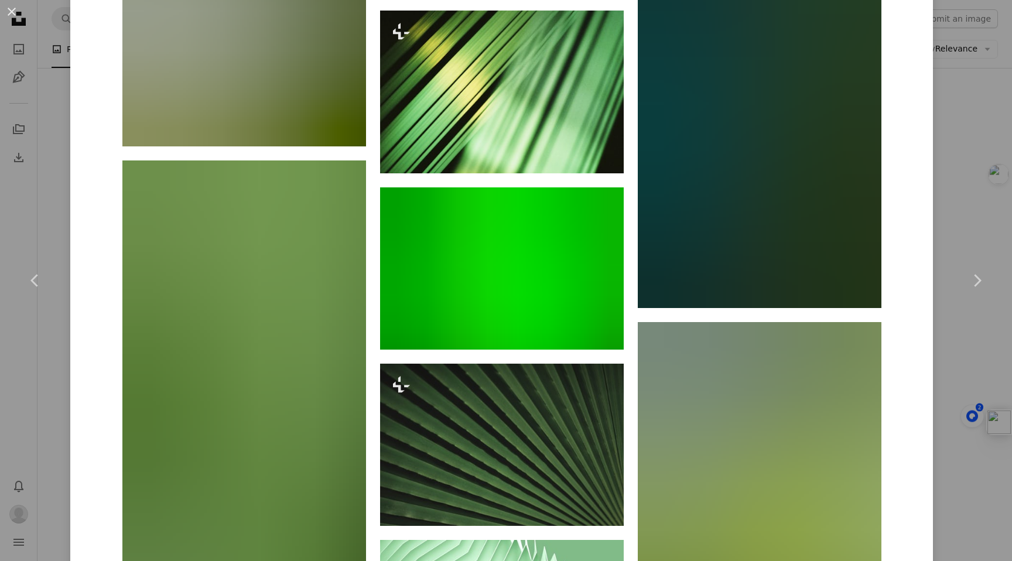
scroll to position [1645, 0]
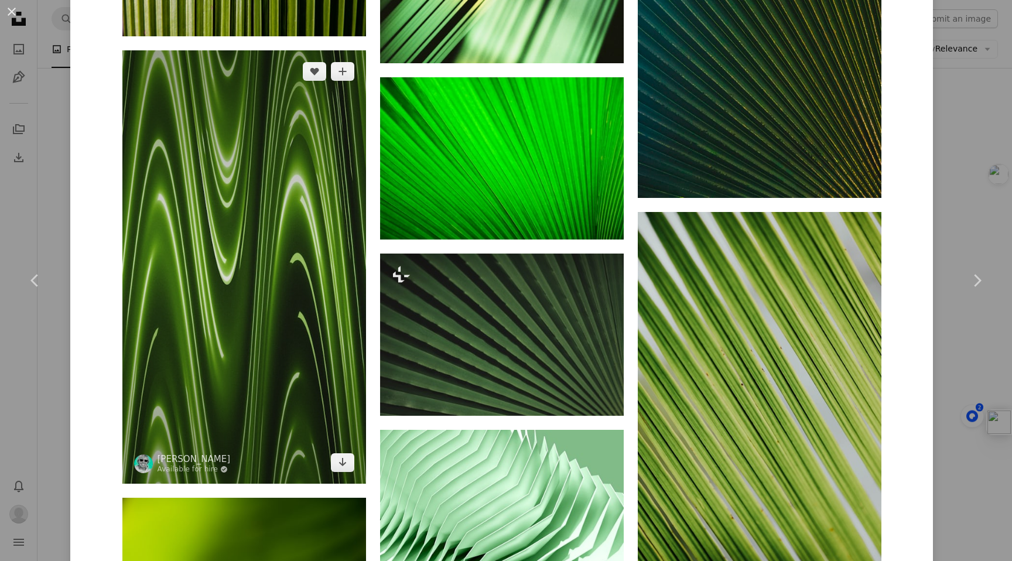
click at [200, 212] on img at bounding box center [244, 267] width 244 height 434
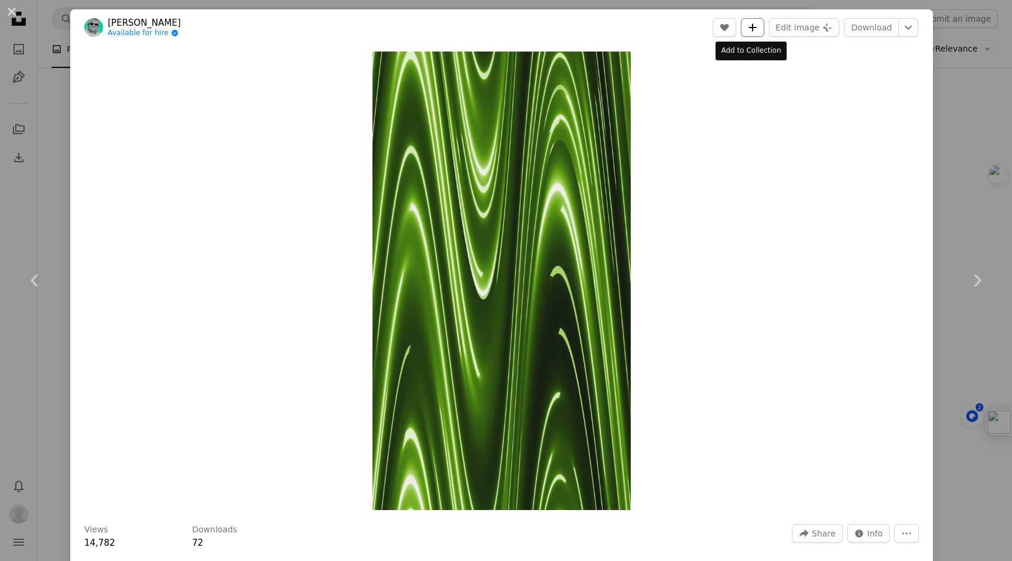
click at [752, 27] on icon "Add to Collection" at bounding box center [753, 27] width 8 height 8
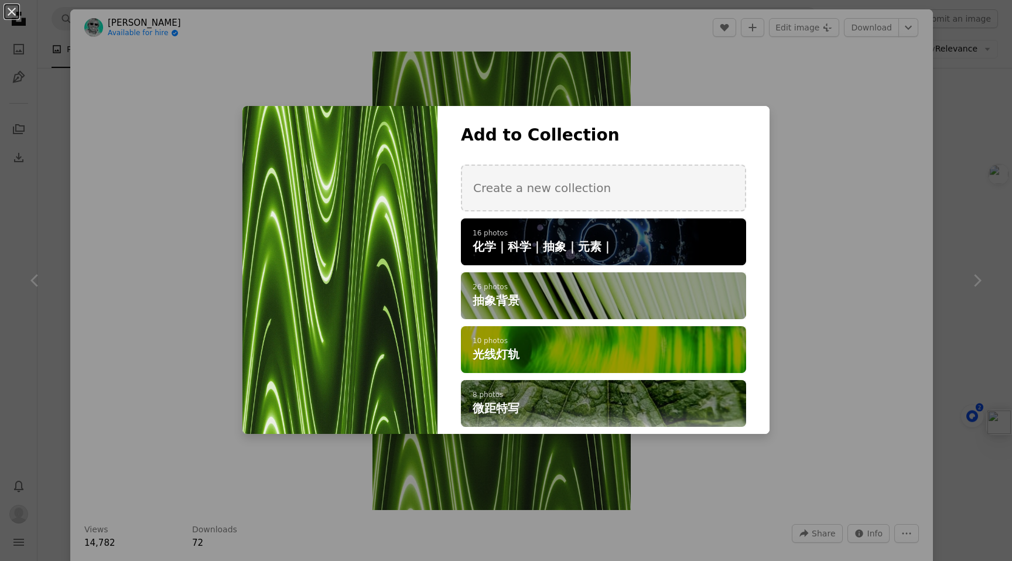
click at [651, 240] on h4 "化学｜科学｜抽象｜元素｜" at bounding box center [597, 246] width 249 height 16
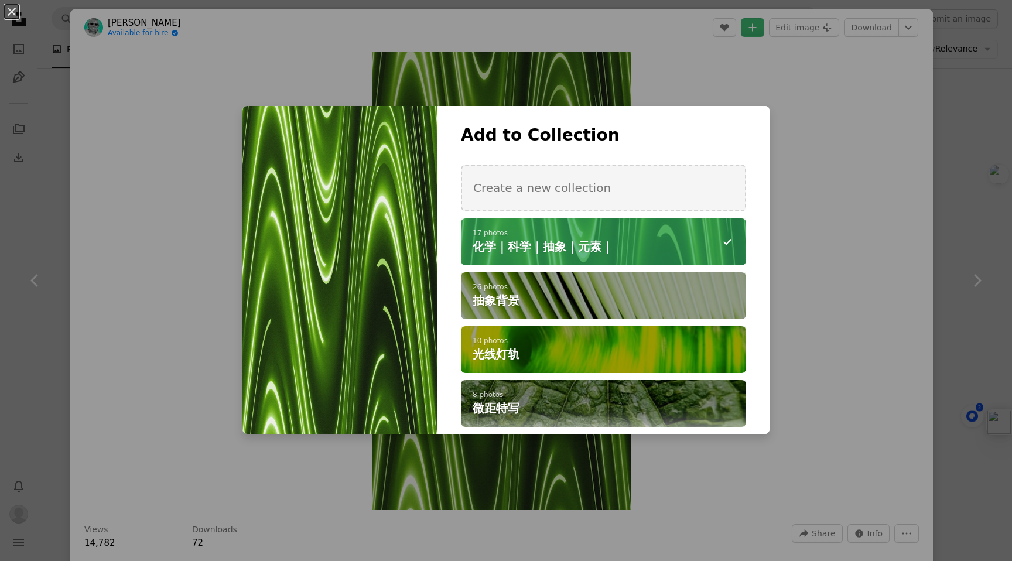
click at [837, 241] on div "An X shape Add to Collection Create a new collection A checkmark A minus sign 1…" at bounding box center [506, 280] width 1012 height 561
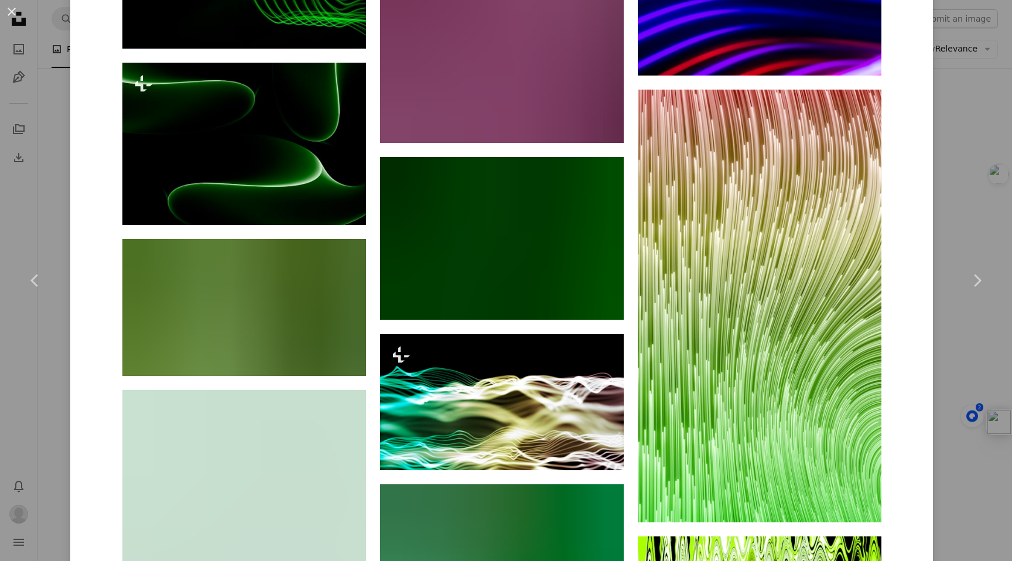
scroll to position [1673, 0]
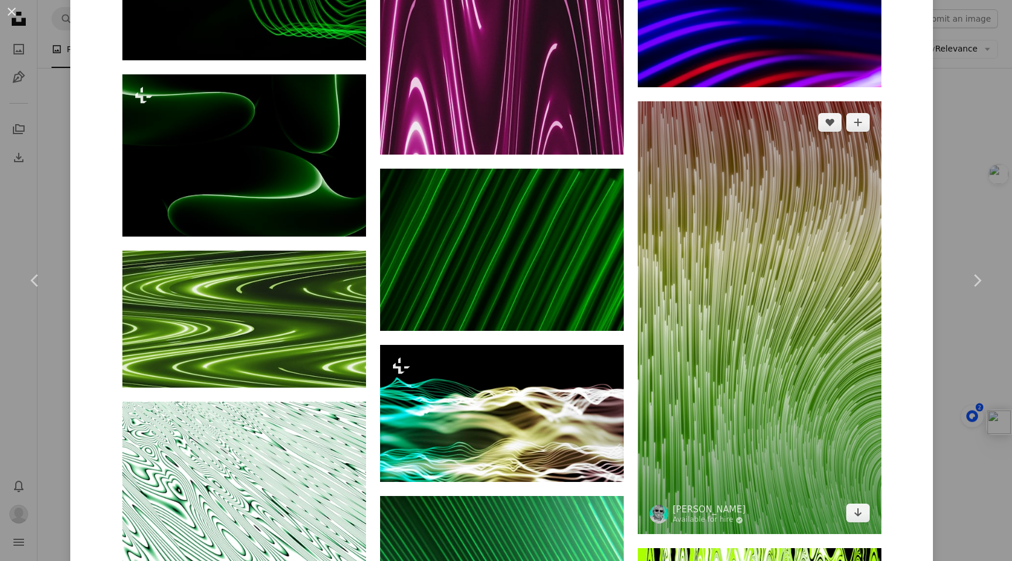
click at [837, 241] on img at bounding box center [760, 318] width 244 height 434
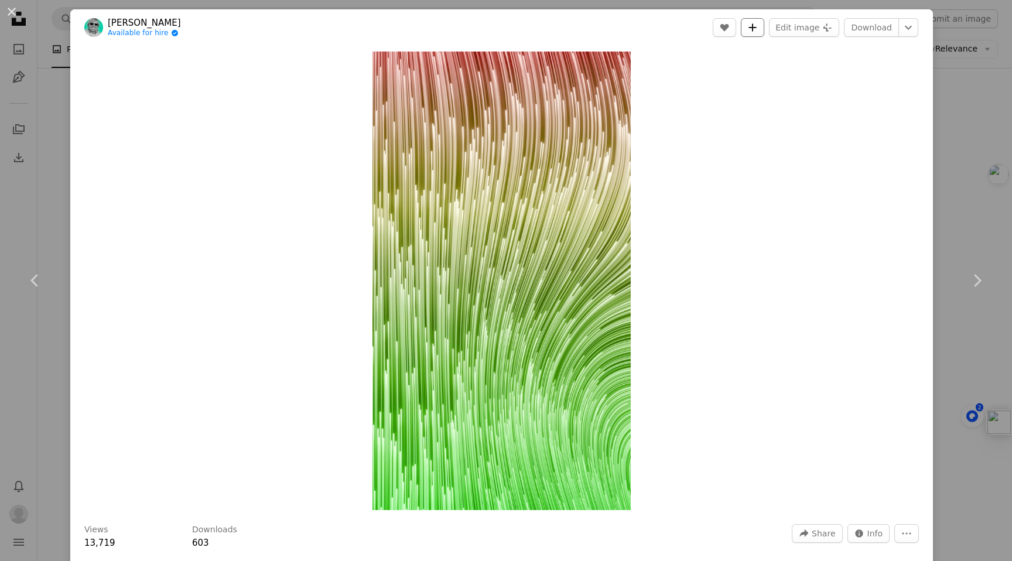
click at [748, 29] on icon "A plus sign" at bounding box center [752, 27] width 9 height 9
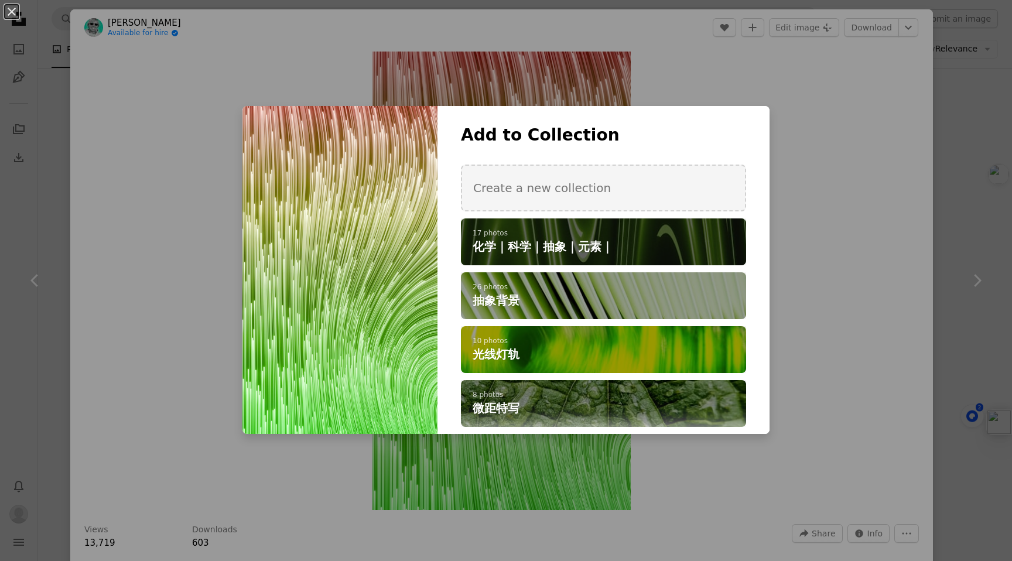
click at [690, 236] on p "17 photos" at bounding box center [604, 233] width 262 height 9
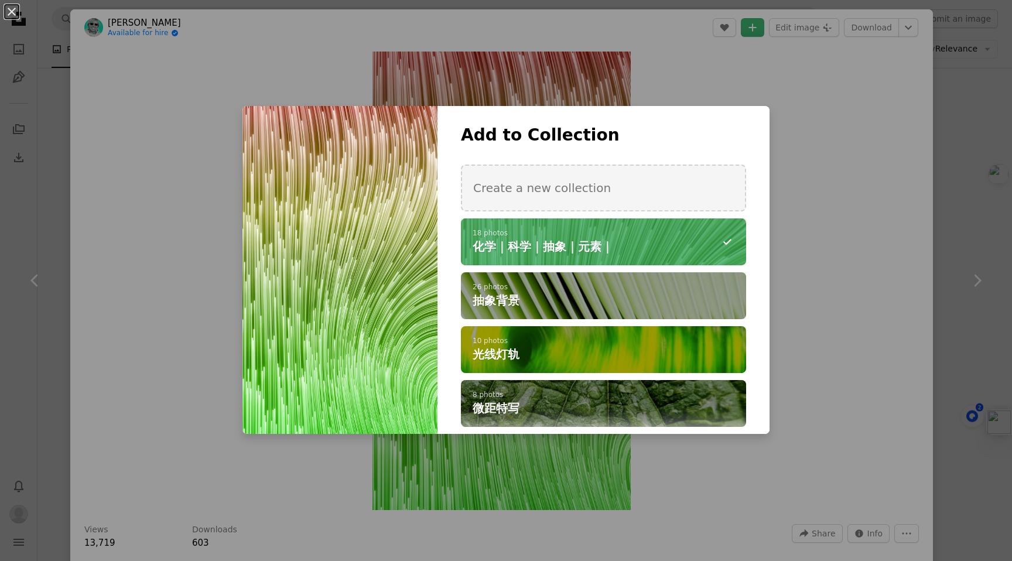
click at [830, 253] on div "An X shape Add to Collection Create a new collection A checkmark A minus sign 1…" at bounding box center [506, 280] width 1012 height 561
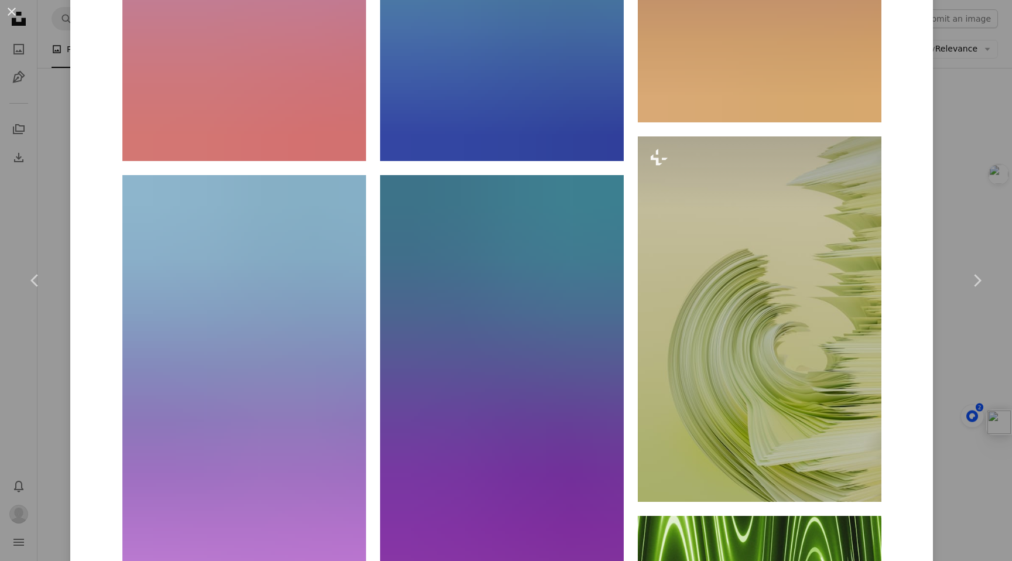
scroll to position [1949, 0]
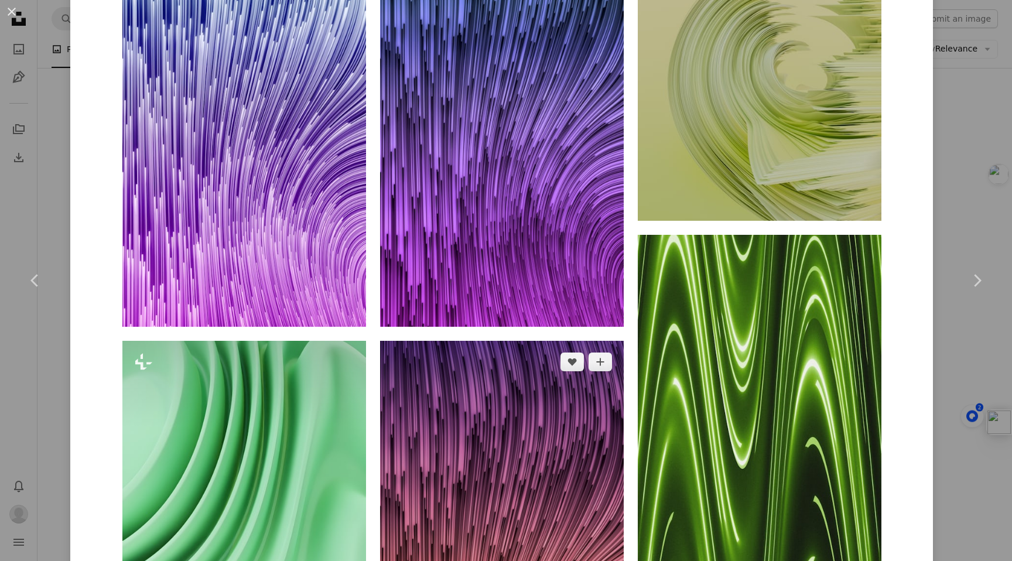
click at [619, 350] on img at bounding box center [502, 558] width 244 height 434
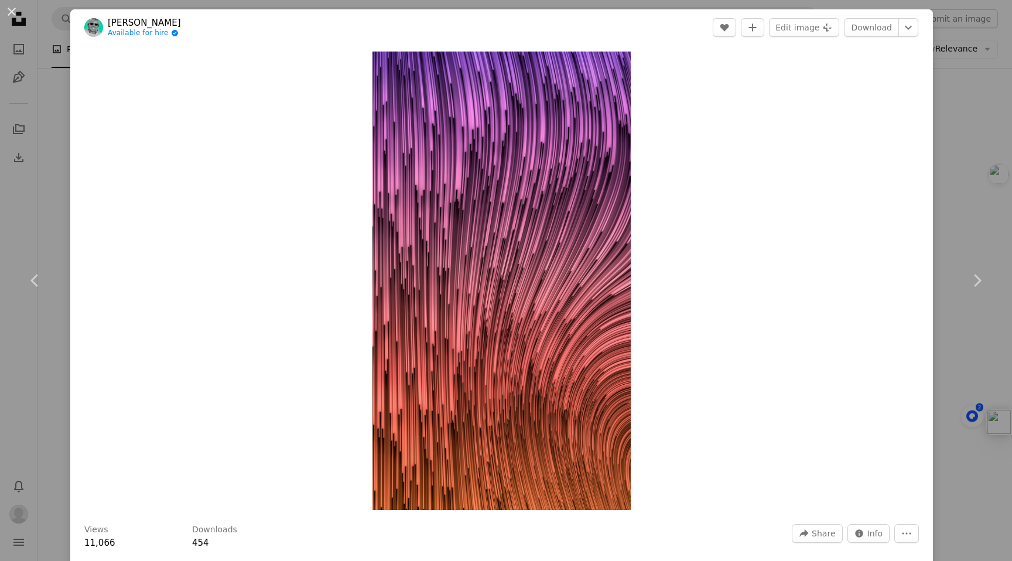
click at [950, 224] on div "An X shape Chevron left Chevron right [PERSON_NAME] Available for hire A checkm…" at bounding box center [506, 280] width 1012 height 561
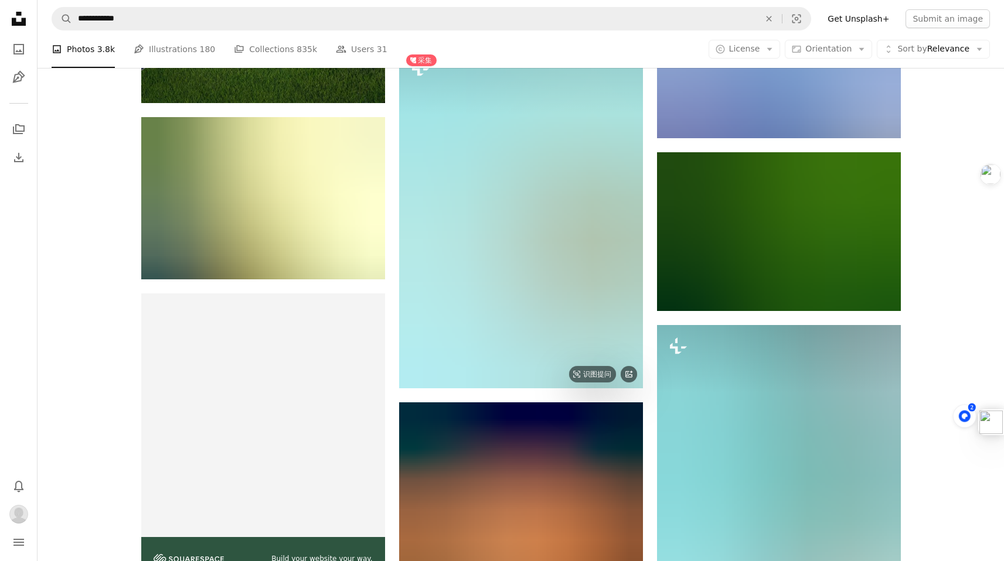
scroll to position [2058, 0]
